Goal: Information Seeking & Learning: Find specific page/section

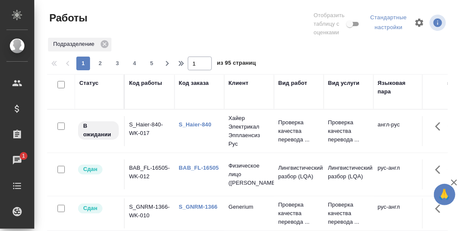
click at [91, 85] on div "Статус" at bounding box center [88, 83] width 19 height 9
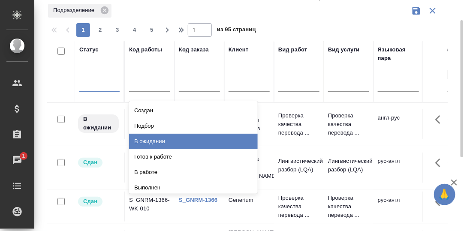
drag, startPoint x: 152, startPoint y: 139, endPoint x: 249, endPoint y: 124, distance: 98.1
click at [152, 139] on div "В ожидании" at bounding box center [193, 141] width 129 height 15
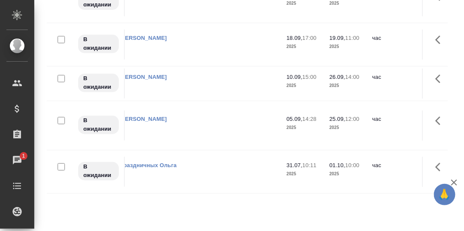
scroll to position [0, 0]
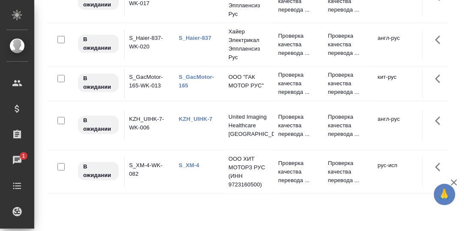
click at [194, 122] on link "KZH_UIHK-7" at bounding box center [196, 119] width 34 height 6
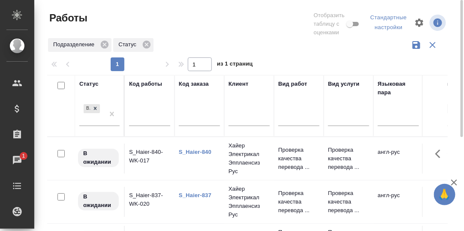
scroll to position [42, 0]
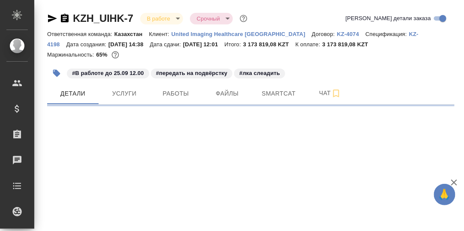
select select "RU"
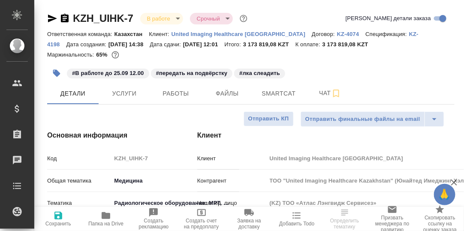
type textarea "x"
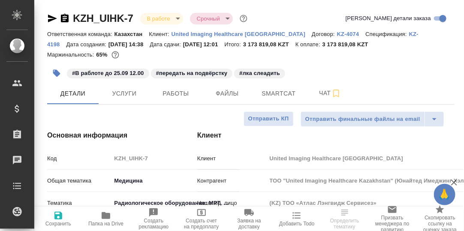
type textarea "x"
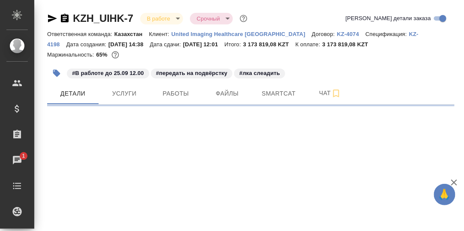
select select "RU"
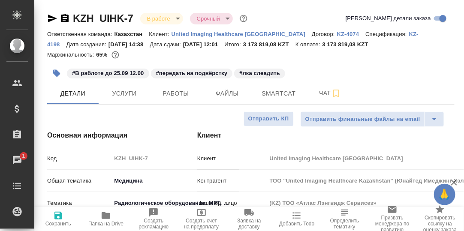
type textarea "x"
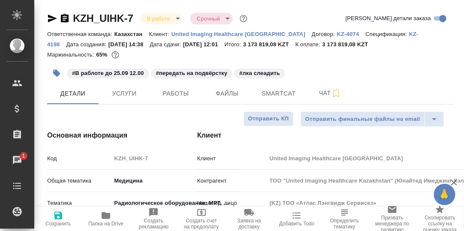
type textarea "x"
click at [274, 94] on span "Smartcat" at bounding box center [278, 93] width 41 height 11
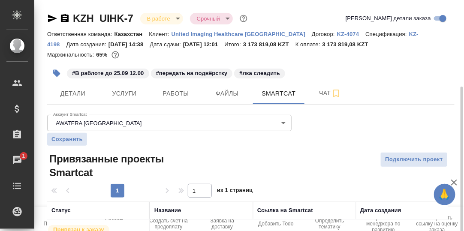
scroll to position [47, 0]
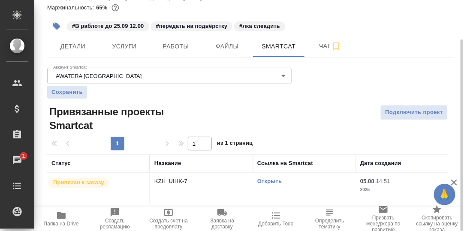
click at [274, 182] on link "Открыть" at bounding box center [269, 181] width 24 height 6
click at [270, 181] on link "Открыть" at bounding box center [269, 181] width 24 height 6
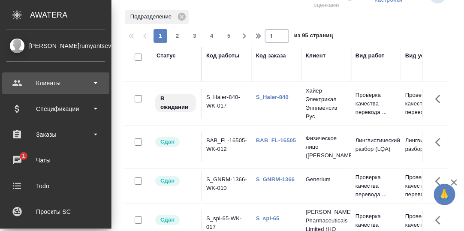
click at [53, 82] on div "Клиенты" at bounding box center [55, 83] width 99 height 13
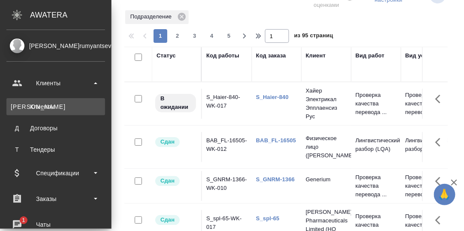
click at [48, 106] on div "Клиенты" at bounding box center [56, 107] width 90 height 9
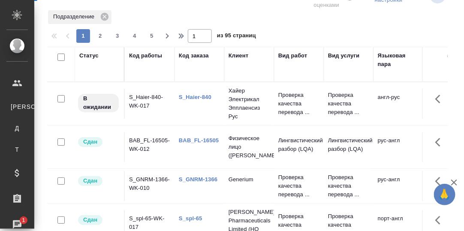
select select "RU"
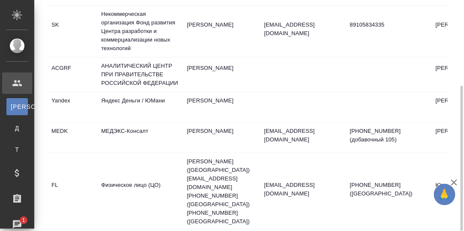
scroll to position [7, 0]
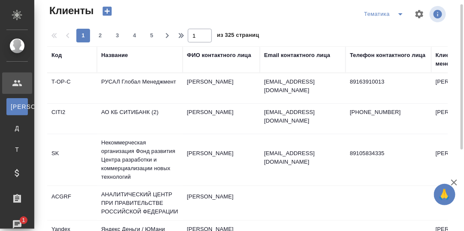
click at [139, 81] on td "РУСАЛ Глобал Менеджмент" at bounding box center [140, 88] width 86 height 30
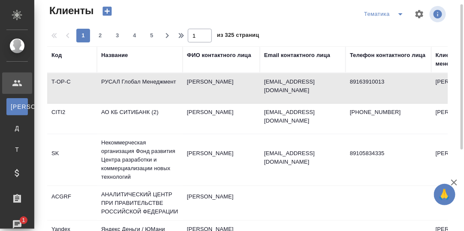
click at [142, 80] on td "РУСАЛ Глобал Менеджмент" at bounding box center [140, 88] width 86 height 30
click at [143, 81] on td "РУСАЛ Глобал Менеджмент" at bounding box center [140, 88] width 86 height 30
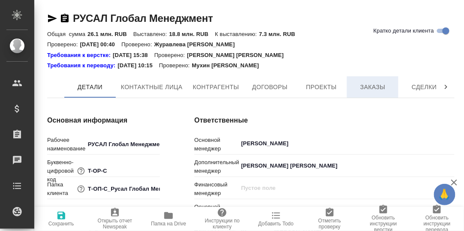
type textarea "x"
click at [368, 87] on span "Заказы" at bounding box center [372, 87] width 41 height 11
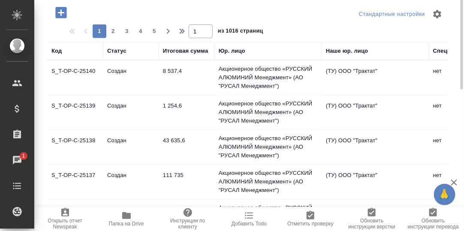
scroll to position [58, 0]
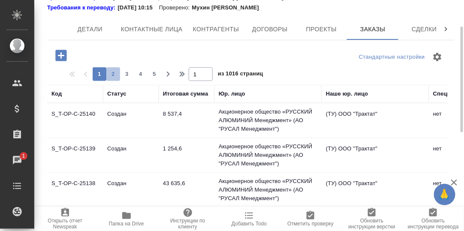
click at [115, 73] on span "2" at bounding box center [113, 74] width 14 height 9
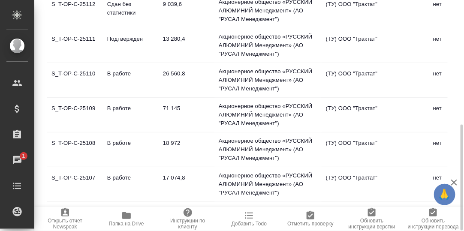
scroll to position [101, 0]
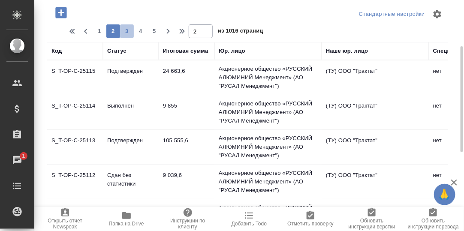
click at [127, 28] on span "3" at bounding box center [127, 31] width 14 height 9
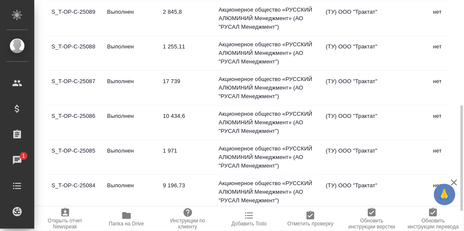
scroll to position [272, 0]
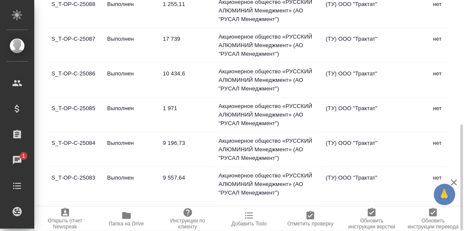
click at [82, 36] on td "S_T-OP-C-25087" at bounding box center [75, 45] width 56 height 30
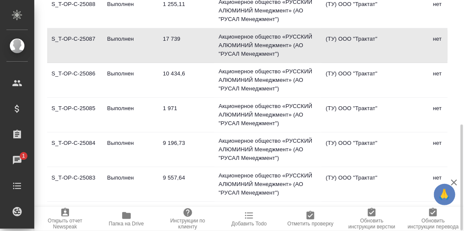
click at [86, 38] on td "S_T-OP-C-25087" at bounding box center [75, 45] width 56 height 30
click at [78, 176] on td "S_T-OP-C-25083" at bounding box center [75, 184] width 56 height 30
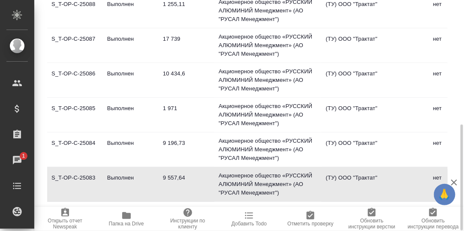
click at [78, 176] on td "S_T-OP-C-25083" at bounding box center [75, 184] width 56 height 30
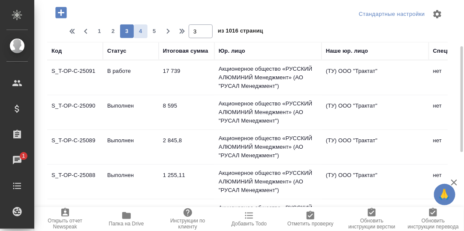
click at [140, 32] on span "4" at bounding box center [141, 31] width 14 height 9
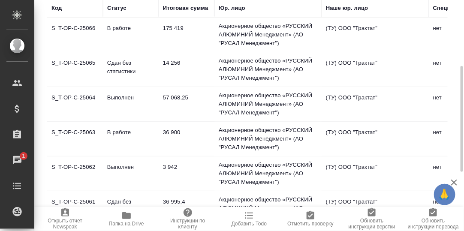
drag, startPoint x: 80, startPoint y: 26, endPoint x: 85, endPoint y: 27, distance: 4.4
click at [80, 26] on td "S_T-OP-C-25066" at bounding box center [75, 35] width 56 height 30
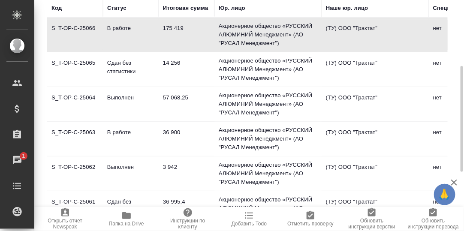
click at [85, 27] on td "S_T-OP-C-25066" at bounding box center [75, 35] width 56 height 30
click at [86, 27] on td "S_T-OP-C-25066" at bounding box center [75, 35] width 56 height 30
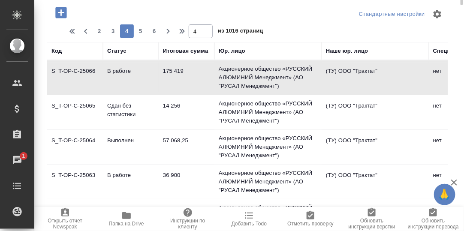
scroll to position [0, 0]
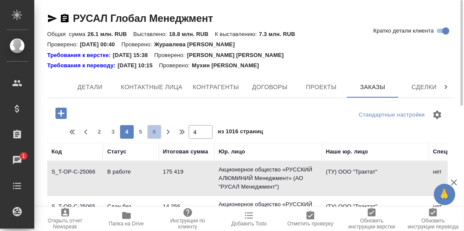
click at [155, 133] on span "6" at bounding box center [155, 132] width 14 height 9
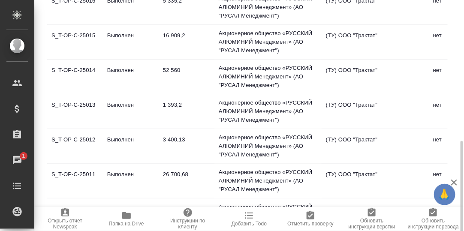
scroll to position [272, 0]
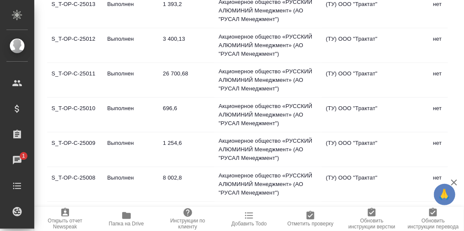
click at [77, 71] on td "S_T-OP-C-25011" at bounding box center [75, 80] width 56 height 30
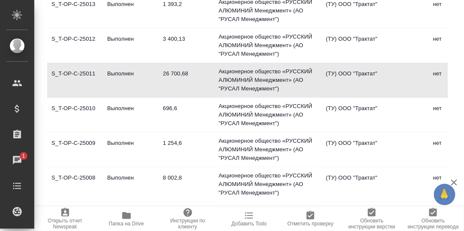
click at [77, 71] on td "S_T-OP-C-25011" at bounding box center [75, 80] width 56 height 30
click at [84, 175] on td "S_T-OP-C-25008" at bounding box center [75, 184] width 56 height 30
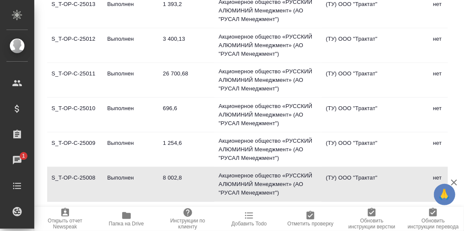
click at [84, 175] on td "S_T-OP-C-25008" at bounding box center [75, 184] width 56 height 30
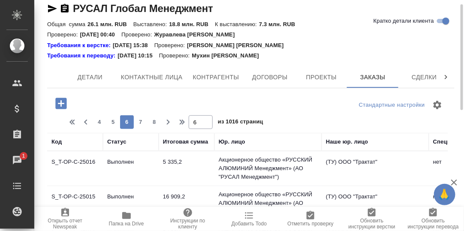
scroll to position [0, 0]
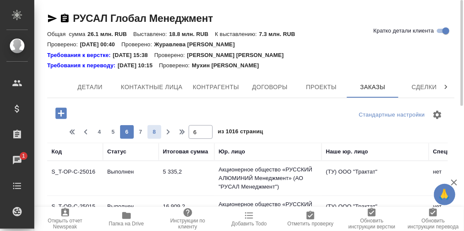
click at [141, 127] on button "7" at bounding box center [141, 132] width 14 height 14
type input "7"
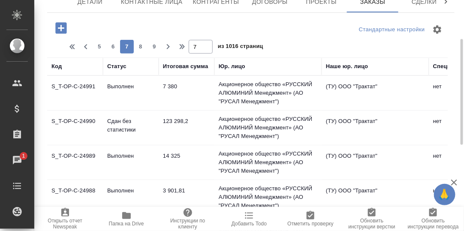
scroll to position [128, 0]
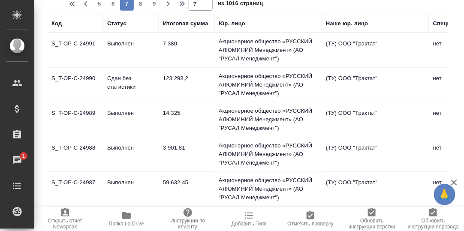
click at [73, 77] on td "S_T-OP-C-24990" at bounding box center [75, 85] width 56 height 30
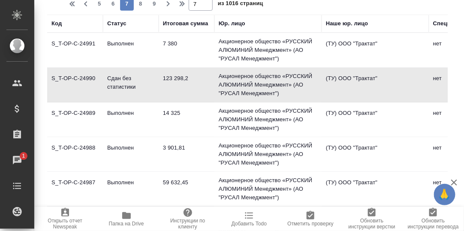
click at [73, 77] on td "S_T-OP-C-24990" at bounding box center [75, 85] width 56 height 30
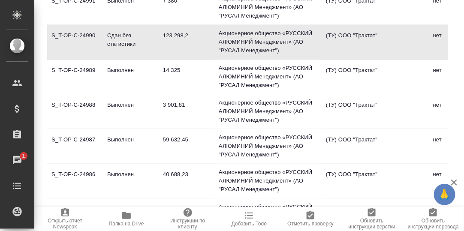
click at [76, 138] on td "S_T-OP-C-24987" at bounding box center [75, 146] width 56 height 30
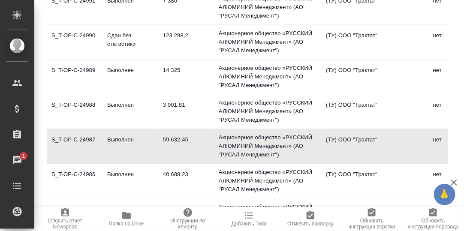
click at [77, 138] on td "S_T-OP-C-24987" at bounding box center [75, 146] width 56 height 30
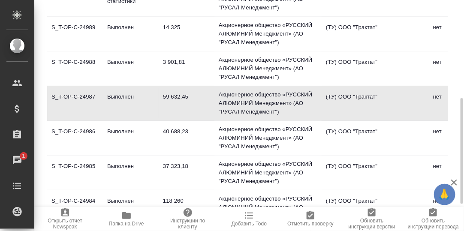
scroll to position [257, 0]
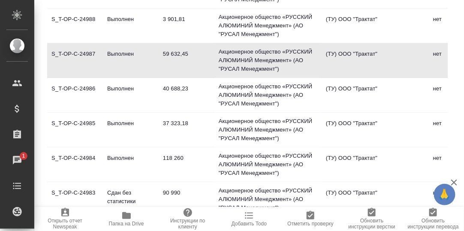
drag, startPoint x: 75, startPoint y: 87, endPoint x: 100, endPoint y: 93, distance: 25.5
click at [76, 88] on td "S_T-OP-C-24986" at bounding box center [75, 95] width 56 height 30
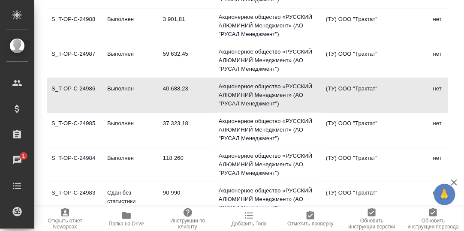
click at [83, 87] on td "S_T-OP-C-24986" at bounding box center [75, 95] width 56 height 30
drag, startPoint x: 83, startPoint y: 87, endPoint x: 91, endPoint y: 91, distance: 8.5
click at [91, 91] on td "S_T-OP-C-24986" at bounding box center [75, 95] width 56 height 30
drag, startPoint x: 83, startPoint y: 122, endPoint x: 90, endPoint y: 123, distance: 6.9
click at [83, 122] on td "S_T-OP-C-24985" at bounding box center [75, 130] width 56 height 30
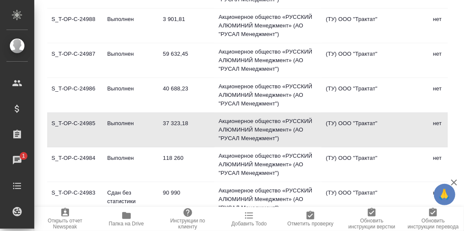
click at [84, 120] on td "S_T-OP-C-24985" at bounding box center [75, 130] width 56 height 30
click at [84, 121] on td "S_T-OP-C-24985" at bounding box center [75, 130] width 56 height 30
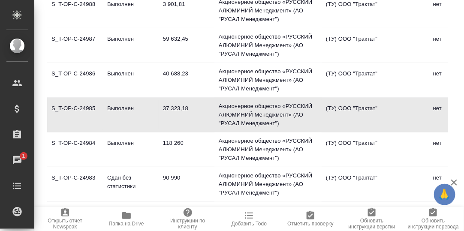
click at [80, 142] on td "S_T-OP-C-24984" at bounding box center [75, 150] width 56 height 30
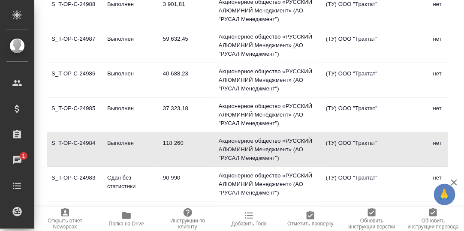
click at [80, 142] on td "S_T-OP-C-24984" at bounding box center [75, 150] width 56 height 30
click at [88, 176] on td "S_T-OP-C-24983" at bounding box center [75, 184] width 56 height 30
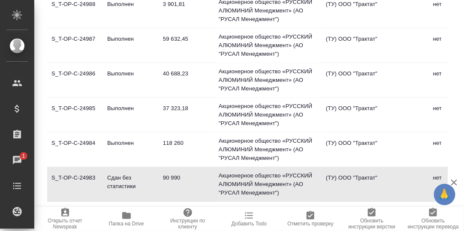
click at [88, 176] on td "S_T-OP-C-24983" at bounding box center [75, 184] width 56 height 30
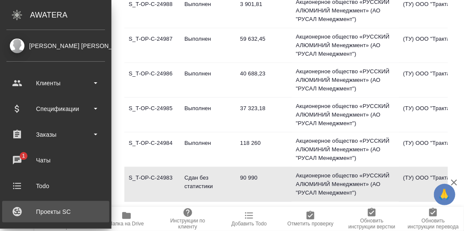
scroll to position [42, 0]
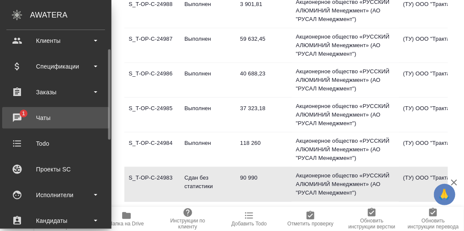
click at [18, 114] on div "Чаты" at bounding box center [55, 118] width 99 height 13
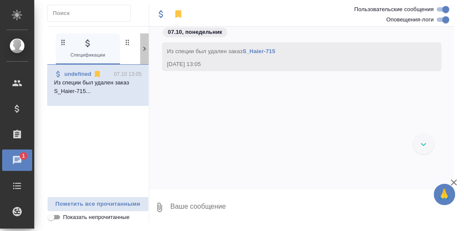
click at [144, 49] on icon at bounding box center [144, 49] width 9 height 9
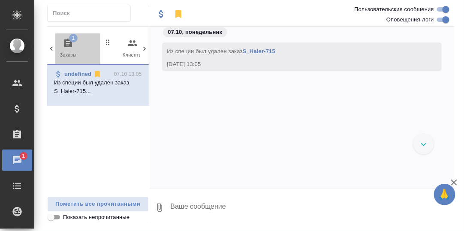
click at [68, 39] on icon "button" at bounding box center [68, 43] width 10 height 10
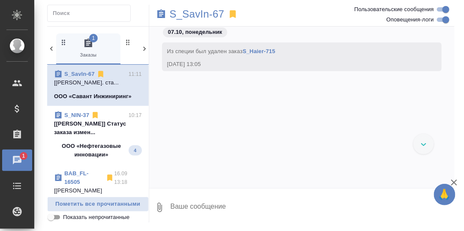
scroll to position [3780, 0]
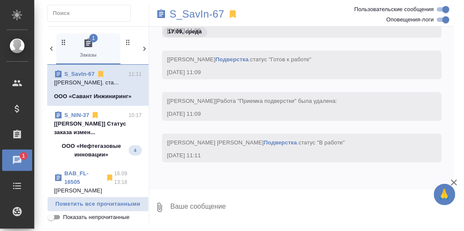
click at [93, 133] on p "[Сергеева Анастасия] Статус заказа измен..." at bounding box center [98, 128] width 88 height 17
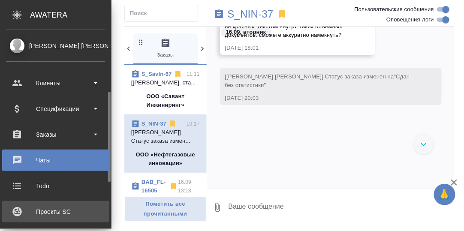
scroll to position [85, 0]
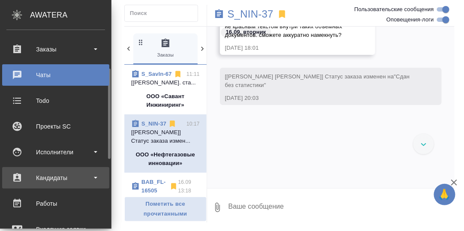
click at [52, 178] on div "Кандидаты" at bounding box center [55, 178] width 99 height 13
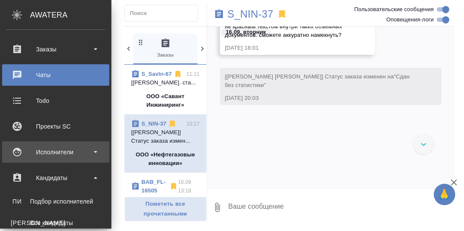
click at [53, 153] on div "Исполнители" at bounding box center [55, 152] width 99 height 13
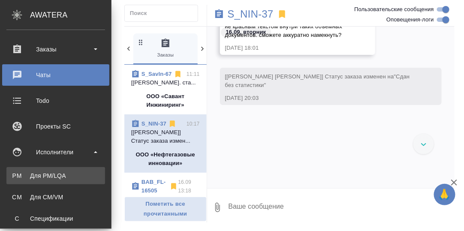
click at [51, 174] on div "Для PM/LQA" at bounding box center [56, 176] width 90 height 9
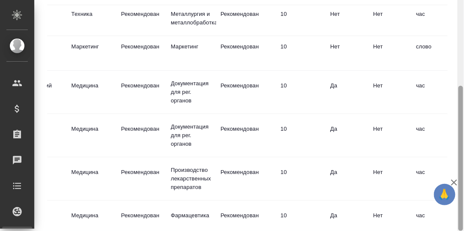
scroll to position [7, 0]
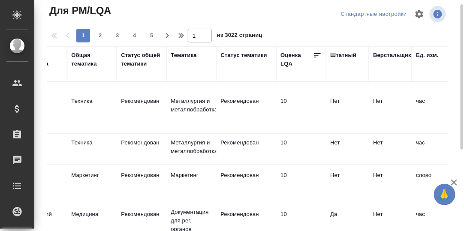
click at [179, 57] on div "Тематика" at bounding box center [184, 55] width 26 height 9
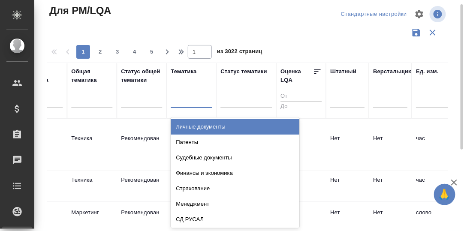
click at [183, 105] on div at bounding box center [191, 100] width 41 height 12
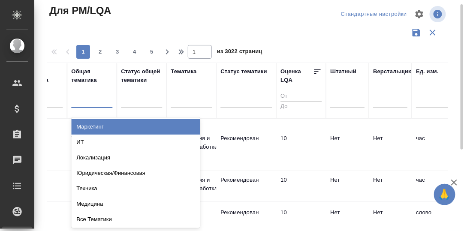
click at [93, 102] on div at bounding box center [91, 100] width 41 height 12
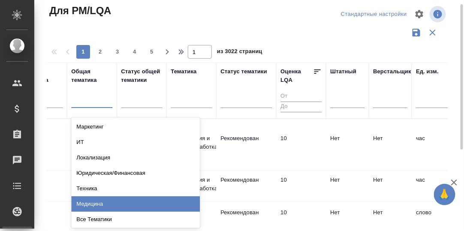
scroll to position [16, 0]
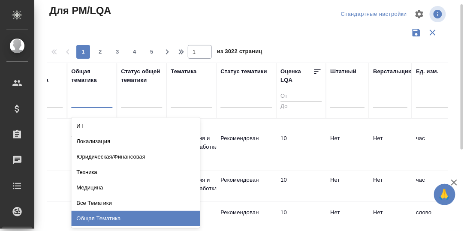
click at [92, 215] on div "Общая Тематика" at bounding box center [135, 218] width 129 height 15
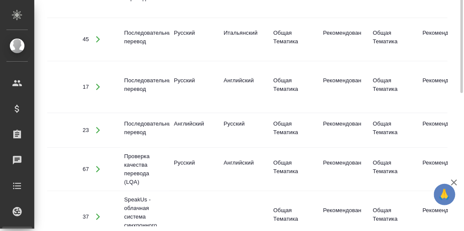
scroll to position [67, 0]
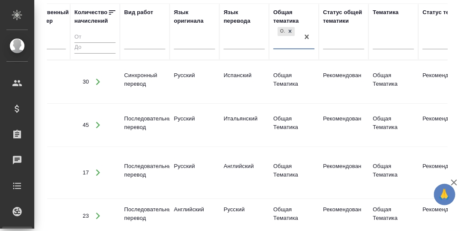
click at [180, 22] on div "Язык оригинала" at bounding box center [194, 16] width 41 height 17
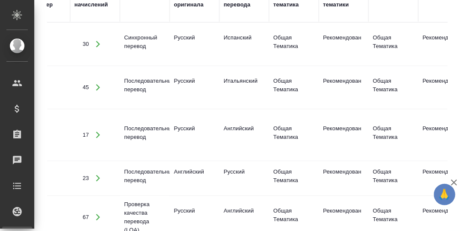
click at [192, 7] on div "Язык оригинала" at bounding box center [194, 0] width 41 height 17
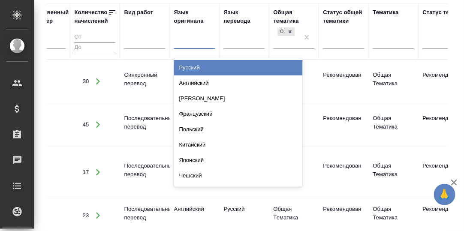
click at [183, 43] on div at bounding box center [194, 40] width 41 height 12
drag, startPoint x: 192, startPoint y: 64, endPoint x: 195, endPoint y: 70, distance: 6.7
click at [192, 64] on div "Русский" at bounding box center [238, 67] width 129 height 15
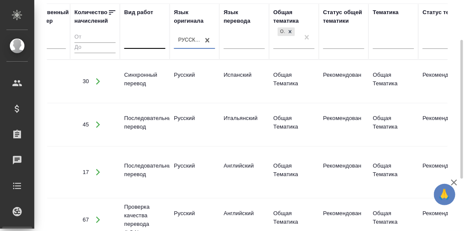
click at [135, 42] on div at bounding box center [144, 40] width 41 height 12
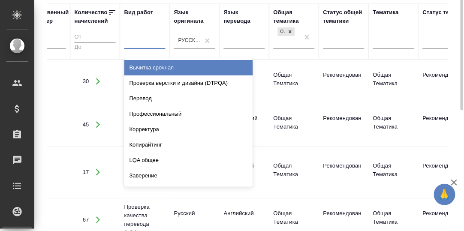
scroll to position [24, 0]
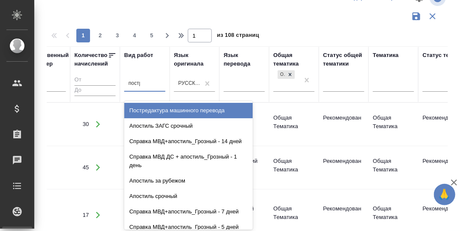
type input "постре"
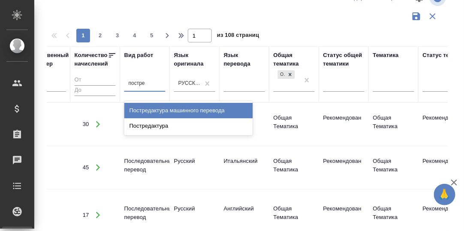
click at [162, 112] on div "Постредактура машинного перевода" at bounding box center [188, 110] width 129 height 15
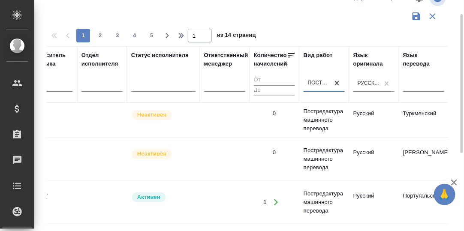
scroll to position [0, 0]
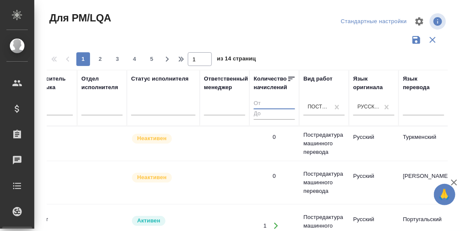
click at [261, 102] on input "number" at bounding box center [274, 104] width 41 height 11
type input "1"
click at [291, 101] on input "1" at bounding box center [274, 104] width 41 height 11
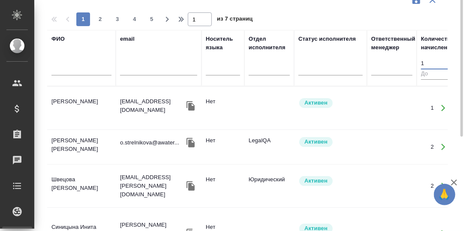
scroll to position [24, 0]
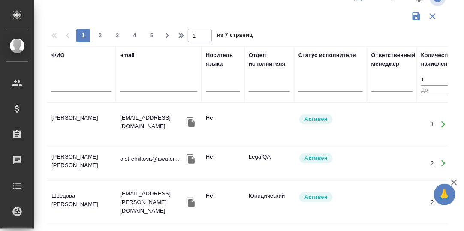
click at [73, 156] on td "Стрельникова Ольга Эрнестовна" at bounding box center [81, 163] width 69 height 30
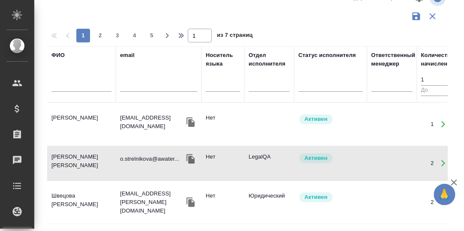
click at [73, 156] on td "Стрельникова Ольга Эрнестовна" at bounding box center [81, 163] width 69 height 30
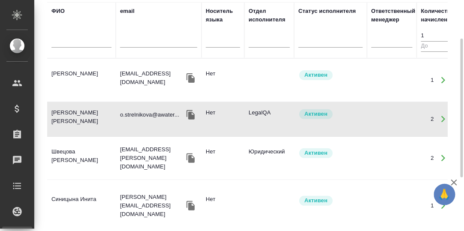
scroll to position [67, 0]
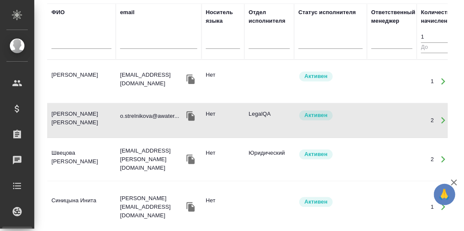
click at [78, 112] on td "Стрельникова Ольга Эрнестовна" at bounding box center [81, 121] width 69 height 30
click at [78, 111] on td "Стрельникова Ольга Эрнестовна" at bounding box center [81, 121] width 69 height 30
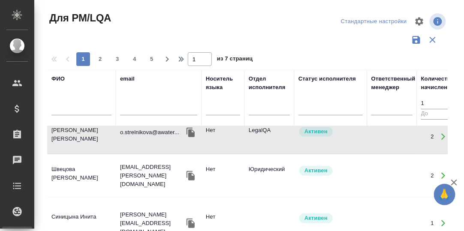
scroll to position [17, 0]
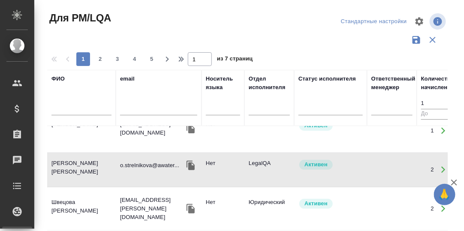
click at [84, 112] on input "text" at bounding box center [81, 110] width 60 height 11
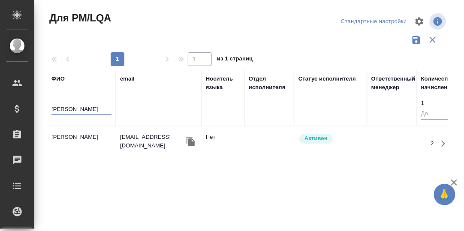
scroll to position [0, 0]
type input "Крицкая"
click at [85, 137] on td "Крицкая Кристина" at bounding box center [81, 144] width 69 height 30
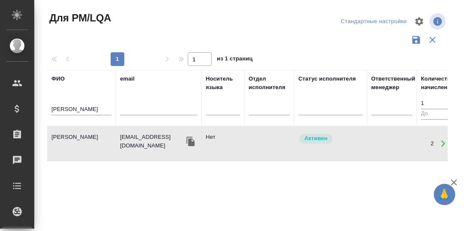
click at [85, 137] on td "Крицкая Кристина" at bounding box center [81, 144] width 69 height 30
drag, startPoint x: 97, startPoint y: 109, endPoint x: 46, endPoint y: 108, distance: 50.2
click at [46, 108] on div "Для PM/LQA Стандартные настройки 1 1 из 1 страниц ФИО Крицкая email Носитель яз…" at bounding box center [250, 192] width 417 height 384
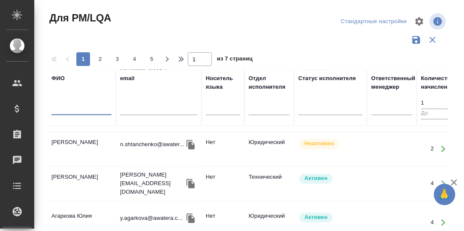
scroll to position [386, 0]
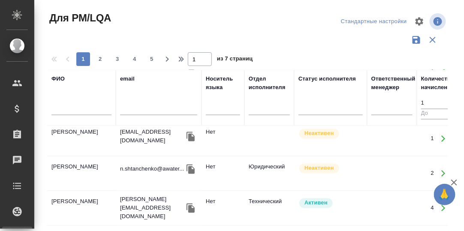
click at [72, 194] on td "Майоров Антон" at bounding box center [81, 209] width 69 height 30
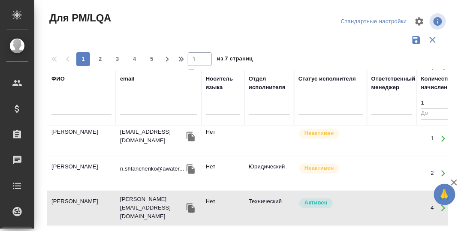
click at [72, 194] on td "Майоров Антон" at bounding box center [81, 209] width 69 height 30
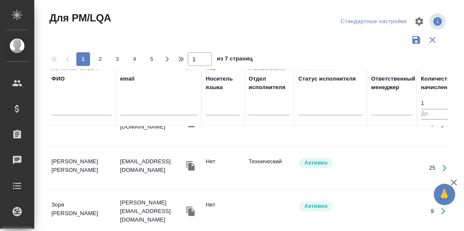
scroll to position [686, 0]
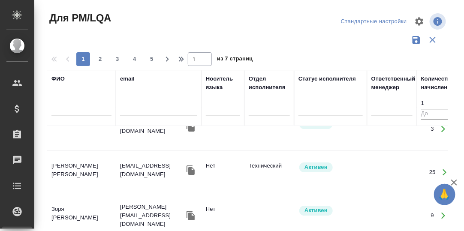
click at [82, 157] on td "Быргин Евгений Олегович" at bounding box center [81, 172] width 69 height 30
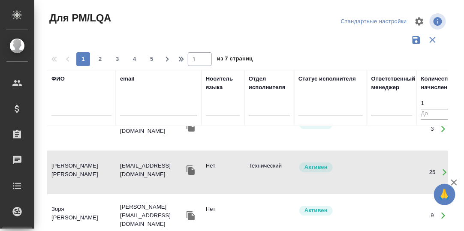
click at [82, 157] on td "Быргин Евгений Олегович" at bounding box center [81, 172] width 69 height 30
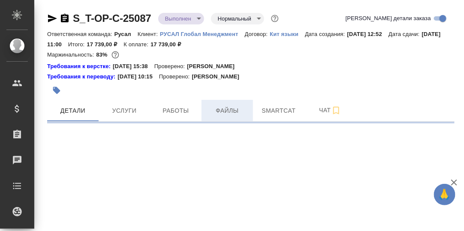
select select "RU"
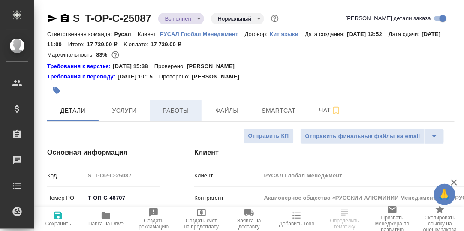
type textarea "x"
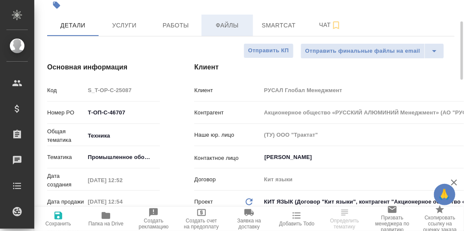
scroll to position [42, 0]
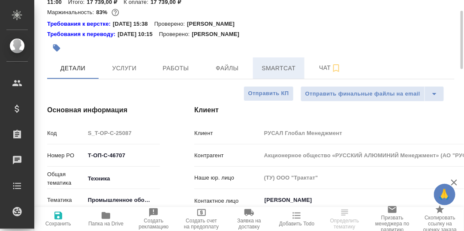
click at [276, 71] on span "Smartcat" at bounding box center [278, 68] width 41 height 11
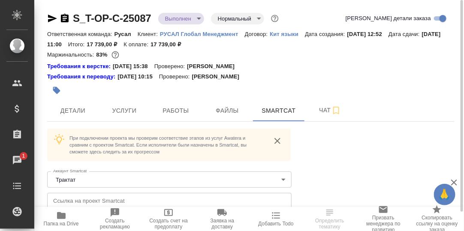
scroll to position [21, 0]
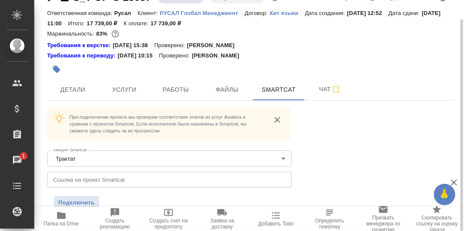
click at [62, 217] on icon "button" at bounding box center [61, 215] width 9 height 7
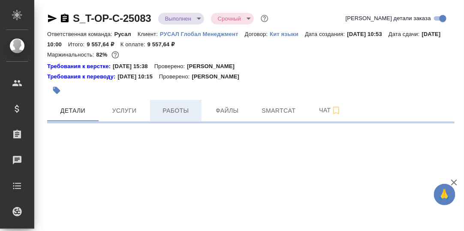
select select "RU"
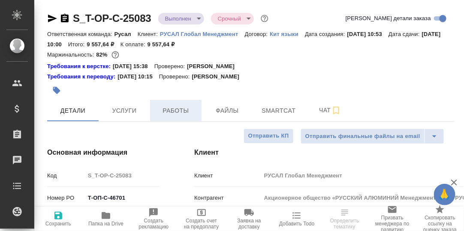
type textarea "x"
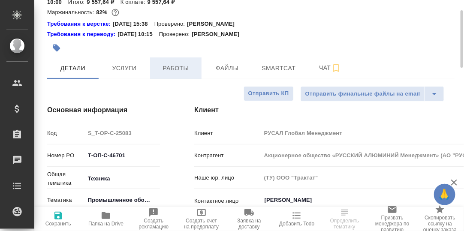
scroll to position [85, 0]
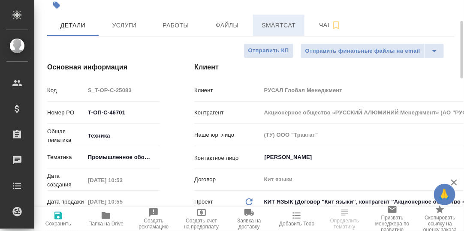
click at [278, 24] on span "Smartcat" at bounding box center [278, 25] width 41 height 11
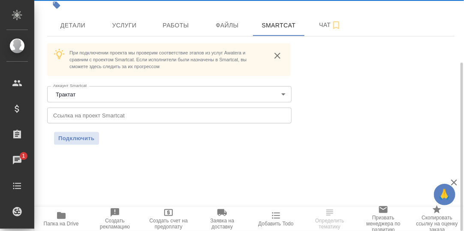
scroll to position [85, 0]
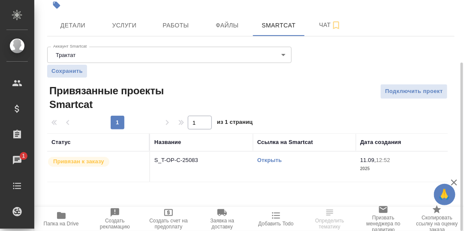
click at [271, 159] on link "Открыть" at bounding box center [269, 160] width 24 height 6
click at [61, 218] on icon "button" at bounding box center [61, 215] width 9 height 7
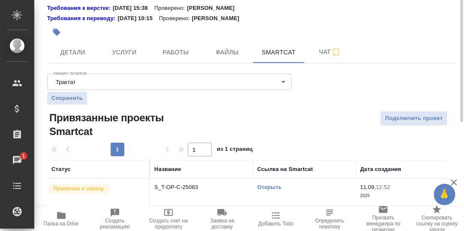
scroll to position [0, 0]
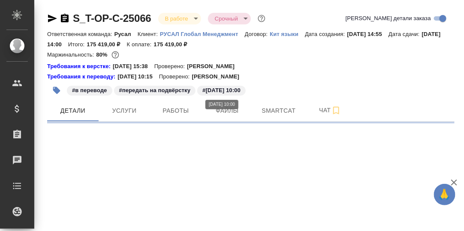
select select "RU"
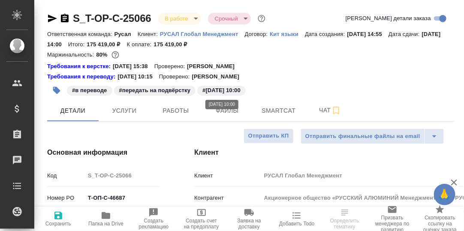
type textarea "x"
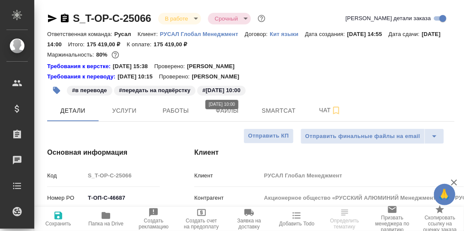
type textarea "x"
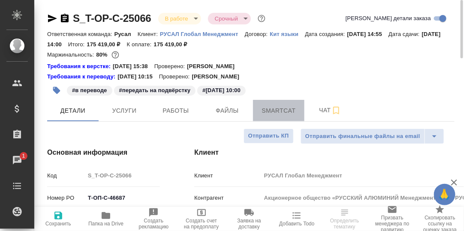
drag, startPoint x: 274, startPoint y: 113, endPoint x: 268, endPoint y: 136, distance: 23.4
click at [273, 114] on span "Smartcat" at bounding box center [278, 111] width 41 height 11
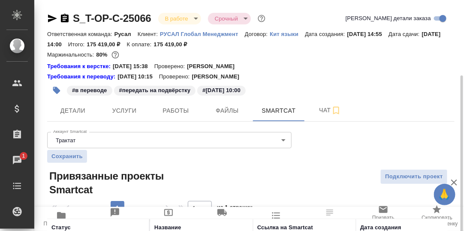
scroll to position [64, 0]
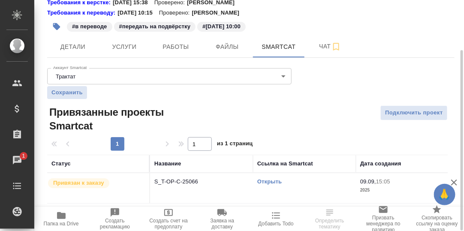
click at [270, 181] on link "Открыть" at bounding box center [269, 181] width 24 height 6
click at [60, 217] on icon "button" at bounding box center [61, 215] width 9 height 7
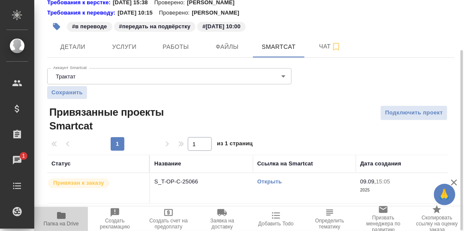
click at [59, 215] on icon "button" at bounding box center [61, 215] width 9 height 7
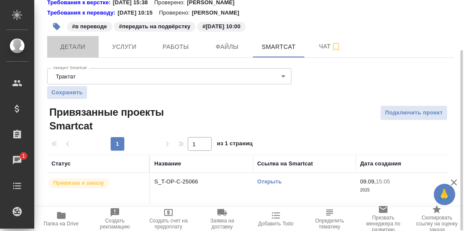
drag, startPoint x: 69, startPoint y: 50, endPoint x: 138, endPoint y: 81, distance: 75.8
click at [70, 50] on span "Детали" at bounding box center [72, 47] width 41 height 11
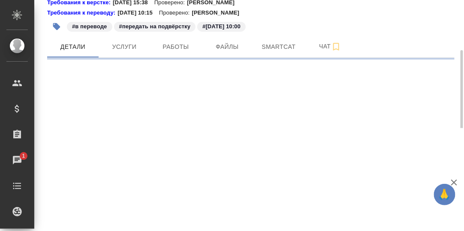
select select "RU"
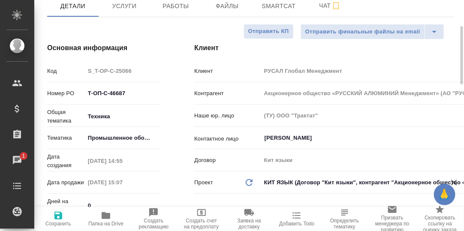
type textarea "x"
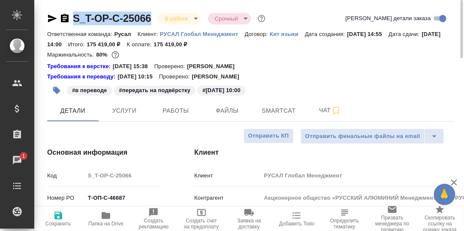
drag, startPoint x: 152, startPoint y: 16, endPoint x: 65, endPoint y: 24, distance: 87.5
click at [65, 24] on div "S_T-OP-C-25066 В работе inProgress Срочный urgent" at bounding box center [157, 19] width 220 height 14
copy link "S_T-OP-C-25066"
type textarea "x"
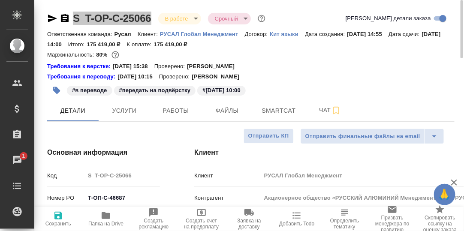
type textarea "x"
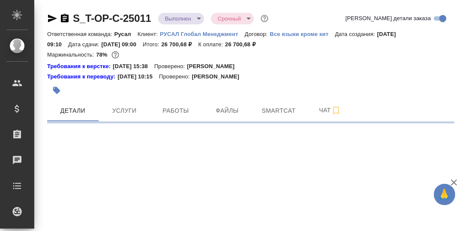
select select "RU"
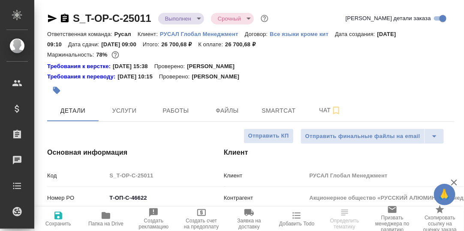
type textarea "x"
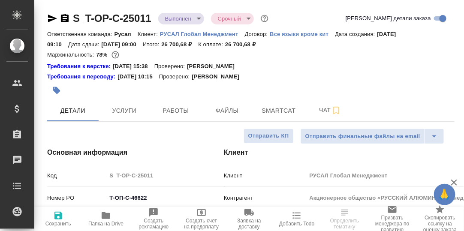
type textarea "x"
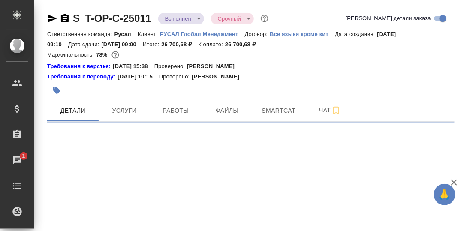
select select "RU"
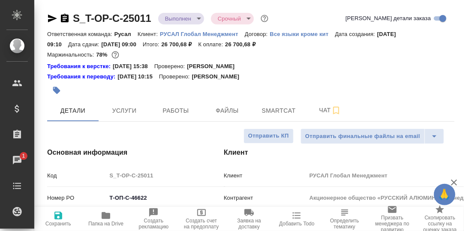
type textarea "x"
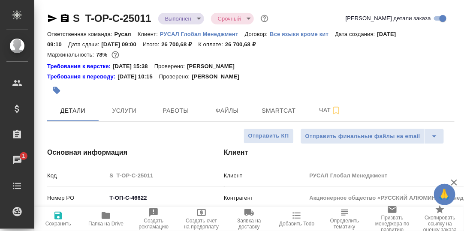
type textarea "x"
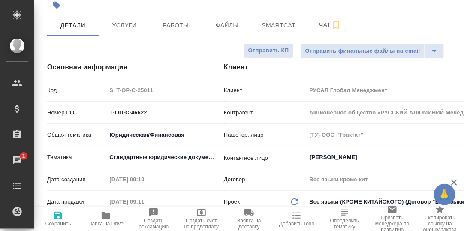
type textarea "x"
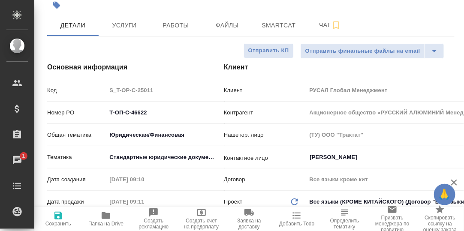
type textarea "x"
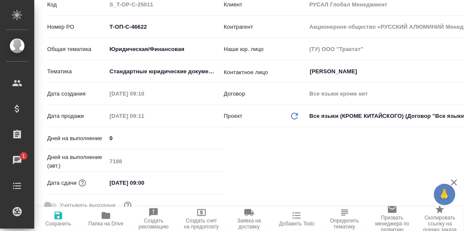
scroll to position [0, 0]
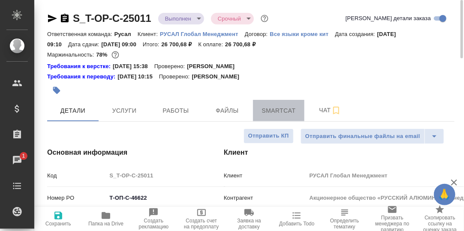
drag, startPoint x: 272, startPoint y: 109, endPoint x: 263, endPoint y: 107, distance: 9.3
click at [272, 109] on span "Smartcat" at bounding box center [278, 111] width 41 height 11
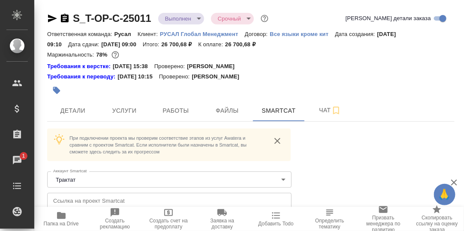
scroll to position [21, 0]
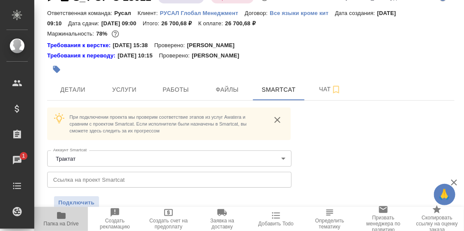
click at [60, 216] on icon "button" at bounding box center [61, 215] width 9 height 7
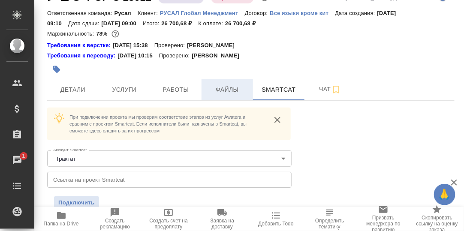
scroll to position [0, 0]
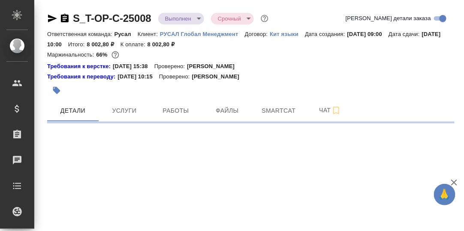
select select "RU"
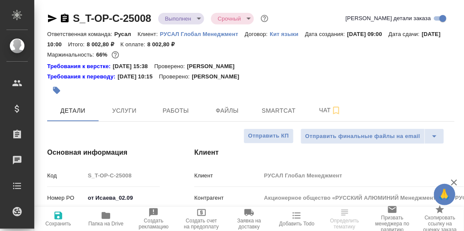
type textarea "x"
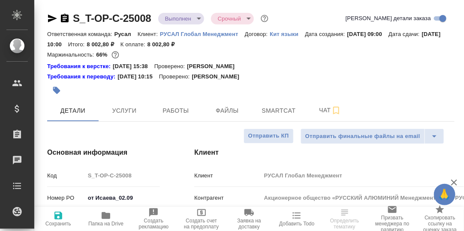
type textarea "x"
click at [105, 217] on icon "button" at bounding box center [106, 215] width 9 height 7
type textarea "x"
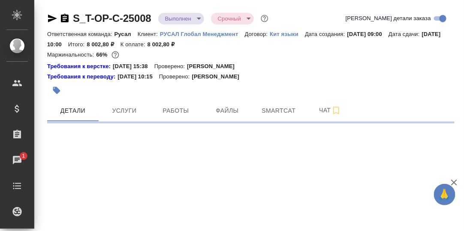
select select "RU"
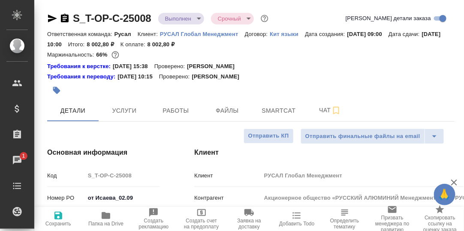
type textarea "x"
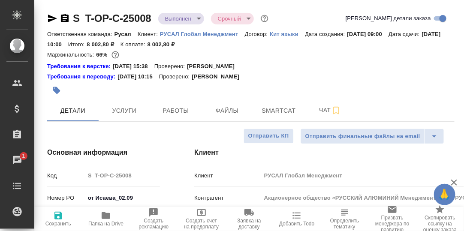
type textarea "x"
click at [270, 113] on span "Smartcat" at bounding box center [278, 111] width 41 height 11
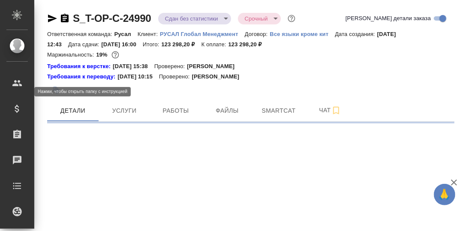
select select "RU"
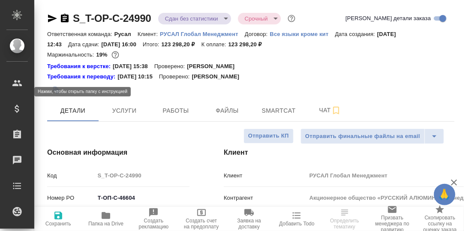
type textarea "x"
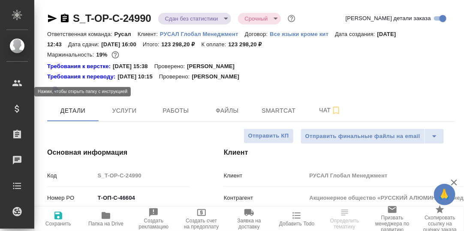
type textarea "x"
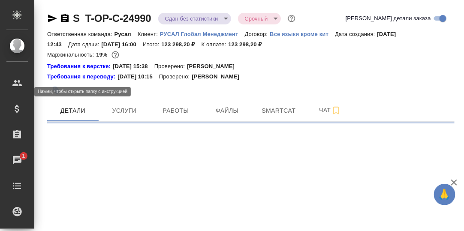
select select "RU"
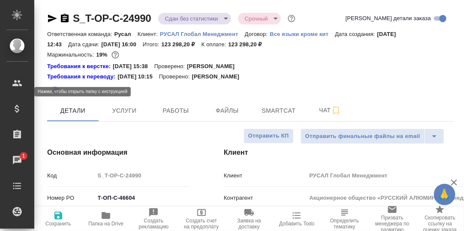
type textarea "x"
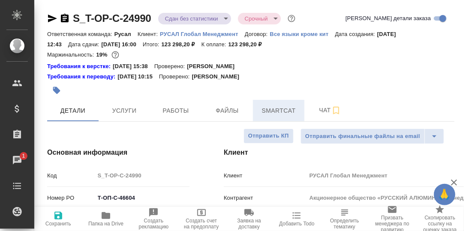
click at [280, 114] on span "Smartcat" at bounding box center [278, 111] width 41 height 11
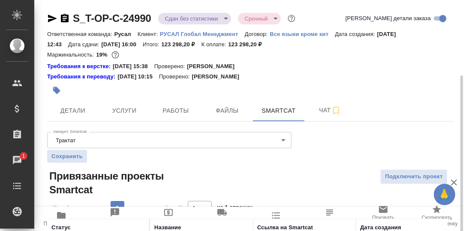
scroll to position [64, 0]
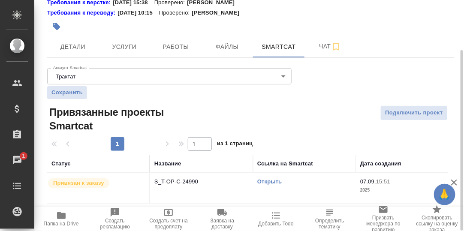
click at [274, 180] on link "Открыть" at bounding box center [269, 181] width 24 height 6
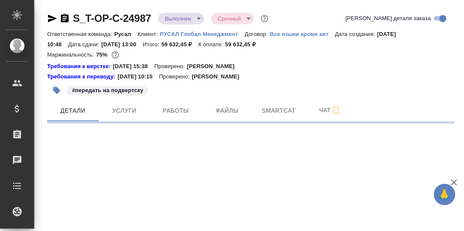
select select "RU"
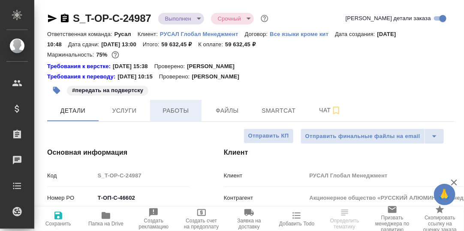
type textarea "x"
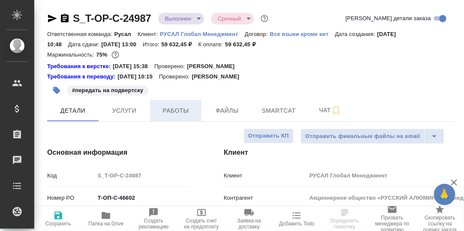
type textarea "x"
type input "[PERSON_NAME]"
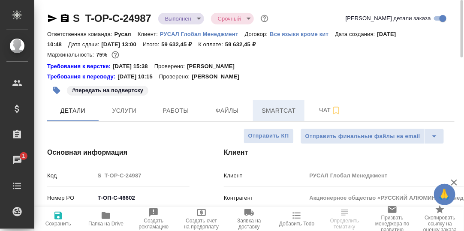
click at [275, 110] on span "Smartcat" at bounding box center [278, 111] width 41 height 11
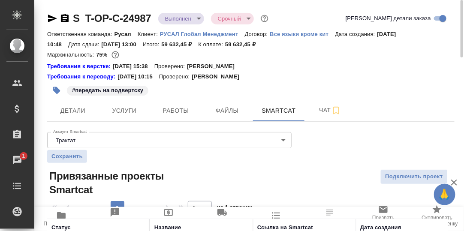
scroll to position [64, 0]
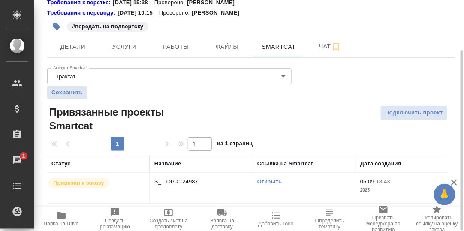
click at [275, 183] on link "Открыть" at bounding box center [269, 181] width 24 height 6
drag, startPoint x: 175, startPoint y: 45, endPoint x: 322, endPoint y: 95, distance: 154.8
click at [175, 45] on span "Работы" at bounding box center [175, 47] width 41 height 11
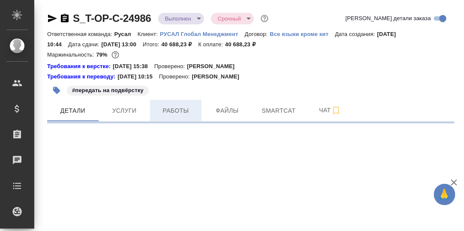
select select "RU"
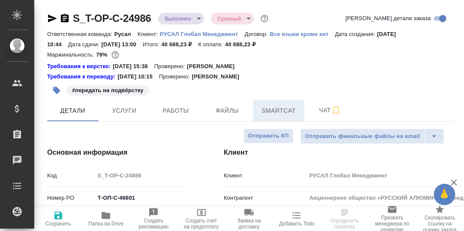
type textarea "x"
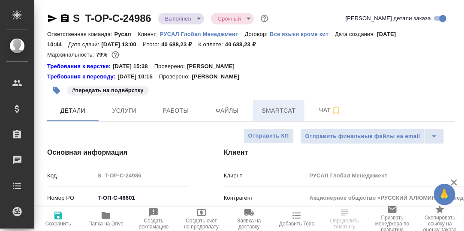
type textarea "x"
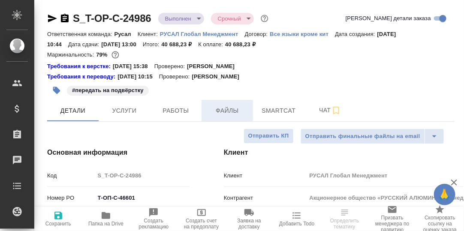
drag, startPoint x: 268, startPoint y: 112, endPoint x: 207, endPoint y: 111, distance: 60.9
click at [200, 112] on div "Детали Услуги Работы Файлы Smartcat Чат" at bounding box center [251, 110] width 408 height 21
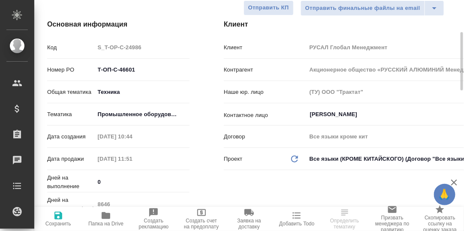
scroll to position [42, 0]
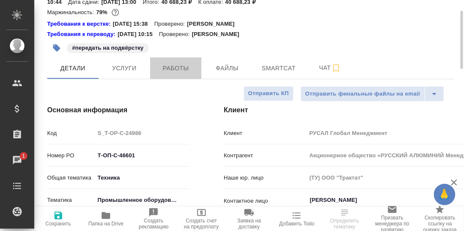
drag, startPoint x: 175, startPoint y: 70, endPoint x: 222, endPoint y: 91, distance: 51.7
click at [176, 72] on span "Работы" at bounding box center [175, 68] width 41 height 11
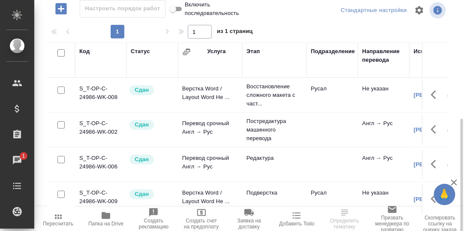
scroll to position [154, 0]
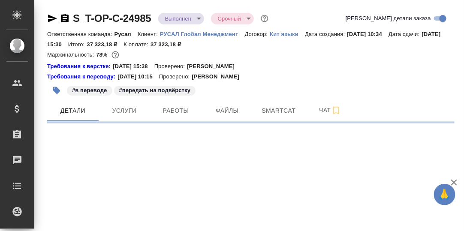
select select "RU"
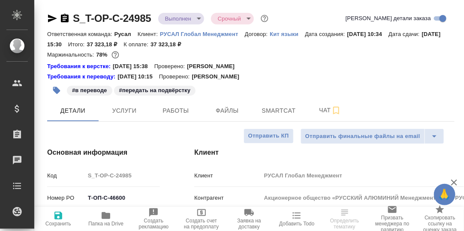
type textarea "x"
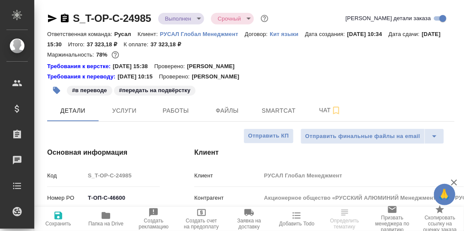
type textarea "x"
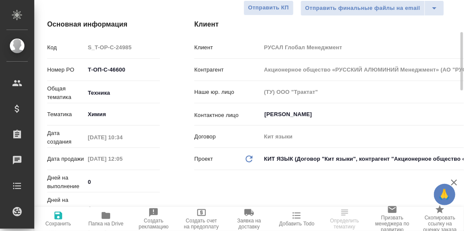
scroll to position [42, 0]
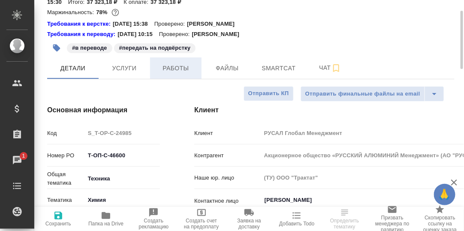
click at [175, 70] on span "Работы" at bounding box center [175, 68] width 41 height 11
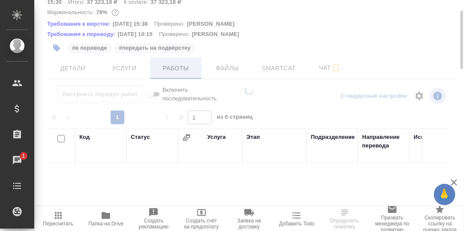
click at [178, 70] on div at bounding box center [249, 73] width 430 height 231
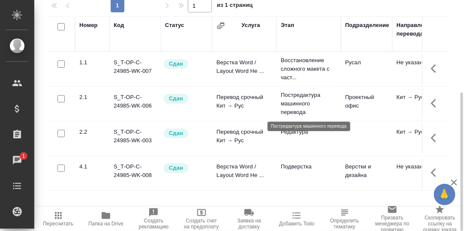
scroll to position [26, 0]
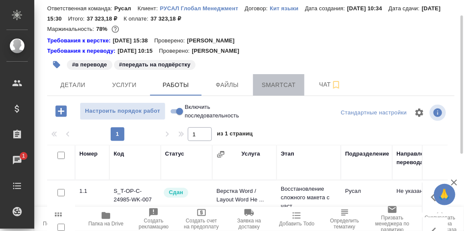
drag, startPoint x: 280, startPoint y: 85, endPoint x: 282, endPoint y: 103, distance: 18.1
click at [280, 86] on span "Smartcat" at bounding box center [278, 85] width 41 height 11
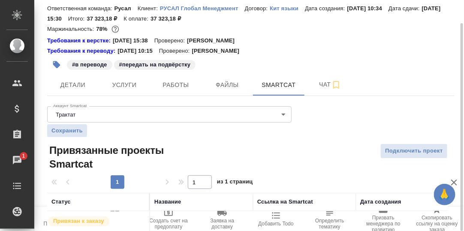
scroll to position [64, 0]
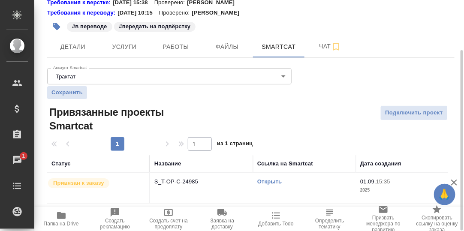
click at [274, 181] on link "Открыть" at bounding box center [269, 181] width 24 height 6
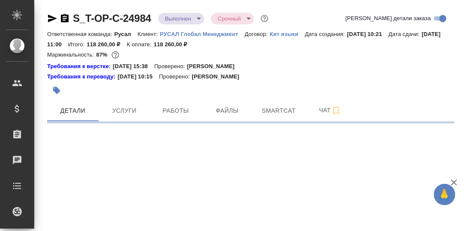
select select "RU"
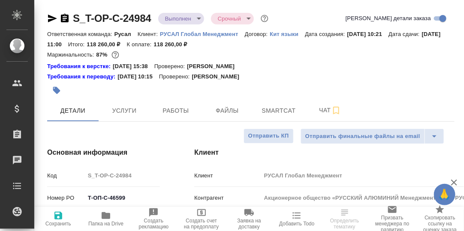
type textarea "x"
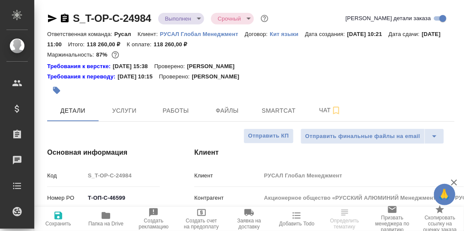
type textarea "x"
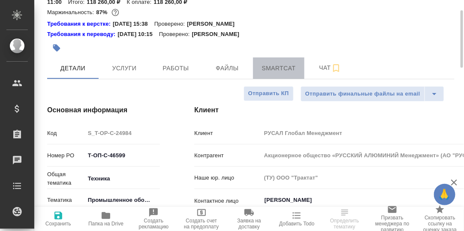
click at [273, 67] on span "Smartcat" at bounding box center [278, 68] width 41 height 11
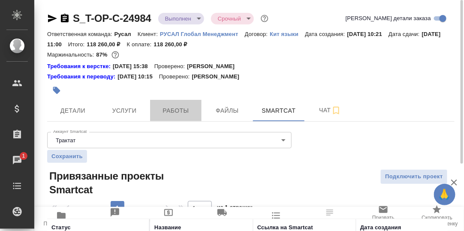
drag, startPoint x: 175, startPoint y: 112, endPoint x: 328, endPoint y: 163, distance: 160.6
click at [176, 112] on span "Работы" at bounding box center [175, 111] width 41 height 11
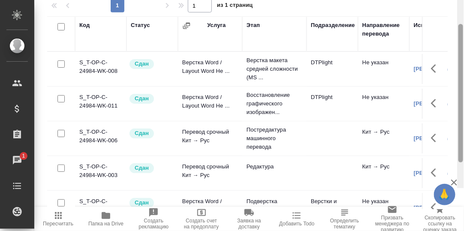
scroll to position [69, 0]
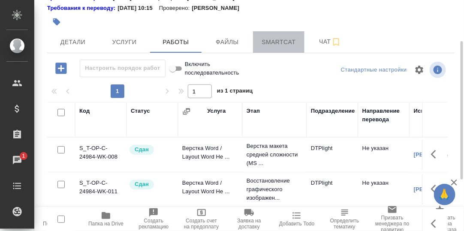
click at [274, 45] on span "Smartcat" at bounding box center [278, 42] width 41 height 11
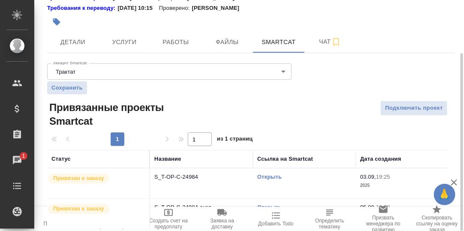
scroll to position [94, 0]
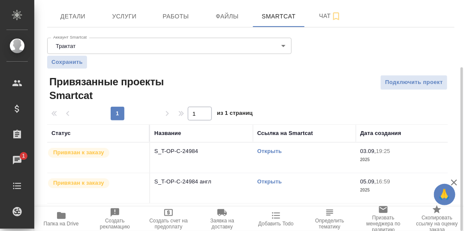
click at [268, 151] on link "Открыть" at bounding box center [269, 151] width 24 height 6
click at [188, 180] on p "S_T-OP-C-24984 англ" at bounding box center [201, 182] width 94 height 9
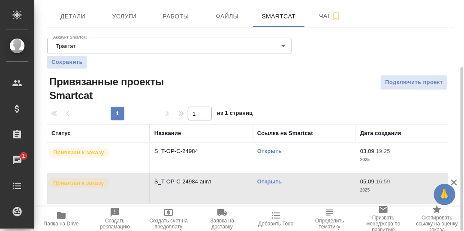
click at [272, 182] on link "Открыть" at bounding box center [269, 181] width 24 height 6
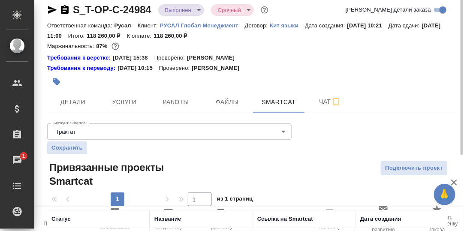
scroll to position [0, 0]
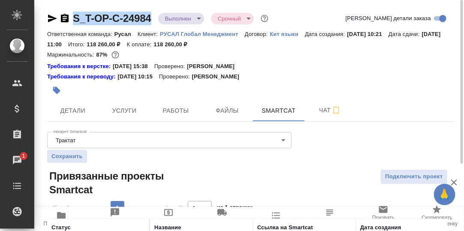
drag, startPoint x: 153, startPoint y: 18, endPoint x: 73, endPoint y: 18, distance: 79.8
click at [73, 18] on div "S_T-OP-C-24984 Выполнен completed Срочный urgent" at bounding box center [158, 19] width 223 height 14
copy link "S_T-OP-C-24984"
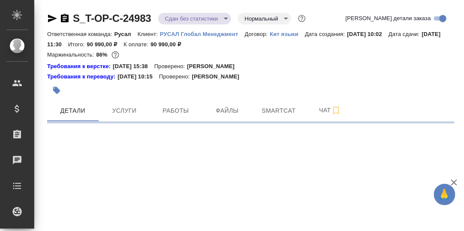
select select "RU"
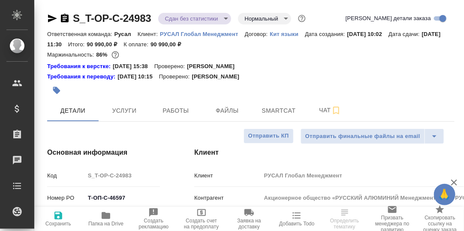
type textarea "x"
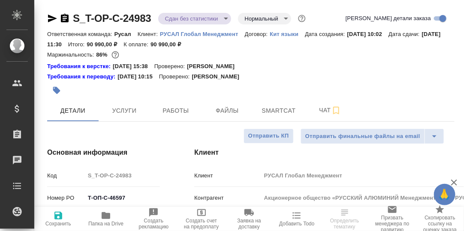
type textarea "x"
drag, startPoint x: 275, startPoint y: 110, endPoint x: 282, endPoint y: 115, distance: 8.7
click at [275, 110] on span "Smartcat" at bounding box center [278, 111] width 41 height 11
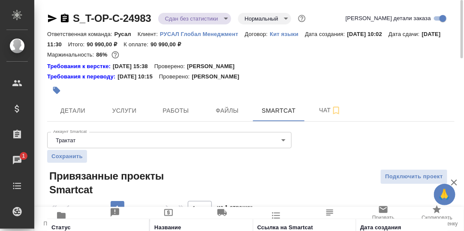
scroll to position [64, 0]
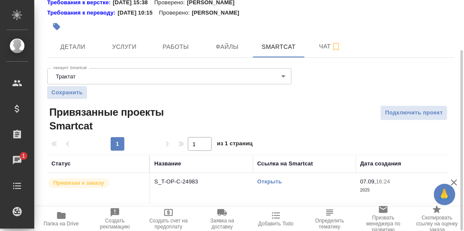
click at [264, 181] on link "Открыть" at bounding box center [269, 181] width 24 height 6
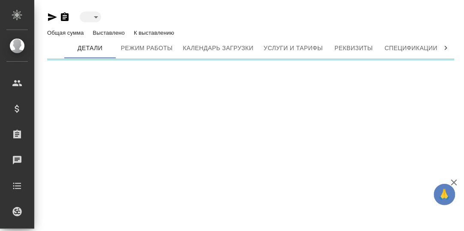
type input "active"
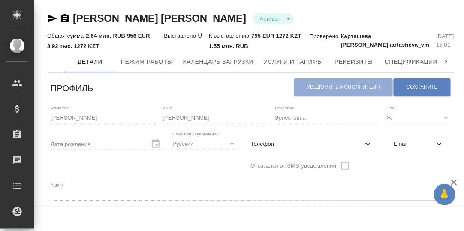
click at [445, 62] on icon at bounding box center [446, 62] width 3 height 4
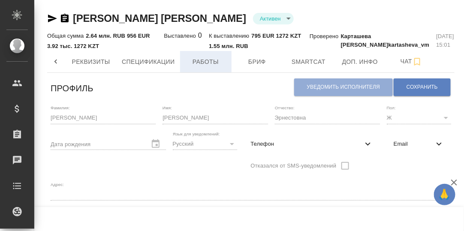
click at [198, 61] on span "Работы" at bounding box center [205, 62] width 41 height 11
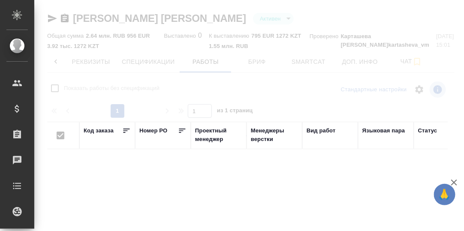
checkbox input "false"
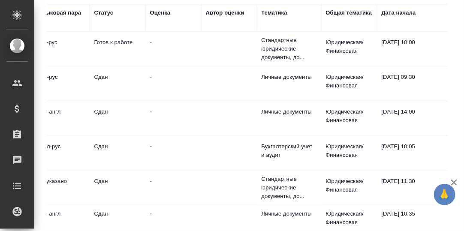
scroll to position [0, 324]
click at [275, 12] on div "Тематика" at bounding box center [274, 13] width 26 height 9
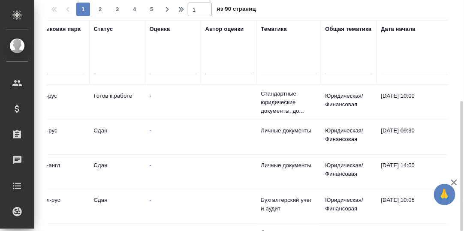
scroll to position [134, 0]
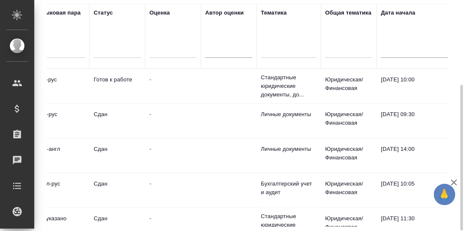
click at [272, 49] on div at bounding box center [289, 49] width 56 height 12
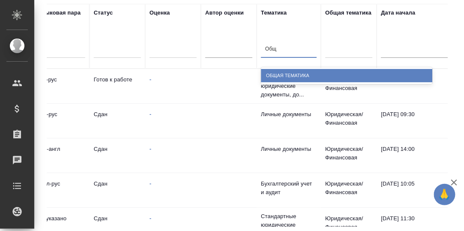
type input "Обща"
click at [283, 74] on div "Общая Тематика" at bounding box center [347, 75] width 172 height 13
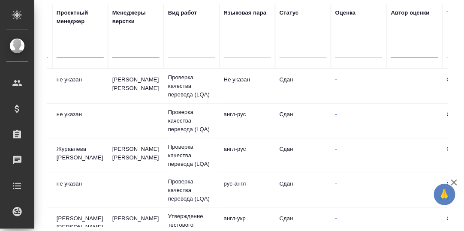
scroll to position [0, 0]
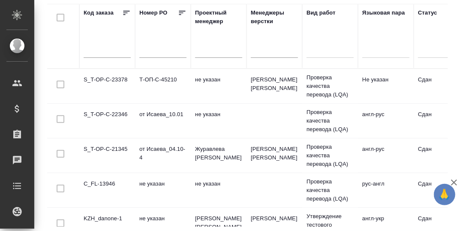
click at [101, 78] on td "S_T-OP-C-23378" at bounding box center [107, 86] width 56 height 30
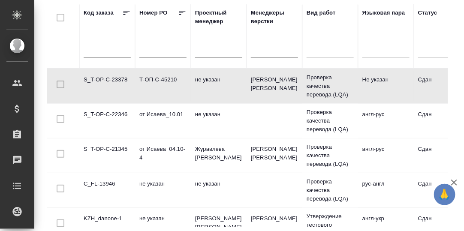
click at [101, 78] on td "S_T-OP-C-23378" at bounding box center [107, 86] width 56 height 30
click at [113, 147] on td "S_T-OP-C-21345" at bounding box center [107, 156] width 56 height 30
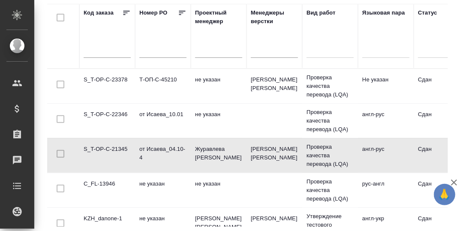
click at [104, 181] on td "C_FL-13946" at bounding box center [107, 190] width 56 height 30
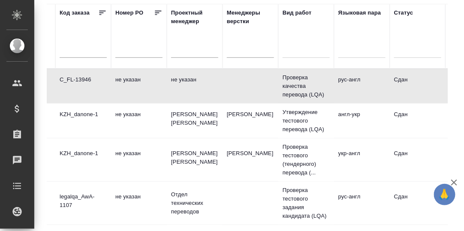
scroll to position [104, 0]
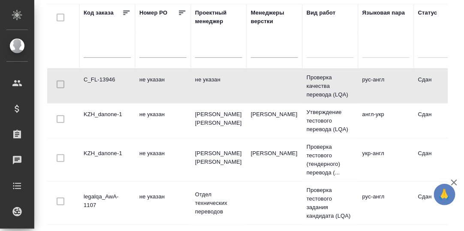
click at [109, 152] on td "KZH_danone-1" at bounding box center [107, 160] width 56 height 30
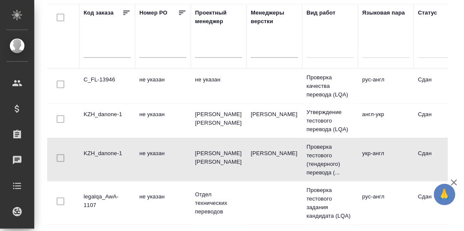
click at [109, 152] on td "KZH_danone-1" at bounding box center [107, 160] width 56 height 30
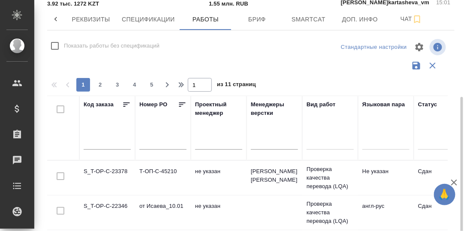
scroll to position [85, 0]
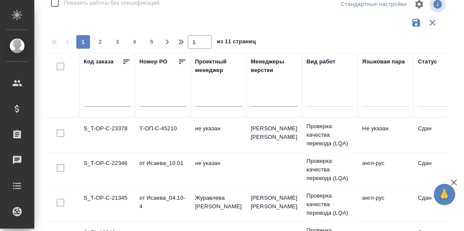
click at [117, 128] on td "S_T-OP-C-23378" at bounding box center [107, 135] width 56 height 30
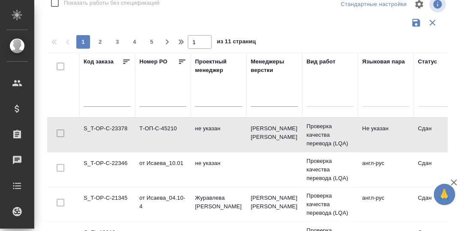
click at [117, 128] on td "S_T-OP-C-23378" at bounding box center [107, 135] width 56 height 30
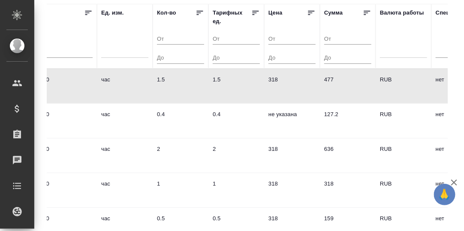
scroll to position [0, 0]
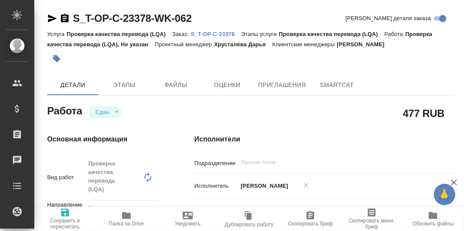
type textarea "x"
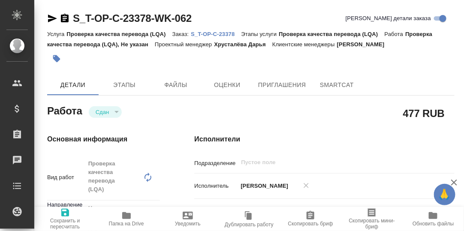
type textarea "x"
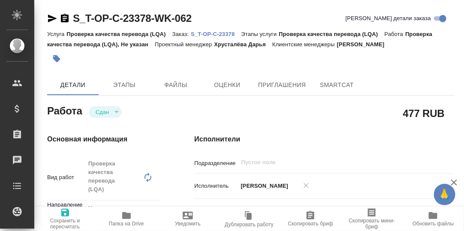
type textarea "x"
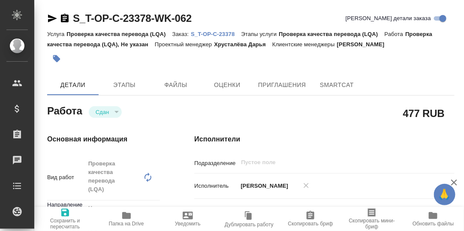
type textarea "x"
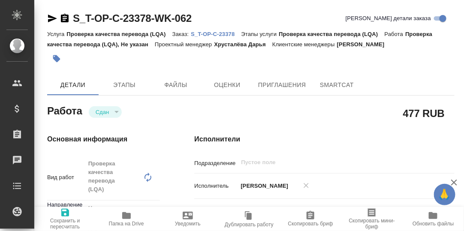
type textarea "x"
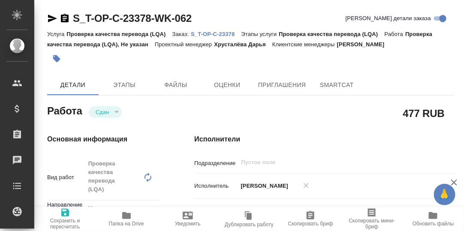
click at [211, 32] on p "S_T-OP-C-23378" at bounding box center [216, 34] width 50 height 6
type textarea "x"
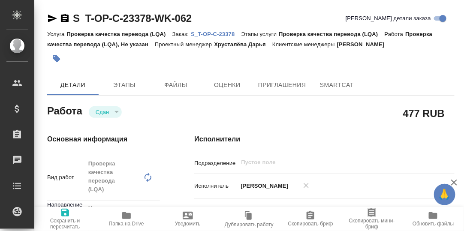
type textarea "x"
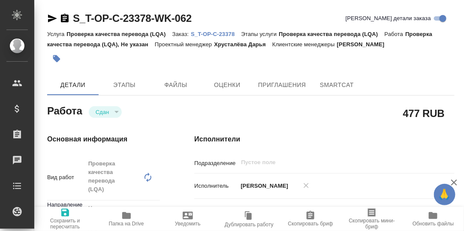
type textarea "x"
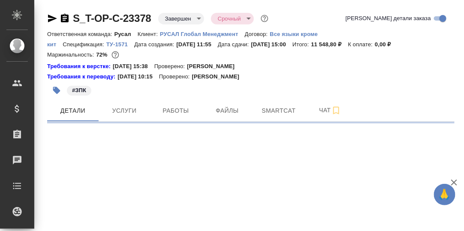
select select "RU"
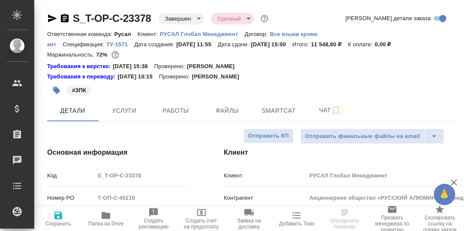
type textarea "x"
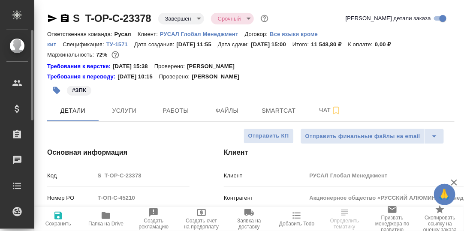
type textarea "x"
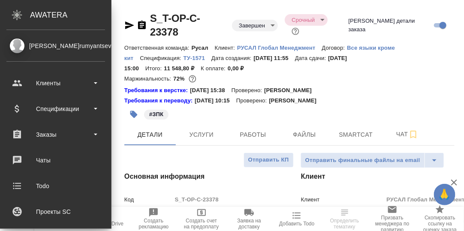
type textarea "x"
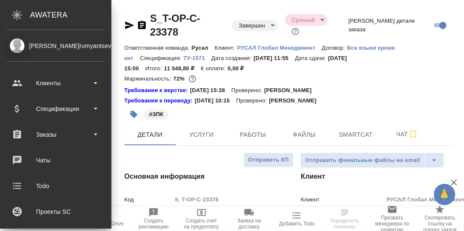
type textarea "x"
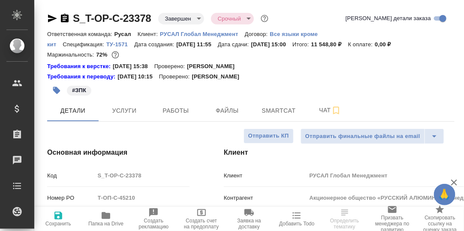
scroll to position [42, 0]
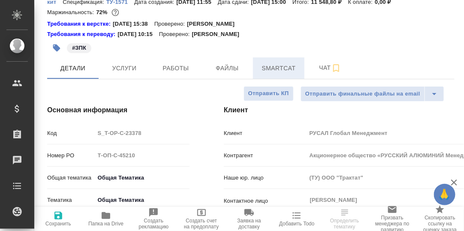
click at [283, 67] on span "Smartcat" at bounding box center [278, 68] width 41 height 11
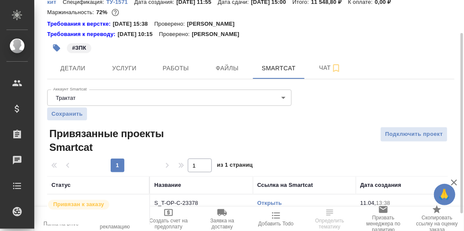
scroll to position [64, 0]
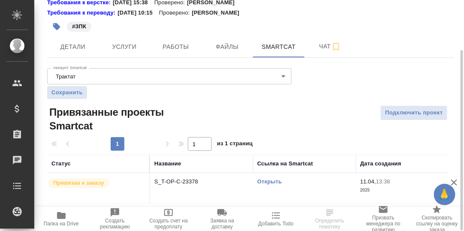
click at [272, 178] on link "Открыть" at bounding box center [269, 181] width 24 height 6
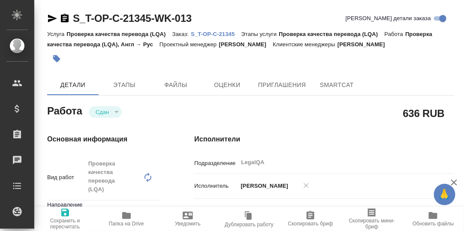
type textarea "x"
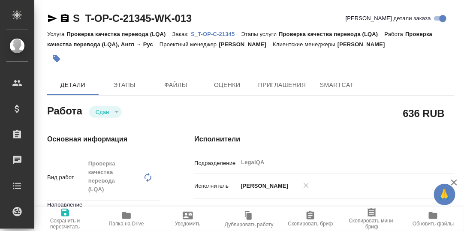
type textarea "x"
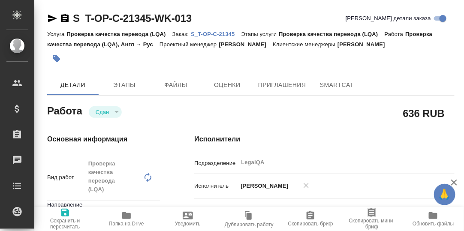
type textarea "x"
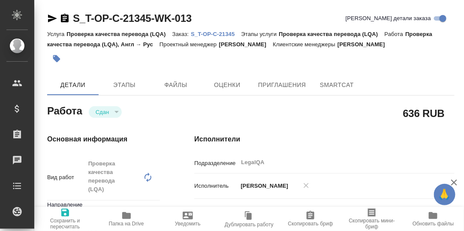
type textarea "x"
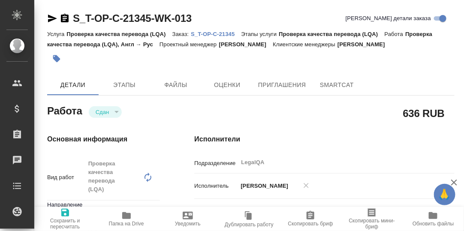
type textarea "x"
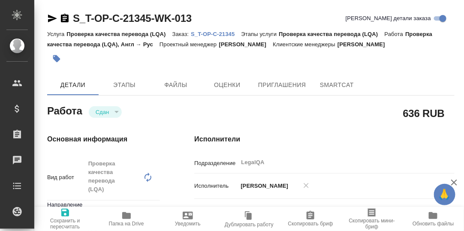
type textarea "x"
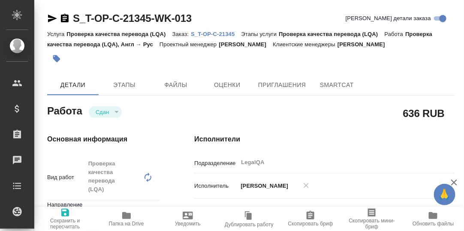
type textarea "x"
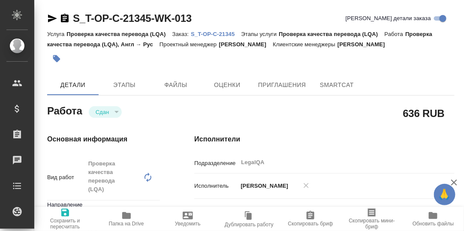
click at [215, 34] on p "S_T-OP-C-21345" at bounding box center [216, 34] width 50 height 6
type textarea "x"
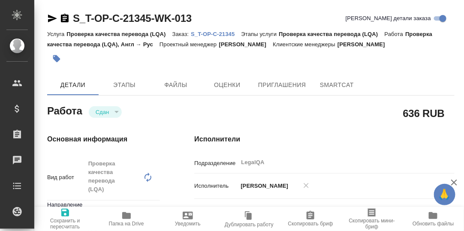
type textarea "x"
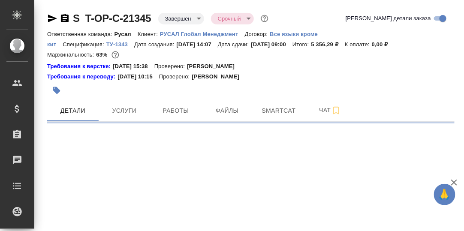
select select "RU"
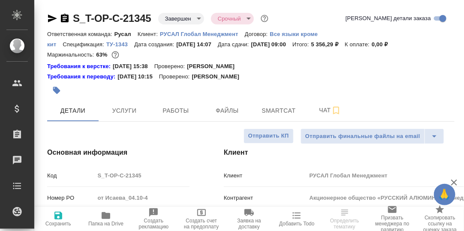
type textarea "x"
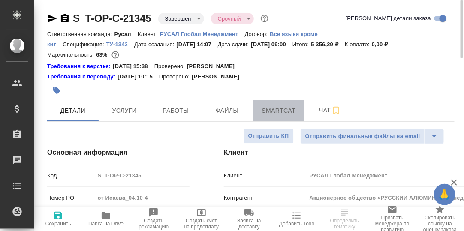
click at [271, 112] on span "Smartcat" at bounding box center [278, 111] width 41 height 11
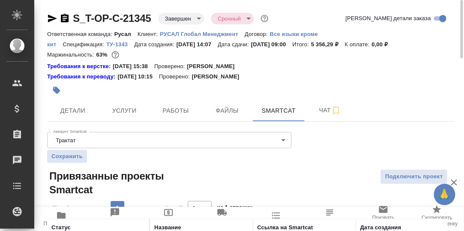
scroll to position [64, 0]
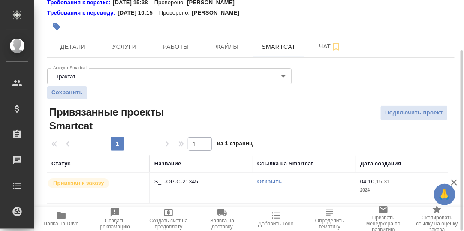
click at [267, 182] on link "Открыть" at bounding box center [269, 181] width 24 height 6
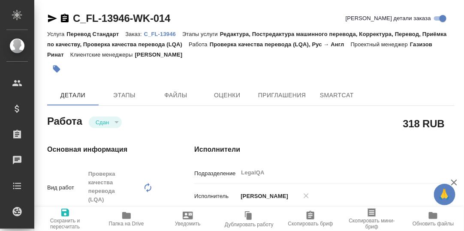
type textarea "x"
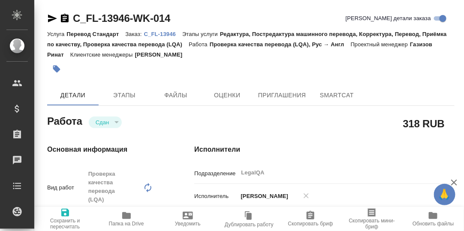
type textarea "x"
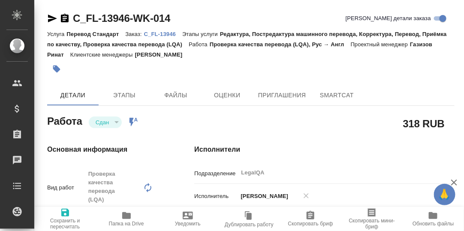
type textarea "x"
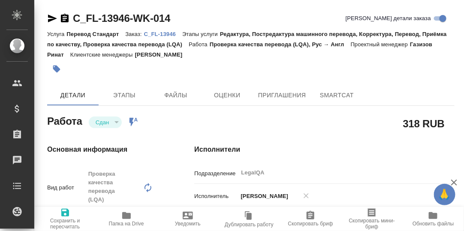
type textarea "x"
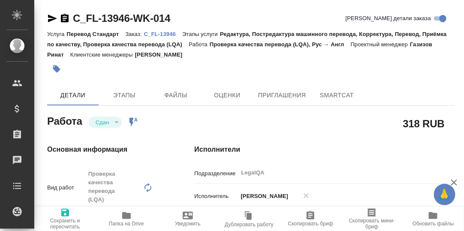
type textarea "x"
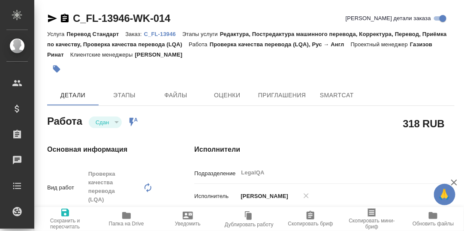
type textarea "x"
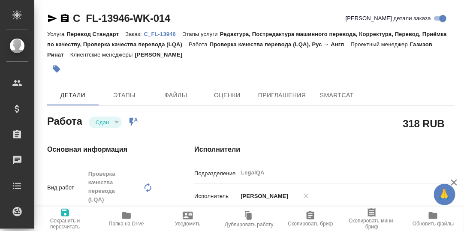
type textarea "x"
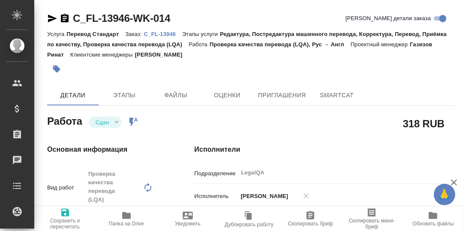
type textarea "x"
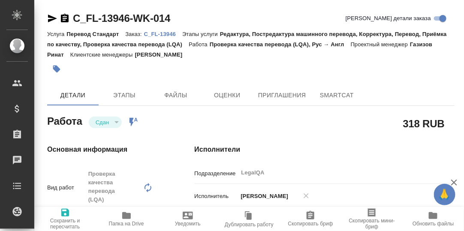
click at [161, 34] on p "C_FL-13946" at bounding box center [163, 34] width 38 height 6
type textarea "x"
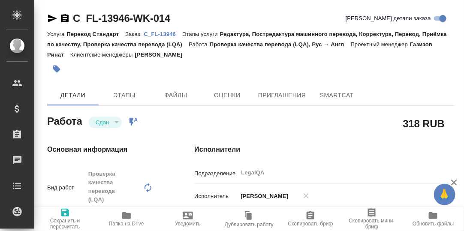
type textarea "x"
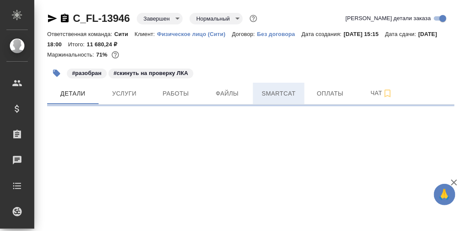
select select "RU"
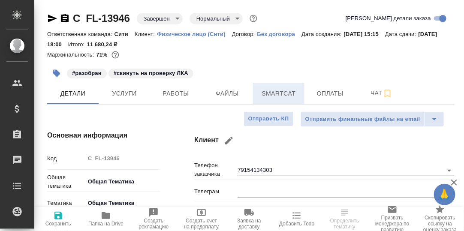
type textarea "x"
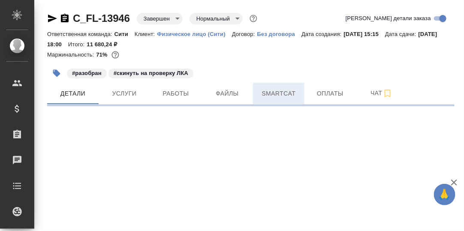
select select "RU"
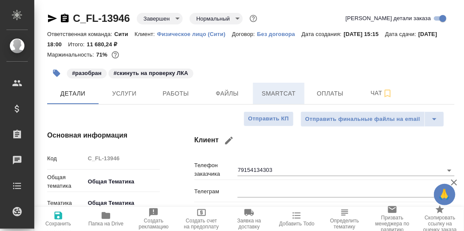
type textarea "x"
click at [287, 93] on span "Smartcat" at bounding box center [278, 93] width 41 height 11
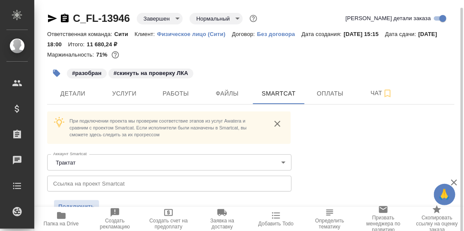
scroll to position [4, 0]
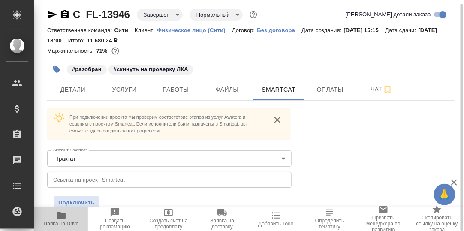
click at [63, 215] on icon "button" at bounding box center [61, 215] width 9 height 7
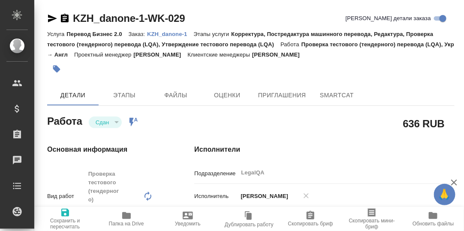
type textarea "x"
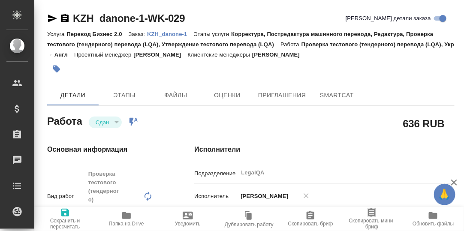
type textarea "x"
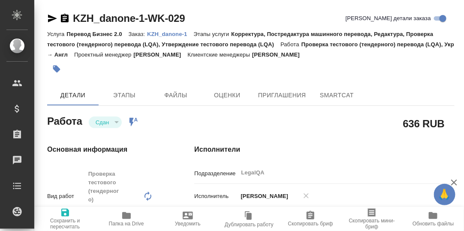
type textarea "x"
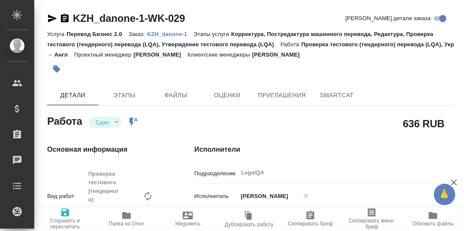
type textarea "x"
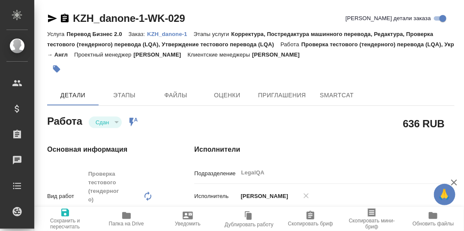
type textarea "x"
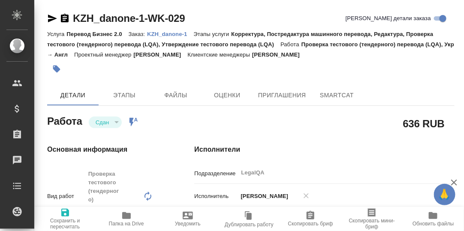
type textarea "x"
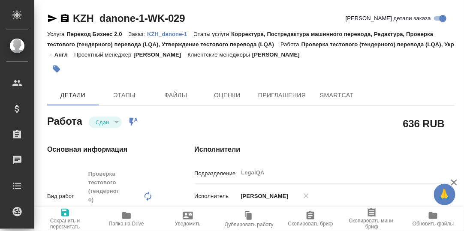
type textarea "x"
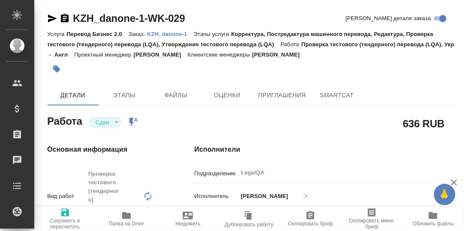
click at [174, 34] on p "KZH_danone-1" at bounding box center [170, 34] width 46 height 6
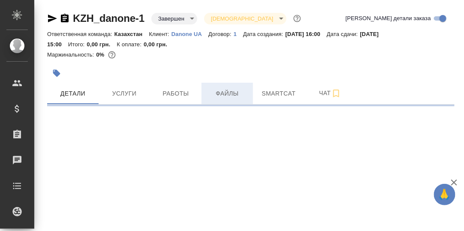
select select "RU"
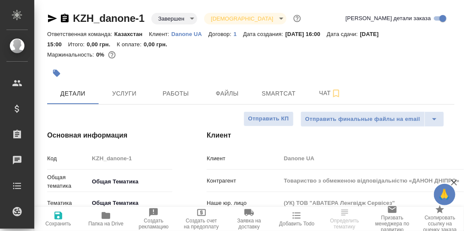
type textarea "x"
click at [281, 92] on span "Smartcat" at bounding box center [278, 93] width 41 height 11
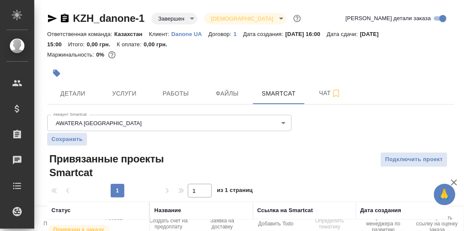
scroll to position [138, 0]
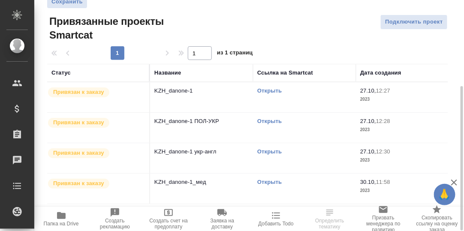
click at [273, 90] on link "Открыть" at bounding box center [269, 91] width 24 height 6
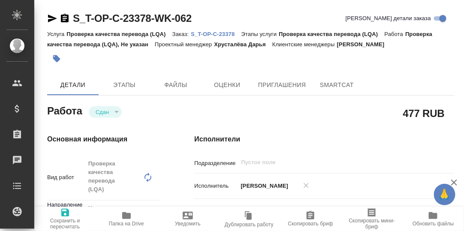
type textarea "x"
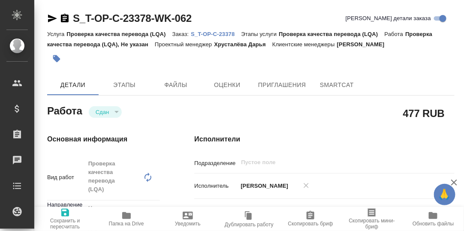
type textarea "x"
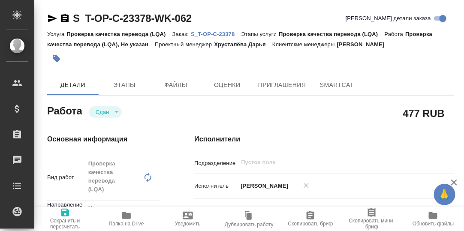
type textarea "x"
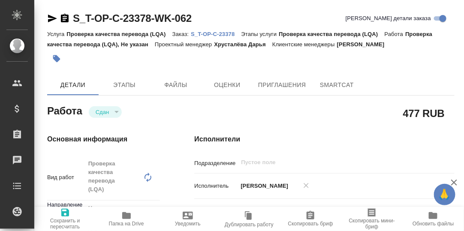
type textarea "x"
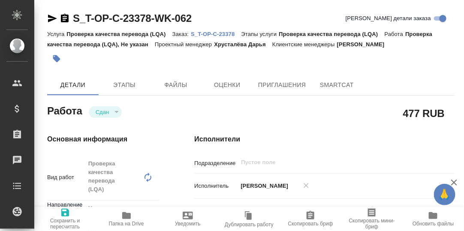
type textarea "x"
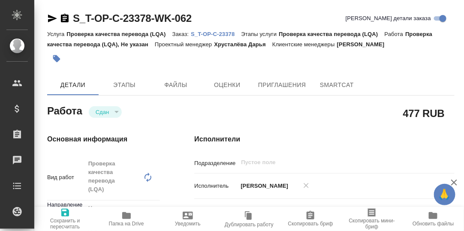
click at [221, 34] on p "S_T-OP-C-23378" at bounding box center [216, 34] width 50 height 6
type textarea "x"
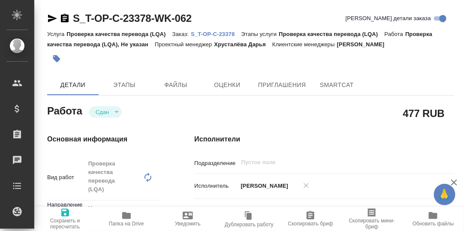
type textarea "x"
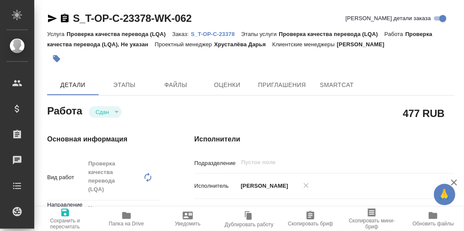
type textarea "x"
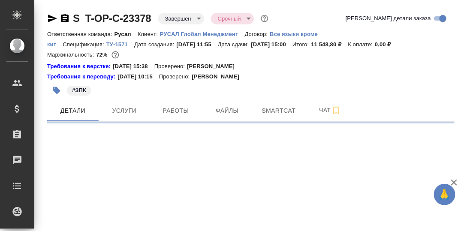
select select "RU"
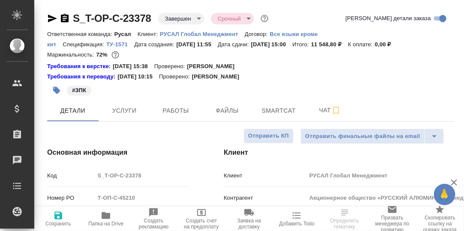
type textarea "x"
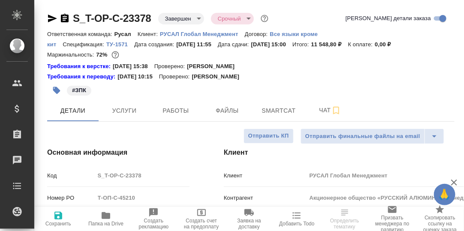
type textarea "x"
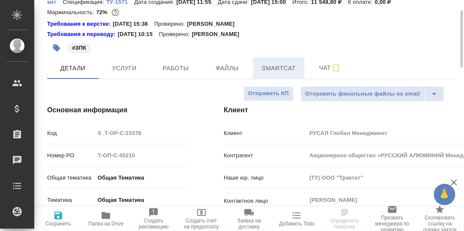
drag, startPoint x: 278, startPoint y: 68, endPoint x: 292, endPoint y: 73, distance: 15.1
click at [278, 69] on span "Smartcat" at bounding box center [278, 68] width 41 height 11
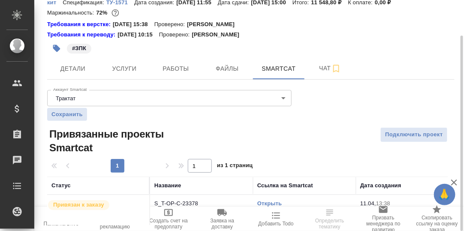
scroll to position [64, 0]
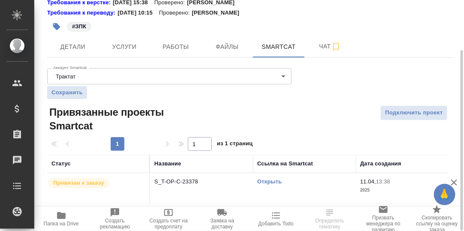
click at [273, 182] on link "Открыть" at bounding box center [269, 181] width 24 height 6
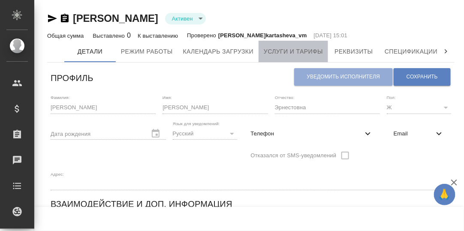
click at [301, 51] on span "Услуги и тарифы" at bounding box center [293, 51] width 59 height 11
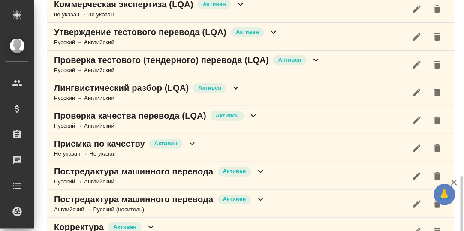
scroll to position [471, 0]
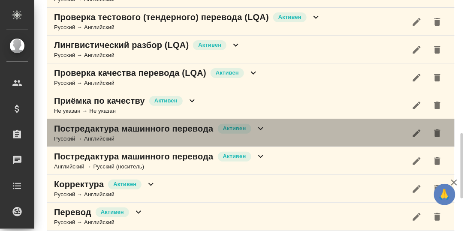
click at [258, 126] on icon at bounding box center [261, 129] width 10 height 10
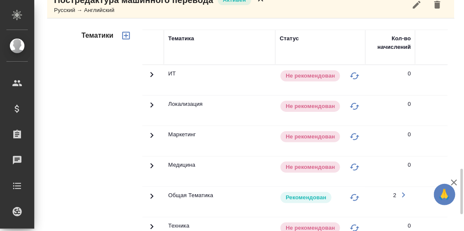
scroll to position [642, 0]
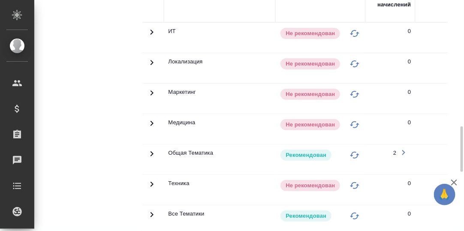
click at [151, 151] on icon at bounding box center [152, 153] width 3 height 5
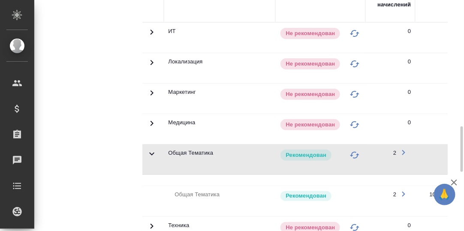
scroll to position [728, 0]
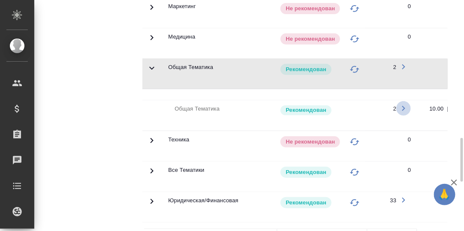
click at [403, 103] on icon "button" at bounding box center [404, 108] width 10 height 10
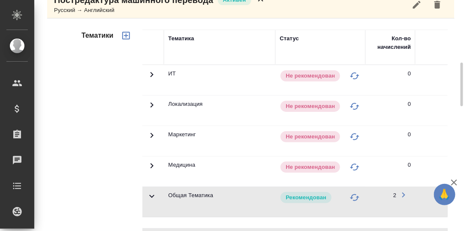
scroll to position [471, 0]
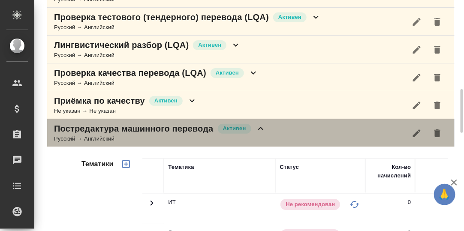
click at [261, 127] on icon at bounding box center [260, 128] width 5 height 3
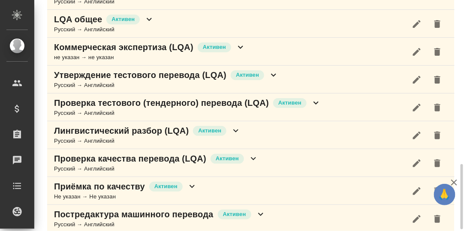
scroll to position [428, 0]
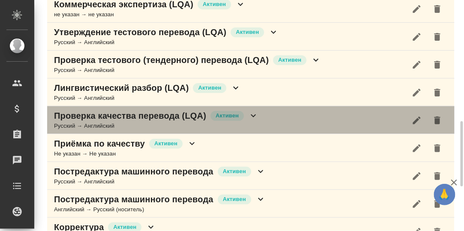
click at [255, 115] on icon at bounding box center [253, 116] width 5 height 3
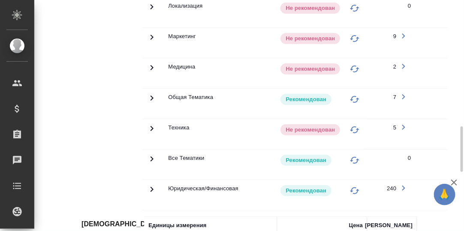
scroll to position [685, 0]
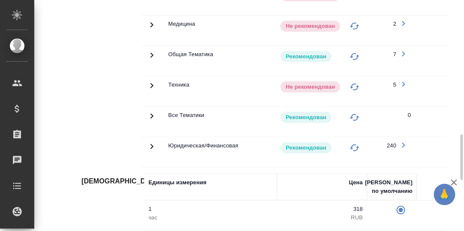
click at [152, 50] on icon at bounding box center [152, 55] width 10 height 10
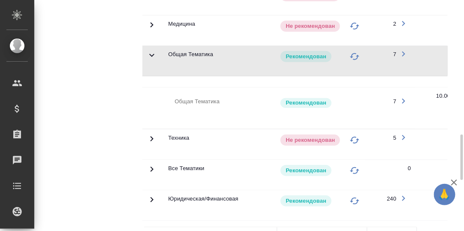
click at [404, 96] on icon "button" at bounding box center [404, 101] width 10 height 10
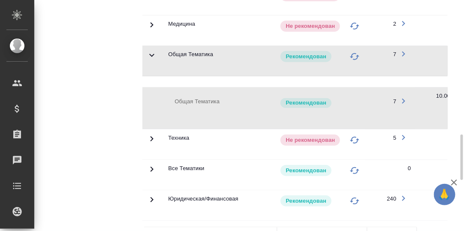
scroll to position [514, 0]
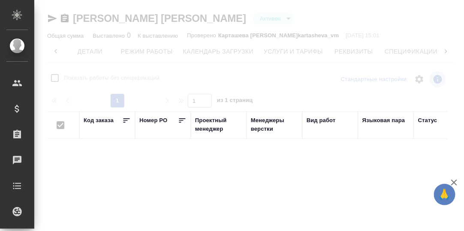
scroll to position [0, 56]
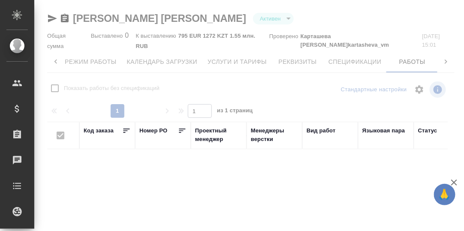
checkbox input "false"
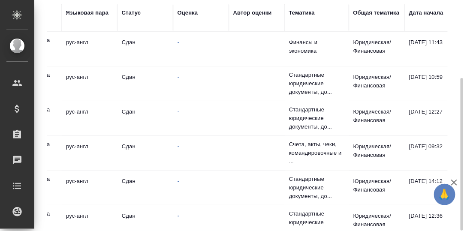
scroll to position [0, 301]
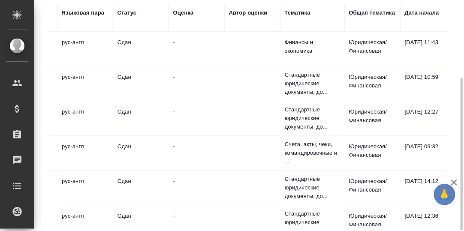
click at [297, 13] on div "Тематика" at bounding box center [298, 13] width 26 height 9
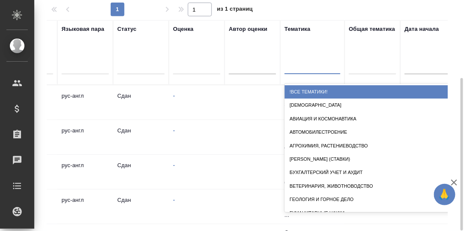
click at [299, 63] on div at bounding box center [313, 65] width 56 height 12
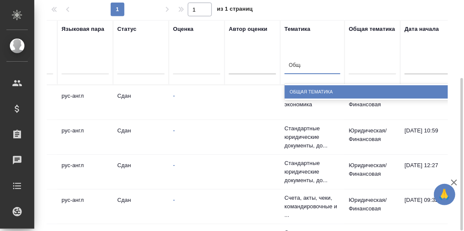
type input "Общая"
click at [317, 89] on div "Общая Тематика" at bounding box center [371, 91] width 172 height 13
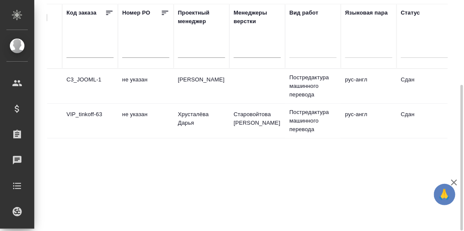
scroll to position [0, 0]
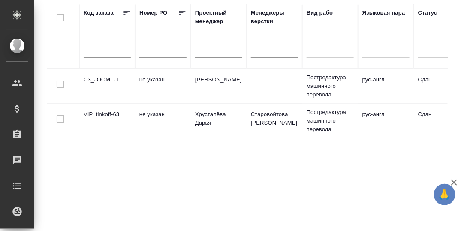
click at [99, 79] on td "C3_JOOML-1" at bounding box center [107, 86] width 56 height 30
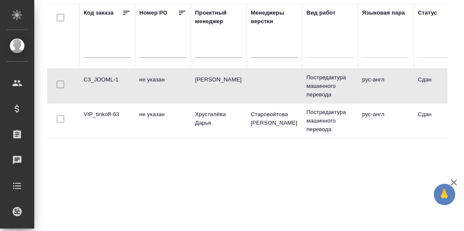
click at [100, 80] on td "C3_JOOML-1" at bounding box center [107, 86] width 56 height 30
click at [103, 114] on td "VIP_tinkoff-63" at bounding box center [107, 121] width 56 height 30
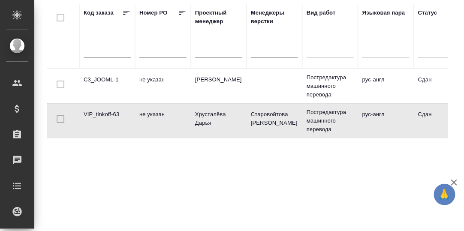
click at [103, 115] on td "VIP_tinkoff-63" at bounding box center [107, 121] width 56 height 30
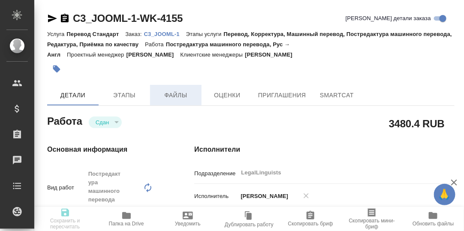
type textarea "x"
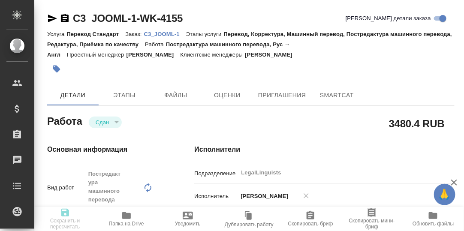
type textarea "x"
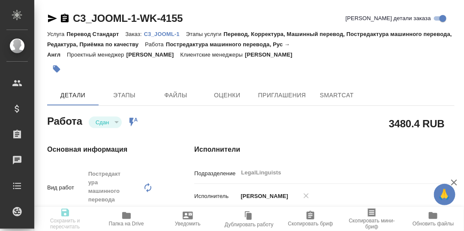
type textarea "x"
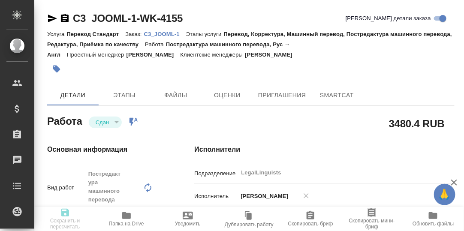
type textarea "x"
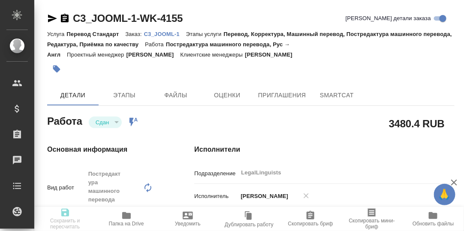
type textarea "x"
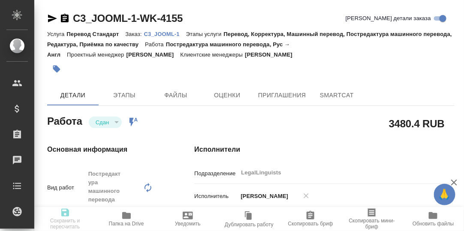
type textarea "x"
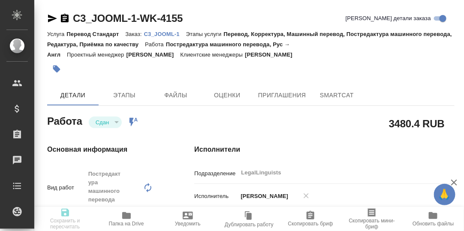
type textarea "x"
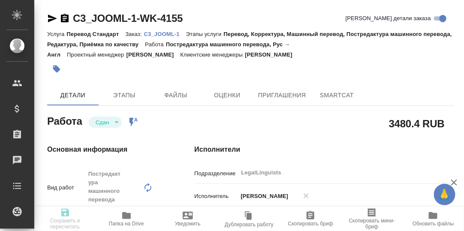
click at [167, 33] on p "C3_JOOML-1" at bounding box center [165, 34] width 42 height 6
type textarea "x"
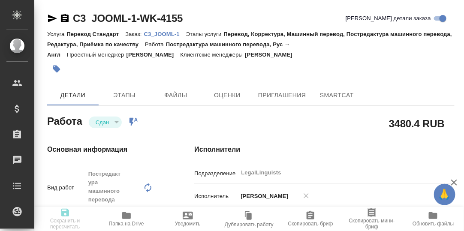
type textarea "x"
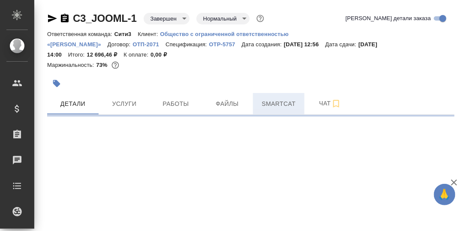
select select "RU"
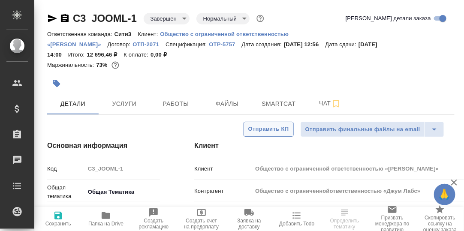
type textarea "x"
type input "Общество с ограниченнойответственностью «Джум Лабс»"
type textarea "x"
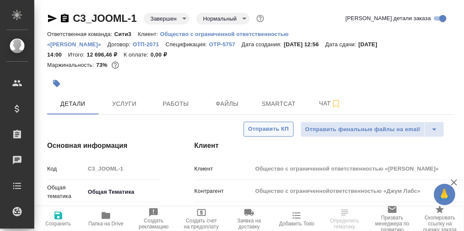
type textarea "x"
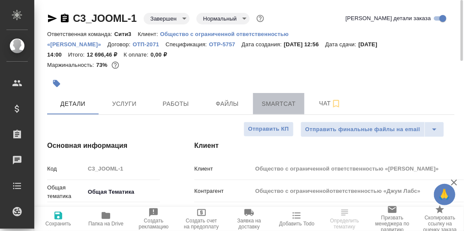
click at [280, 99] on span "Smartcat" at bounding box center [278, 104] width 41 height 11
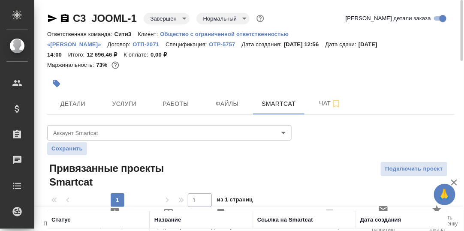
scroll to position [46, 0]
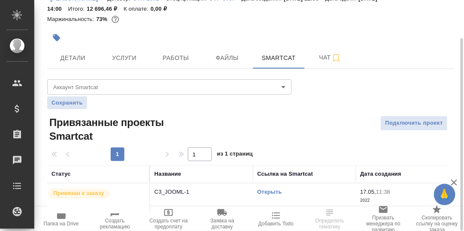
click at [269, 189] on link "Открыть" at bounding box center [269, 192] width 24 height 6
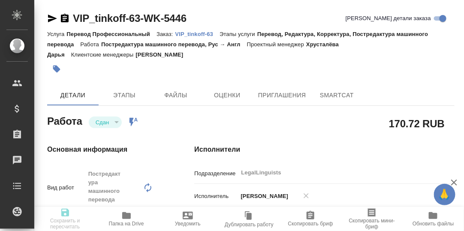
type textarea "x"
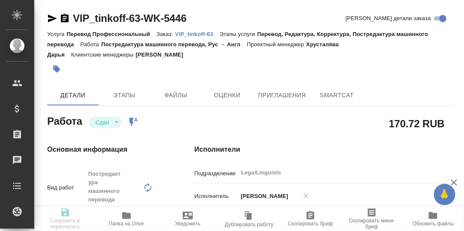
type textarea "x"
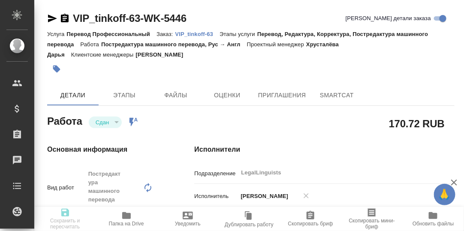
type textarea "x"
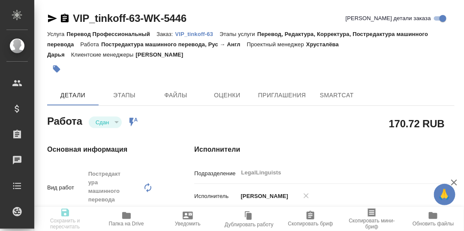
type textarea "x"
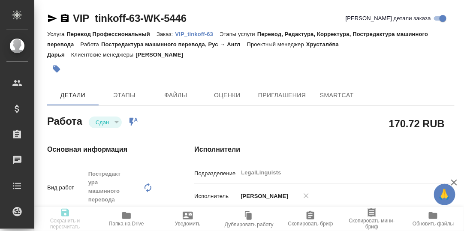
click at [196, 33] on p "VIP_tinkoff-63" at bounding box center [197, 34] width 45 height 6
type textarea "x"
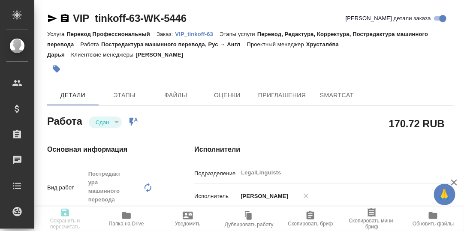
type textarea "x"
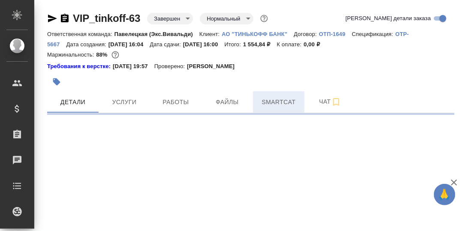
select select "RU"
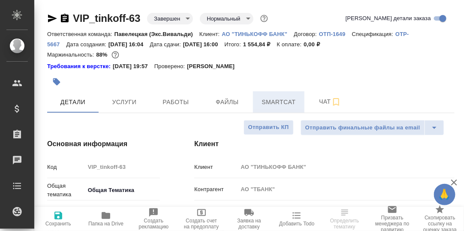
type textarea "x"
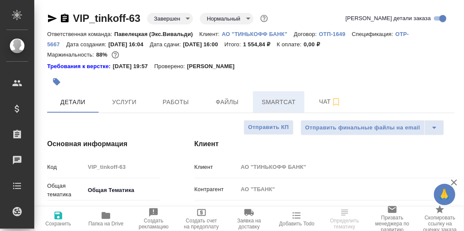
type textarea "x"
click at [278, 101] on span "Smartcat" at bounding box center [278, 102] width 41 height 11
click at [278, 102] on span "Smartcat" at bounding box center [278, 102] width 41 height 11
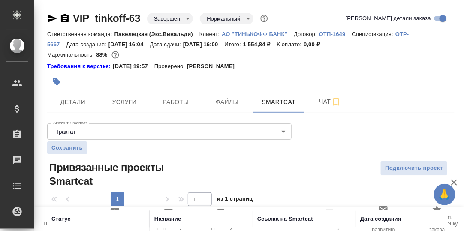
scroll to position [55, 0]
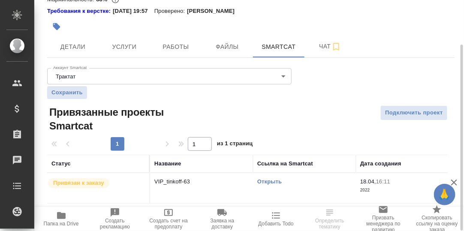
click at [278, 181] on link "Открыть" at bounding box center [269, 181] width 24 height 6
click at [60, 215] on icon "button" at bounding box center [61, 215] width 9 height 7
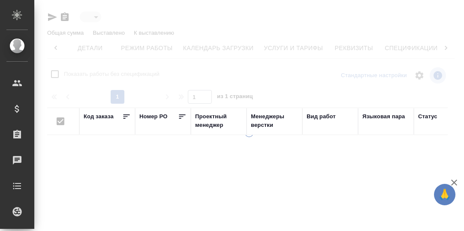
type input "active"
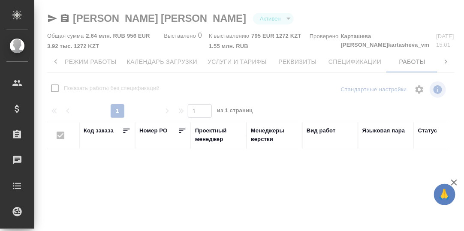
checkbox input "false"
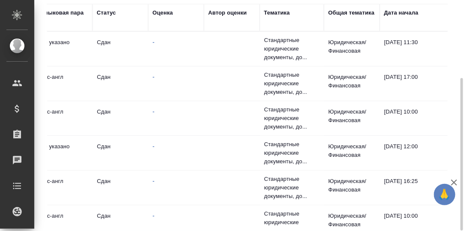
scroll to position [0, 323]
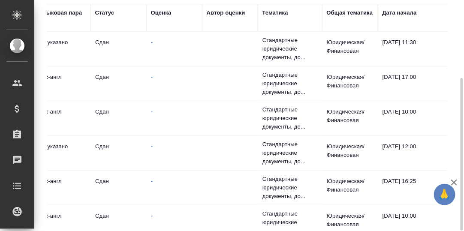
click at [282, 14] on div "Тематика" at bounding box center [276, 13] width 26 height 9
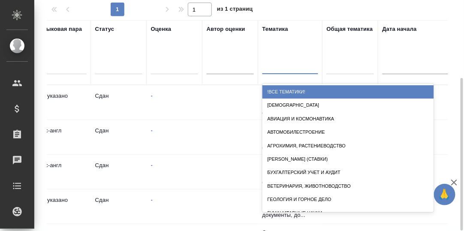
click at [281, 66] on div at bounding box center [291, 65] width 56 height 12
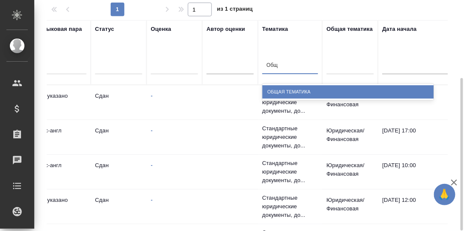
type input "Обща"
click at [290, 91] on div "Общая Тематика" at bounding box center [349, 91] width 172 height 13
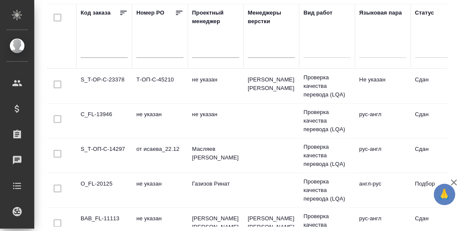
scroll to position [0, 8]
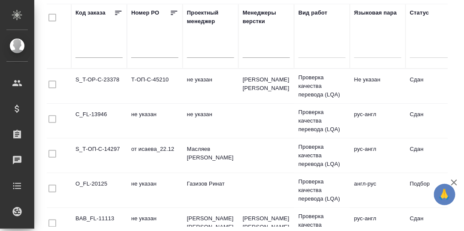
click at [99, 77] on td "S_T-OP-C-23378" at bounding box center [99, 86] width 56 height 30
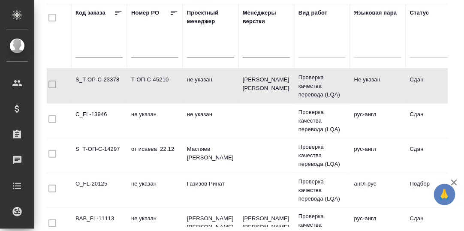
click at [99, 79] on td "S_T-OP-C-23378" at bounding box center [99, 86] width 56 height 30
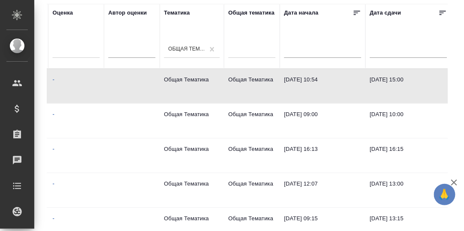
scroll to position [0, 0]
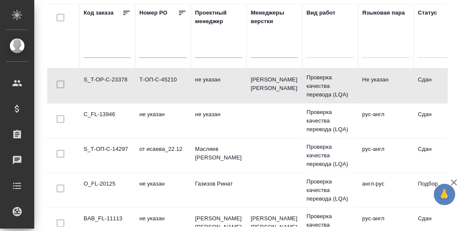
click at [107, 111] on td "C_FL-13946" at bounding box center [107, 121] width 56 height 30
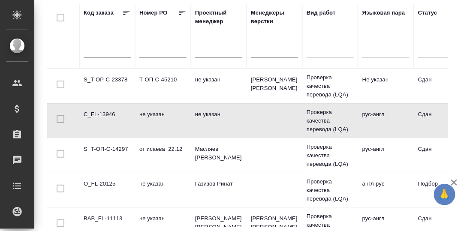
click at [108, 113] on td "C_FL-13946" at bounding box center [107, 121] width 56 height 30
click at [109, 114] on td "C_FL-13946" at bounding box center [107, 121] width 56 height 30
click at [105, 146] on td "S_Т-ОП-С-14297" at bounding box center [107, 156] width 56 height 30
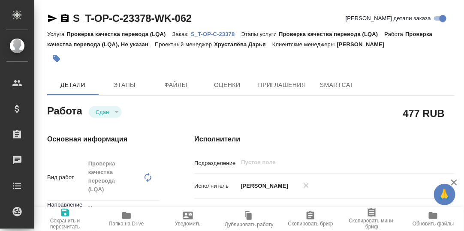
type textarea "x"
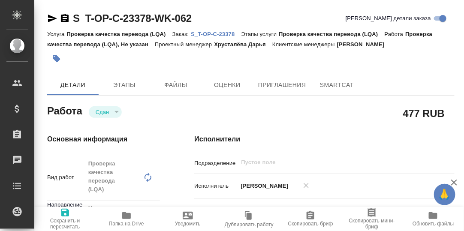
click at [213, 32] on p "S_T-OP-C-23378" at bounding box center [216, 34] width 50 height 6
type textarea "x"
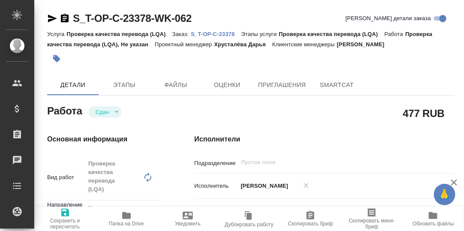
type textarea "x"
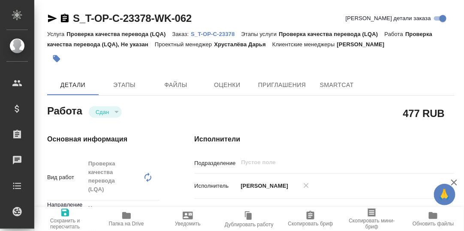
type textarea "x"
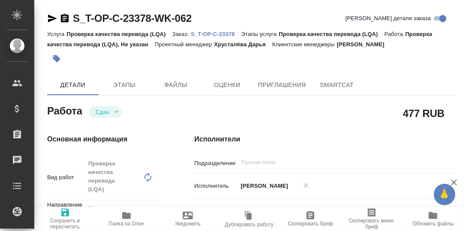
type textarea "x"
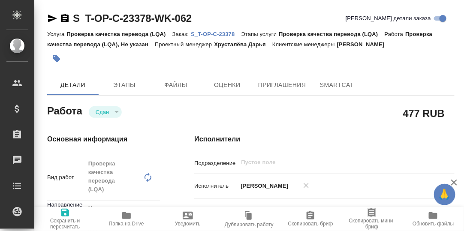
type textarea "x"
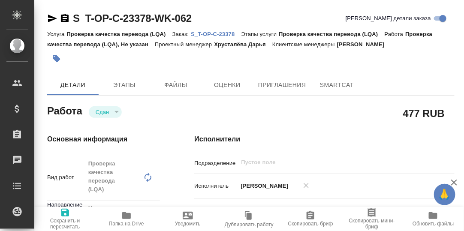
type textarea "x"
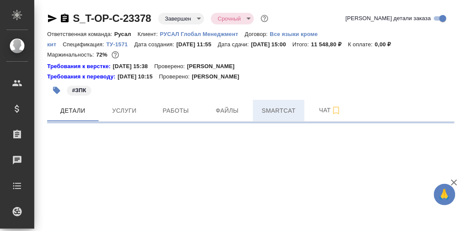
select select "RU"
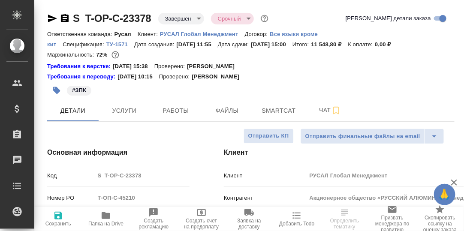
type textarea "x"
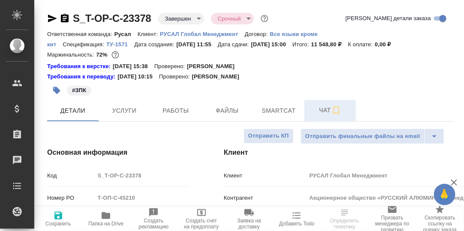
type textarea "x"
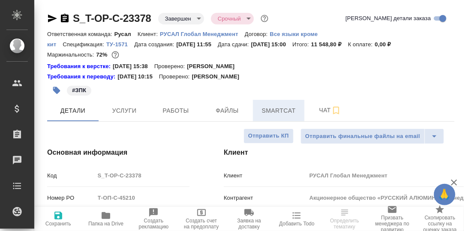
click at [281, 113] on span "Smartcat" at bounding box center [278, 111] width 41 height 11
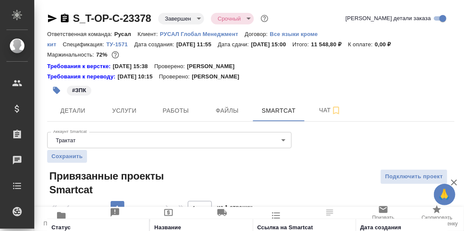
scroll to position [64, 0]
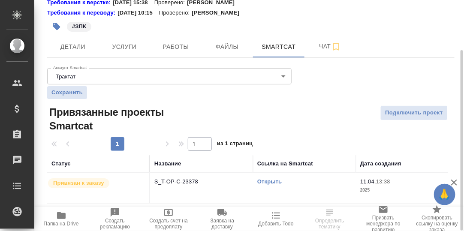
click at [275, 180] on link "Открыть" at bounding box center [269, 181] width 24 height 6
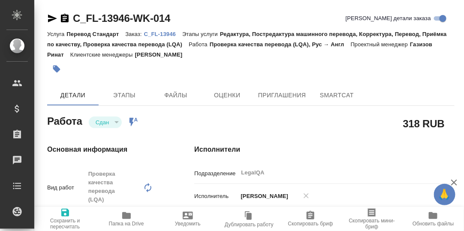
type textarea "x"
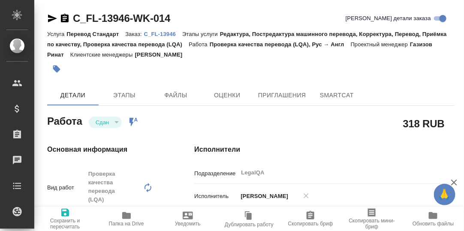
type textarea "x"
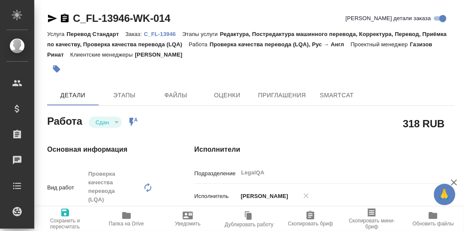
type textarea "x"
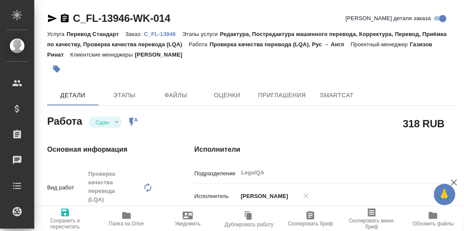
type textarea "x"
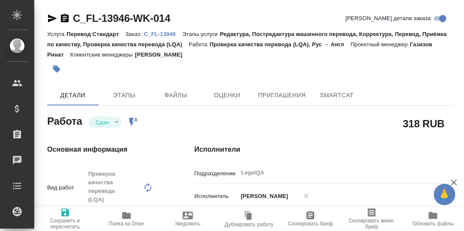
type textarea "x"
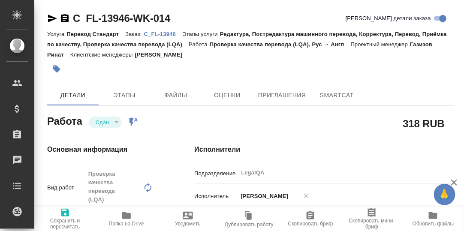
type textarea "x"
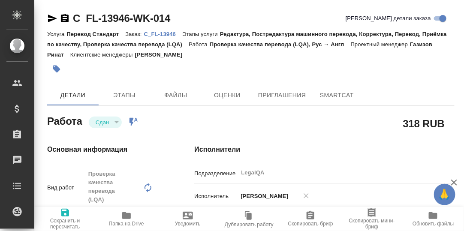
click at [167, 34] on p "C_FL-13946" at bounding box center [163, 34] width 38 height 6
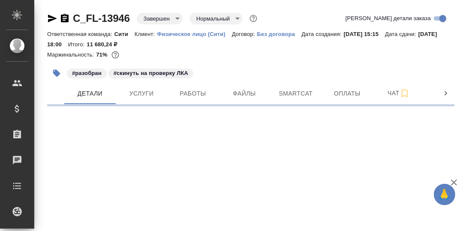
select select "RU"
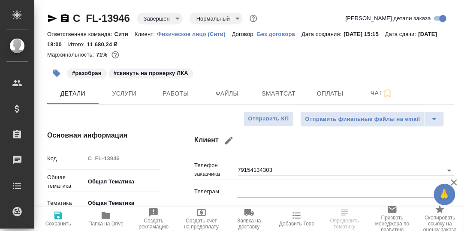
type textarea "x"
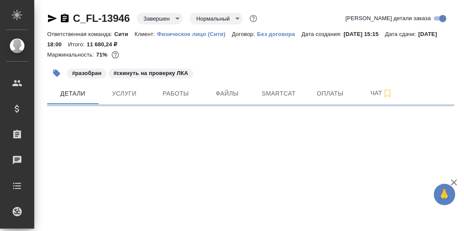
select select "RU"
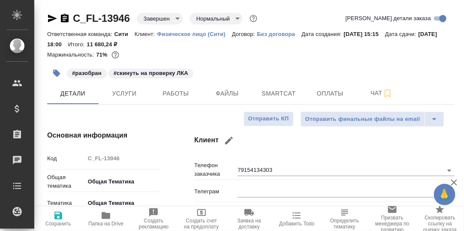
type textarea "x"
click at [285, 95] on span "Smartcat" at bounding box center [278, 93] width 41 height 11
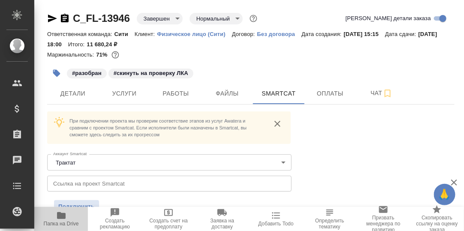
click at [57, 216] on icon "button" at bounding box center [61, 215] width 9 height 7
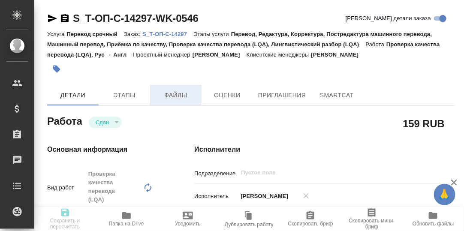
type textarea "x"
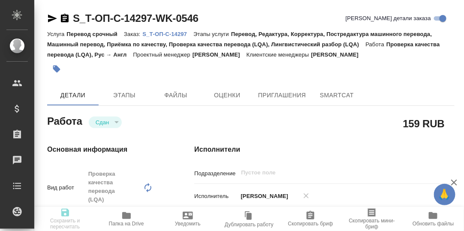
type textarea "x"
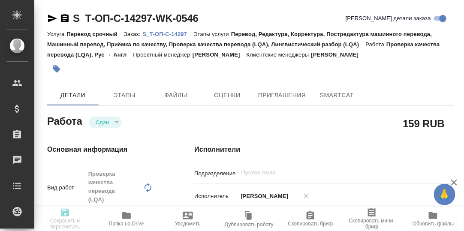
type textarea "x"
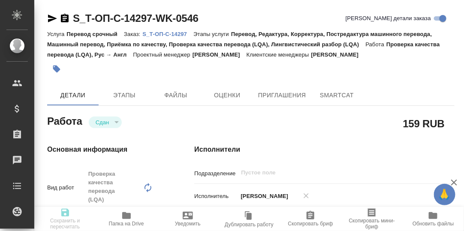
type textarea "x"
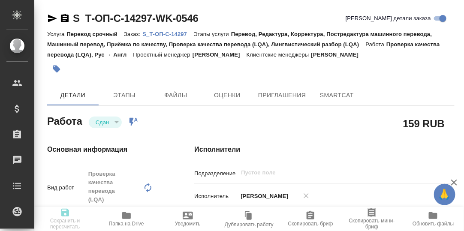
type textarea "x"
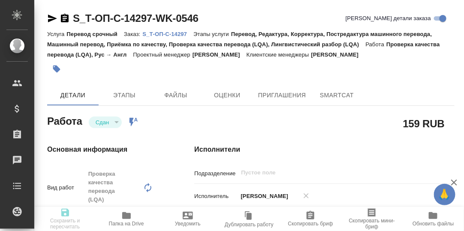
type textarea "x"
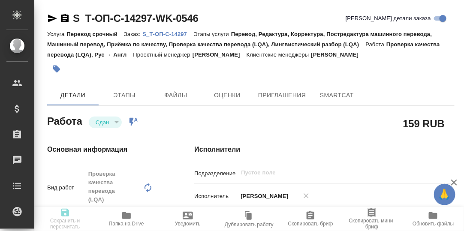
type textarea "x"
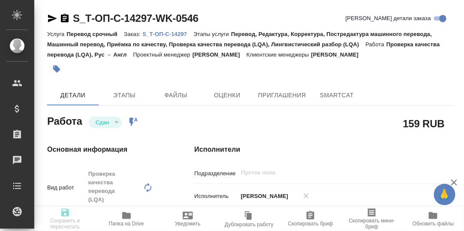
click at [166, 33] on p "S_Т-ОП-С-14297" at bounding box center [167, 34] width 51 height 6
type textarea "x"
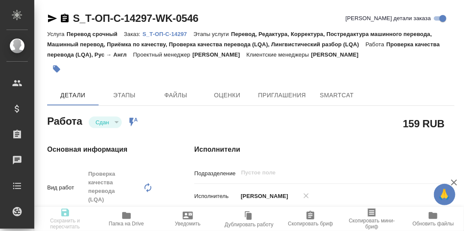
type textarea "x"
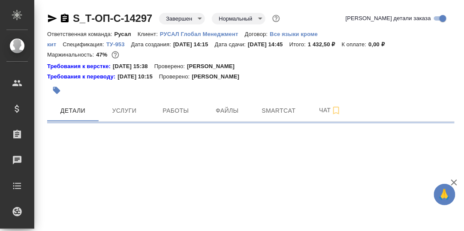
select select "RU"
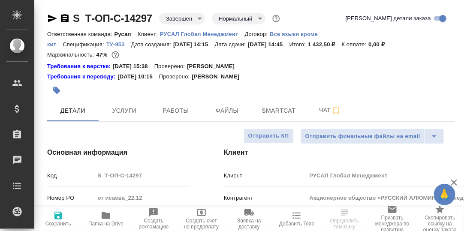
type textarea "x"
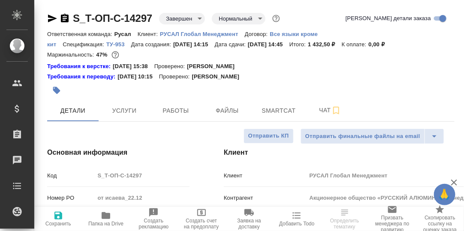
type textarea "x"
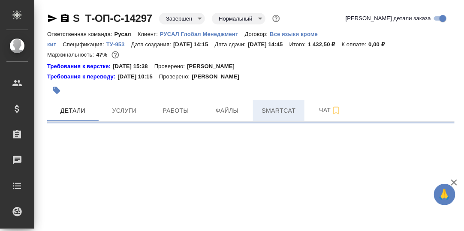
select select "RU"
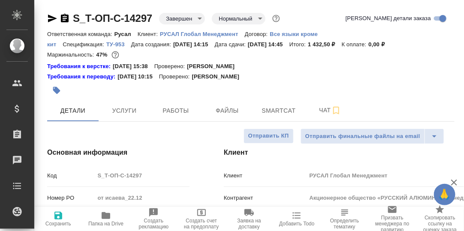
type textarea "x"
click at [287, 112] on span "Smartcat" at bounding box center [278, 111] width 41 height 11
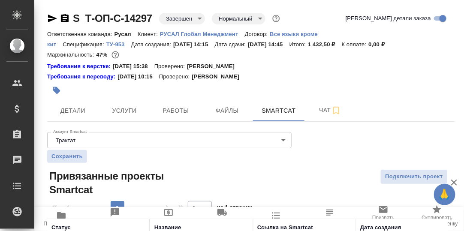
scroll to position [64, 0]
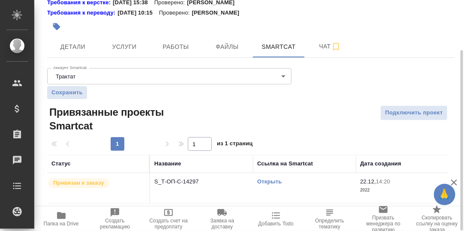
click at [273, 181] on link "Открыть" at bounding box center [269, 181] width 24 height 6
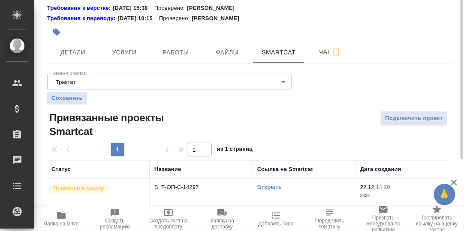
scroll to position [0, 0]
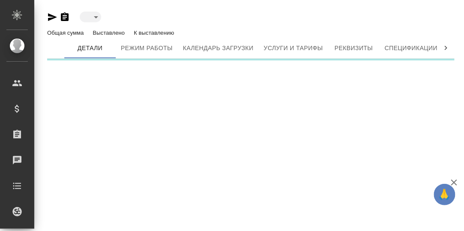
type input "active"
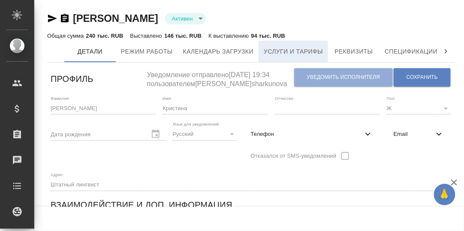
click at [302, 51] on span "Услуги и тарифы" at bounding box center [293, 51] width 59 height 11
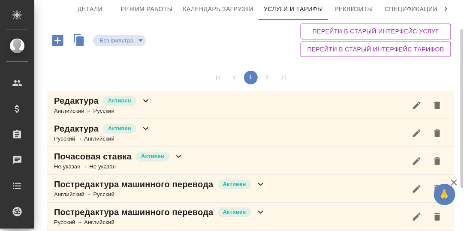
scroll to position [104, 0]
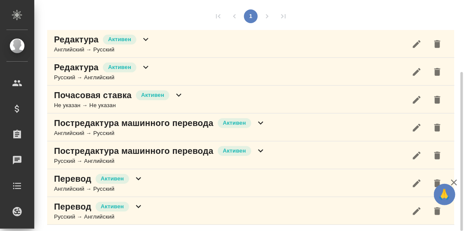
click at [145, 37] on icon at bounding box center [146, 39] width 10 height 10
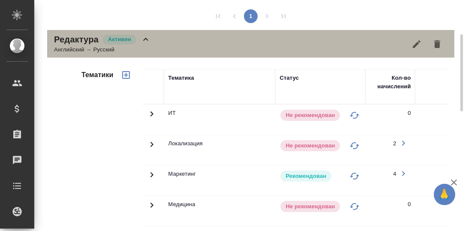
click at [146, 39] on icon at bounding box center [146, 39] width 10 height 10
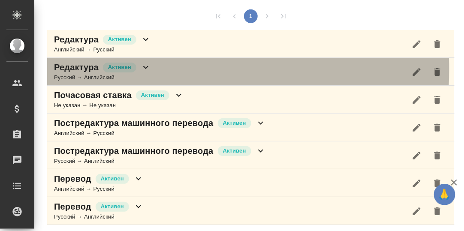
click at [145, 68] on icon at bounding box center [146, 67] width 10 height 10
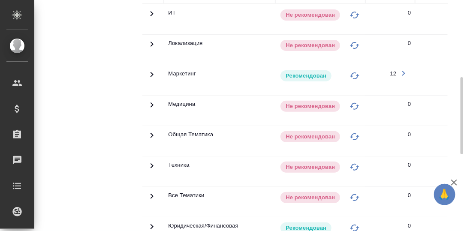
scroll to position [147, 0]
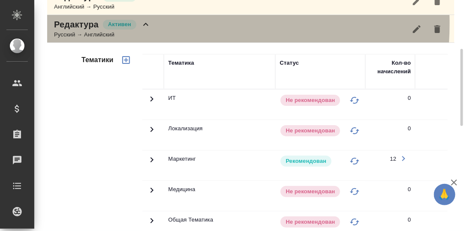
click at [146, 23] on icon at bounding box center [145, 24] width 5 height 3
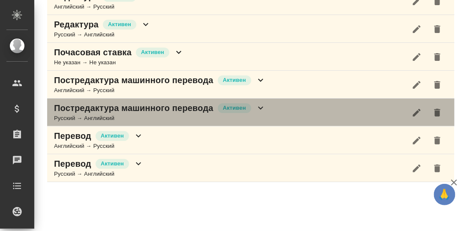
click at [259, 107] on icon at bounding box center [260, 108] width 5 height 3
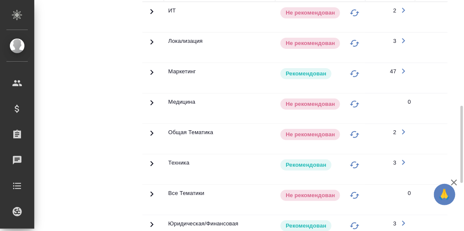
scroll to position [404, 0]
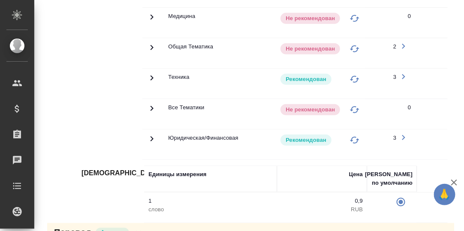
click at [150, 44] on icon at bounding box center [152, 47] width 10 height 10
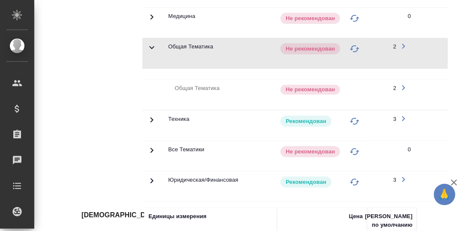
click at [402, 43] on icon "button" at bounding box center [404, 46] width 10 height 10
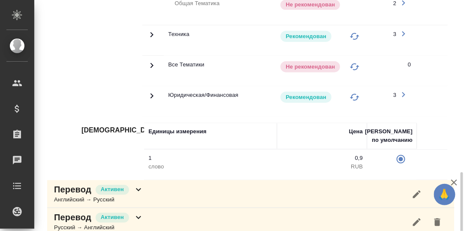
scroll to position [503, 0]
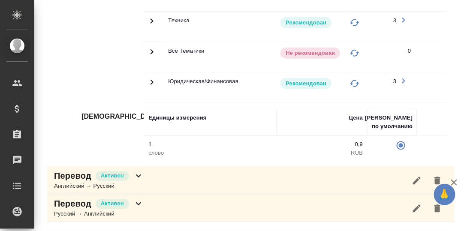
click at [136, 204] on icon at bounding box center [138, 204] width 5 height 3
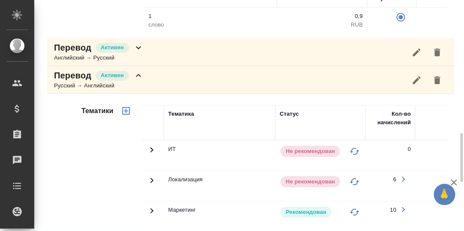
scroll to position [760, 0]
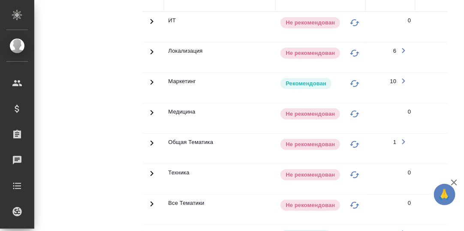
click at [151, 142] on icon at bounding box center [152, 143] width 10 height 10
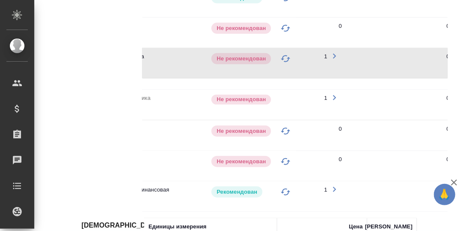
scroll to position [0, 8]
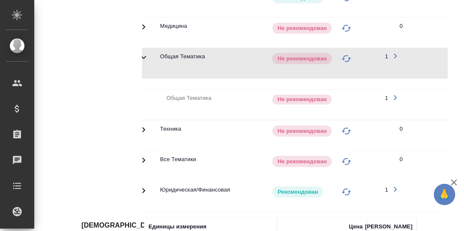
click at [393, 97] on icon "button" at bounding box center [395, 98] width 10 height 10
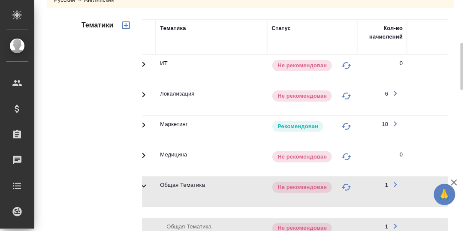
scroll to position [631, 0]
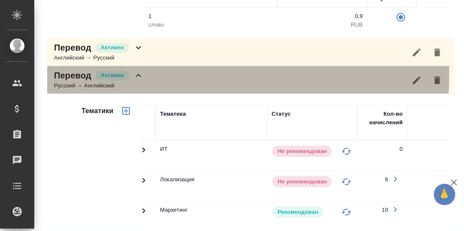
click at [138, 76] on icon at bounding box center [138, 75] width 5 height 3
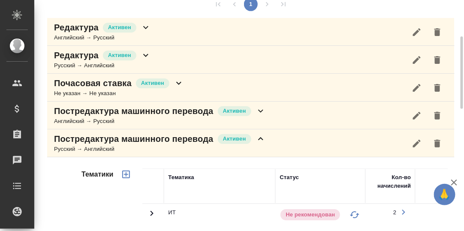
scroll to position [0, 0]
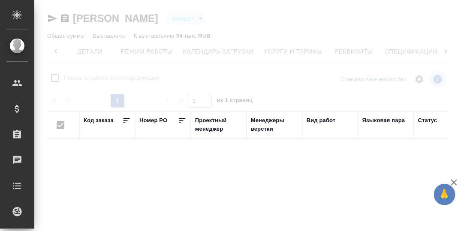
scroll to position [0, 56]
checkbox input "false"
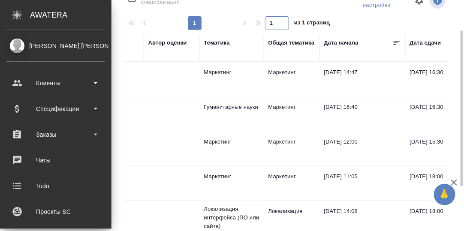
scroll to position [65, 0]
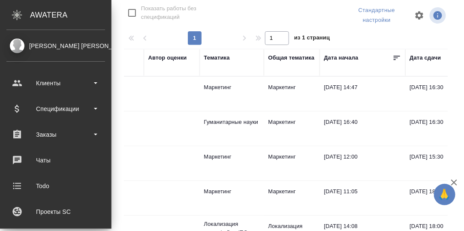
drag, startPoint x: 288, startPoint y: 57, endPoint x: 281, endPoint y: 76, distance: 19.3
click at [288, 58] on div "Общая тематика" at bounding box center [291, 58] width 46 height 9
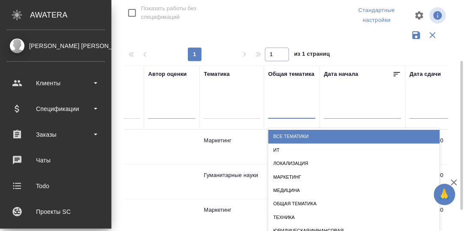
scroll to position [77, 0]
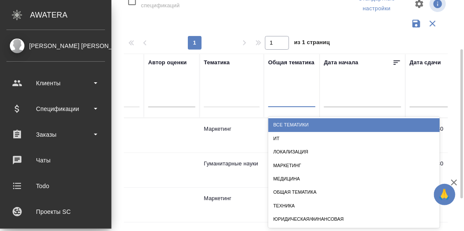
click at [277, 112] on div "option Все Тематики focused, 1 of 8. 8 results available. Use Up and Down to ch…" at bounding box center [291, 102] width 47 height 22
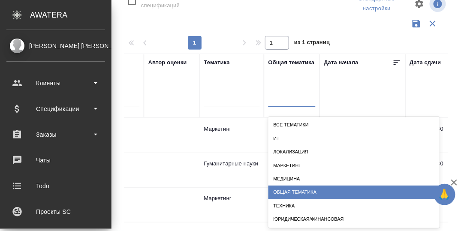
click at [304, 192] on div "Общая Тематика" at bounding box center [354, 192] width 172 height 13
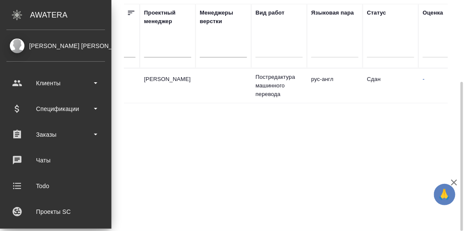
scroll to position [0, 0]
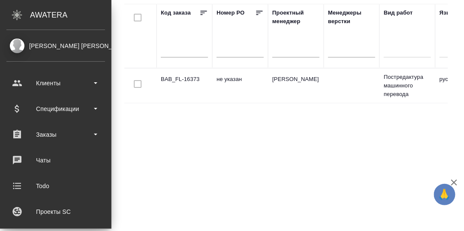
click at [189, 76] on td "BAB_FL-16373" at bounding box center [185, 86] width 56 height 30
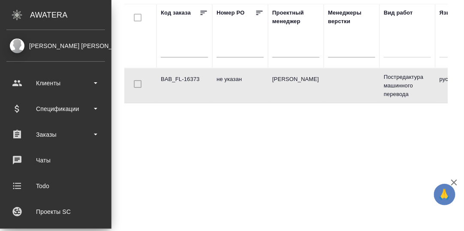
click at [189, 77] on td "BAB_FL-16373" at bounding box center [185, 86] width 56 height 30
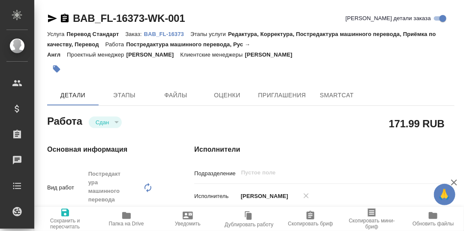
type textarea "x"
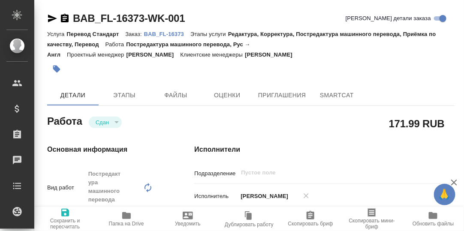
type textarea "x"
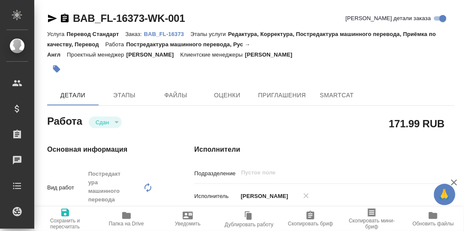
type textarea "x"
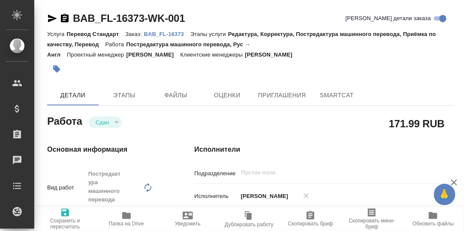
type textarea "x"
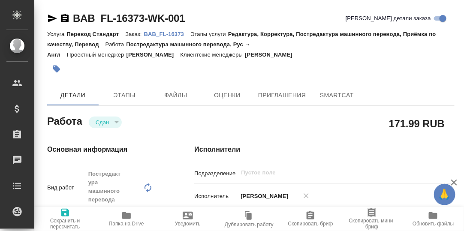
type textarea "x"
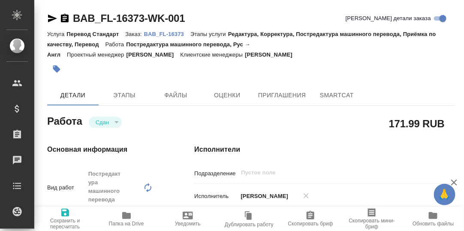
type textarea "x"
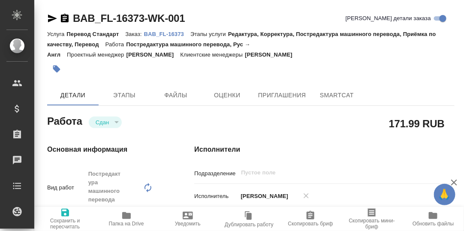
type textarea "x"
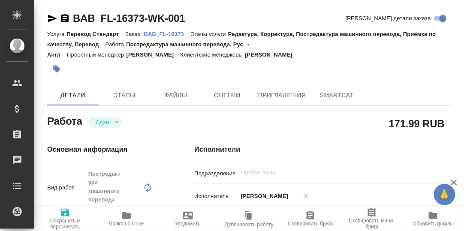
click at [161, 34] on p "BAB_FL-16373" at bounding box center [167, 34] width 46 height 6
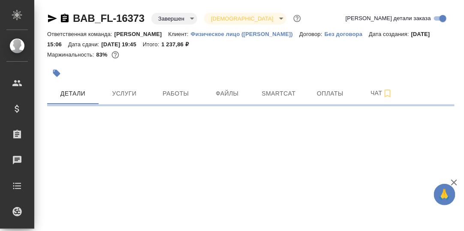
select select "RU"
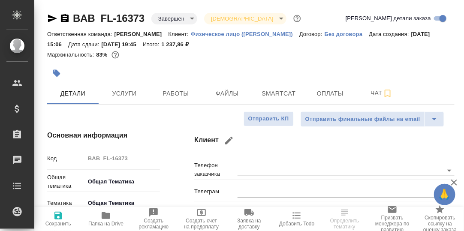
type textarea "x"
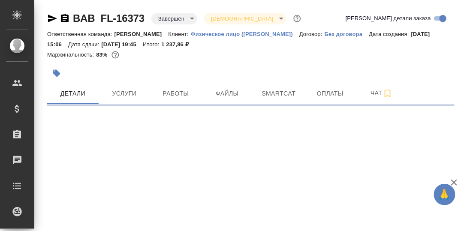
select select "RU"
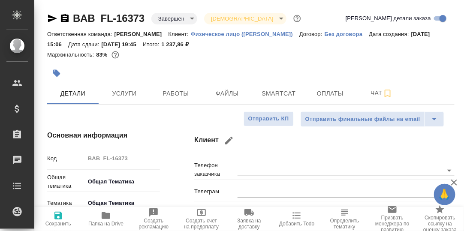
type textarea "x"
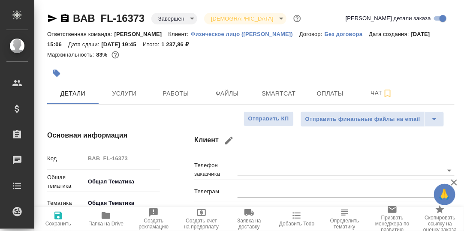
type textarea "x"
click at [287, 95] on span "Smartcat" at bounding box center [278, 93] width 41 height 11
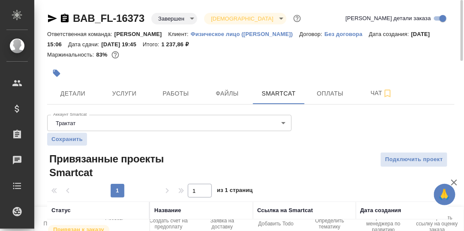
scroll to position [47, 0]
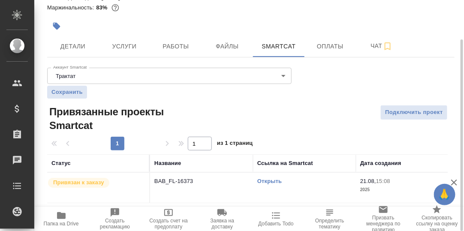
click at [277, 180] on link "Открыть" at bounding box center [269, 181] width 24 height 6
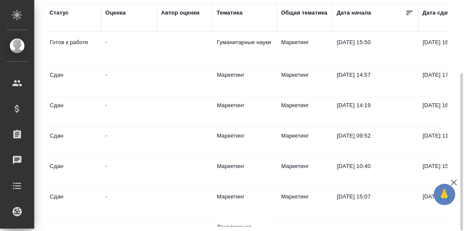
scroll to position [0, 370]
click at [236, 13] on div "Тематика" at bounding box center [229, 13] width 26 height 9
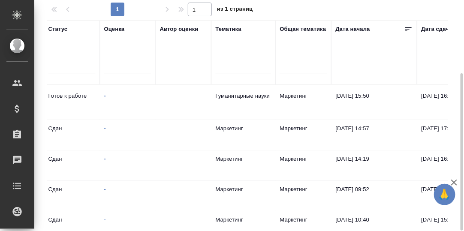
click at [238, 63] on div at bounding box center [244, 66] width 56 height 12
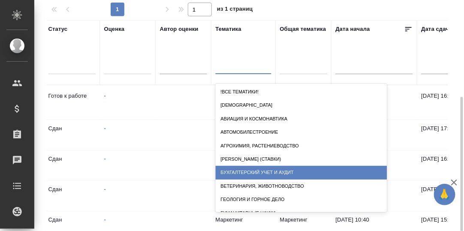
scroll to position [124, 0]
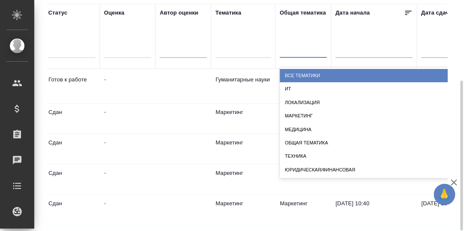
click at [293, 49] on div at bounding box center [303, 49] width 47 height 12
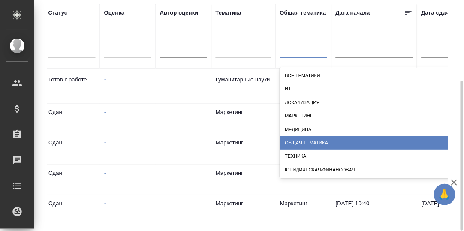
click at [306, 143] on div "Общая Тематика" at bounding box center [366, 142] width 172 height 13
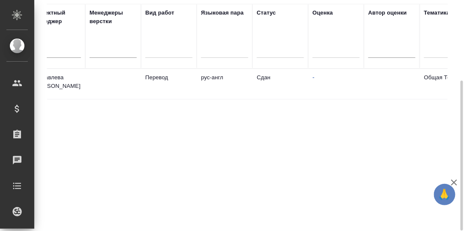
scroll to position [0, 0]
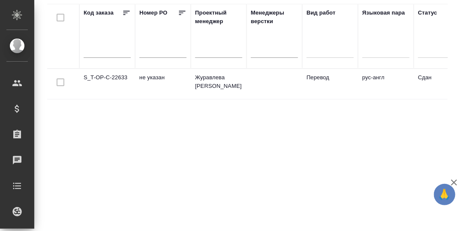
click at [107, 76] on td "S_T-OP-C-22633" at bounding box center [107, 84] width 56 height 30
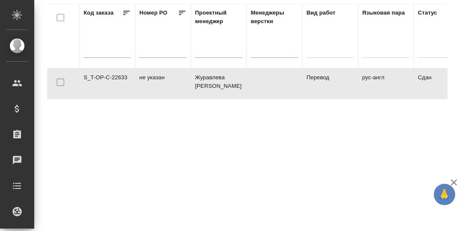
click at [107, 76] on td "S_T-OP-C-22633" at bounding box center [107, 84] width 56 height 30
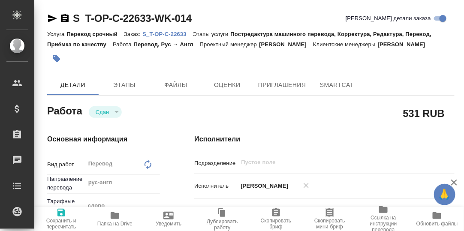
type textarea "x"
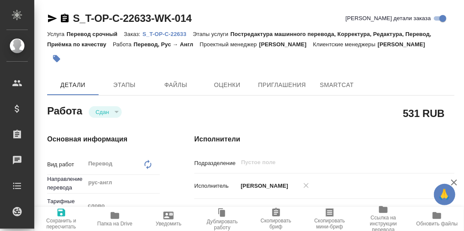
type textarea "x"
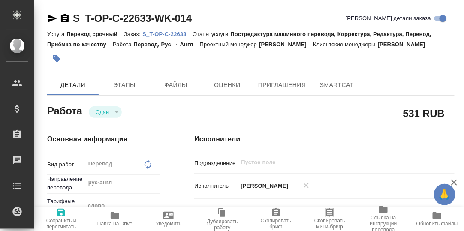
type textarea "x"
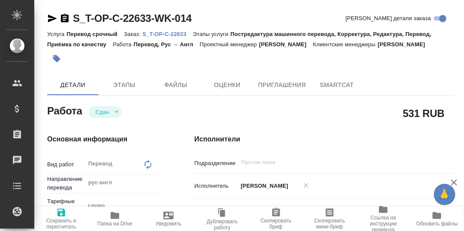
click at [169, 33] on p "S_T-OP-C-22633" at bounding box center [167, 34] width 50 height 6
type textarea "x"
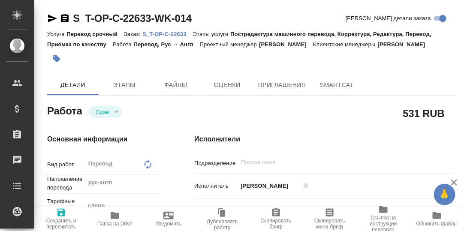
type textarea "x"
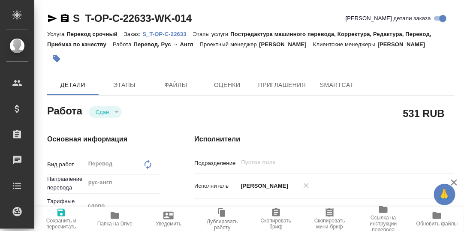
type textarea "x"
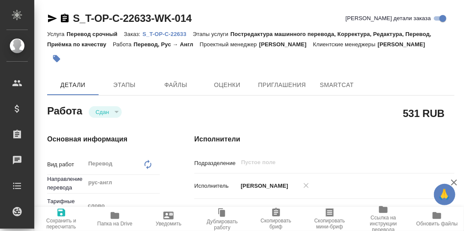
type textarea "x"
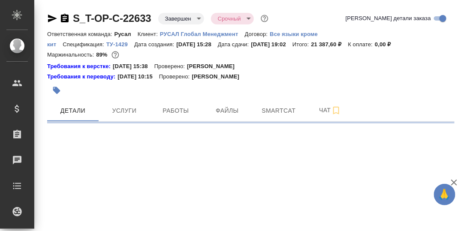
select select "RU"
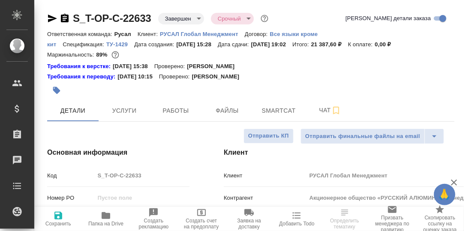
type textarea "x"
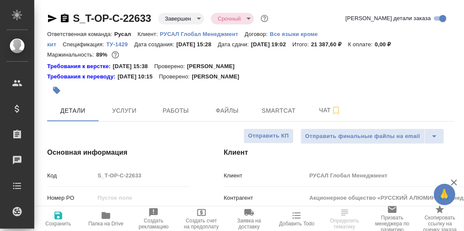
type textarea "x"
drag, startPoint x: 287, startPoint y: 109, endPoint x: 270, endPoint y: 110, distance: 16.7
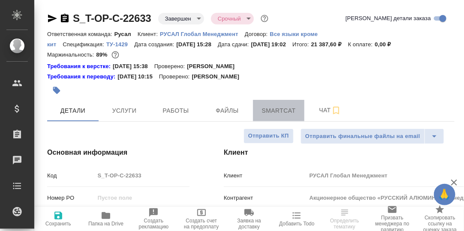
click at [286, 110] on span "Smartcat" at bounding box center [278, 111] width 41 height 11
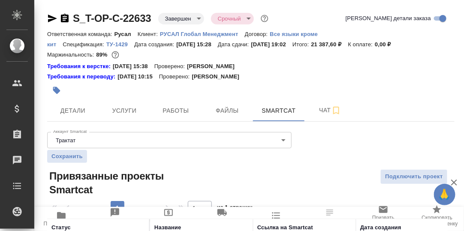
scroll to position [64, 0]
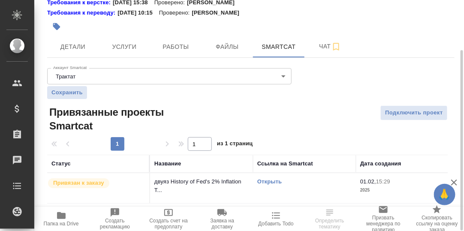
click at [264, 182] on link "Открыть" at bounding box center [269, 181] width 24 height 6
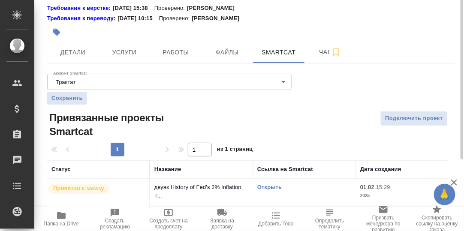
scroll to position [0, 0]
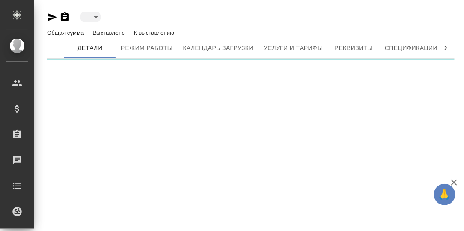
type input "active"
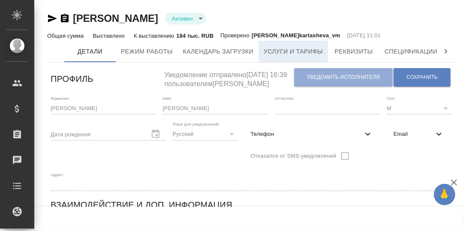
click at [303, 49] on span "Услуги и тарифы" at bounding box center [293, 51] width 59 height 11
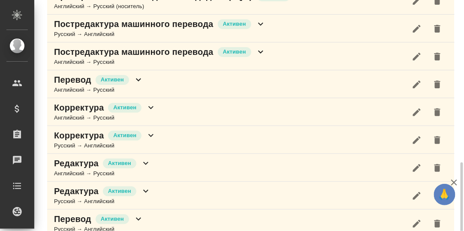
scroll to position [363, 0]
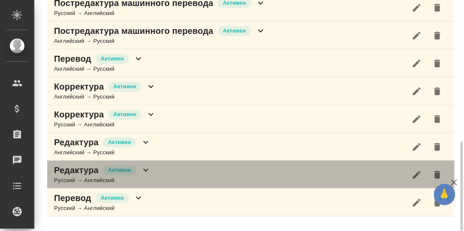
click at [144, 175] on icon at bounding box center [146, 170] width 10 height 10
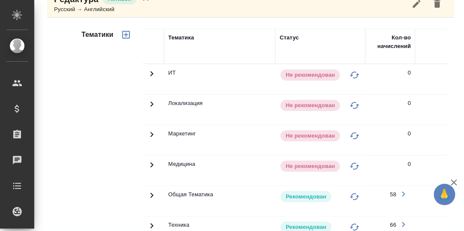
scroll to position [620, 0]
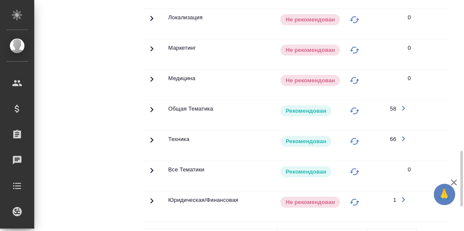
click at [152, 115] on icon at bounding box center [152, 110] width 10 height 10
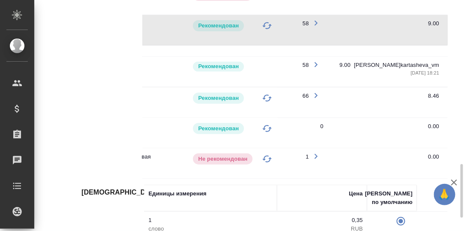
scroll to position [0, 106]
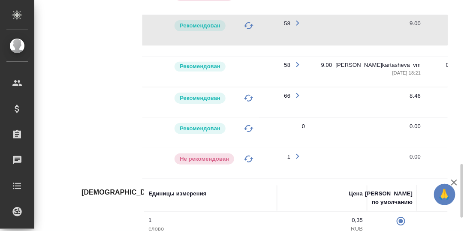
click at [297, 67] on icon "button" at bounding box center [297, 64] width 3 height 5
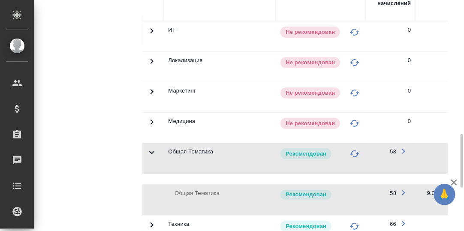
scroll to position [492, 0]
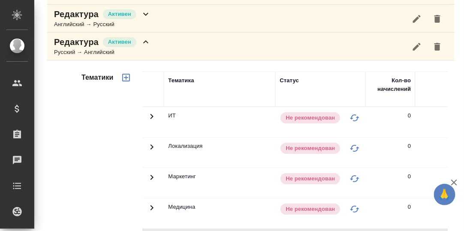
click at [147, 47] on icon at bounding box center [146, 42] width 10 height 10
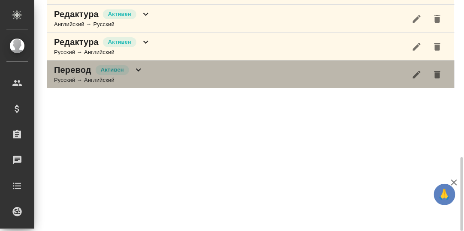
click at [137, 75] on icon at bounding box center [138, 70] width 10 height 10
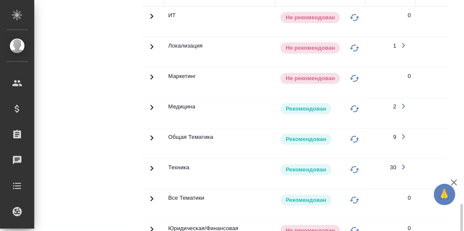
scroll to position [663, 0]
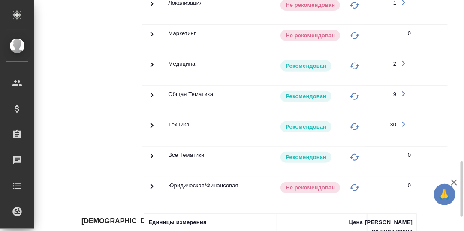
click at [154, 97] on icon at bounding box center [152, 95] width 10 height 10
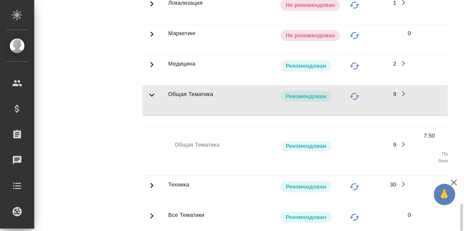
scroll to position [749, 0]
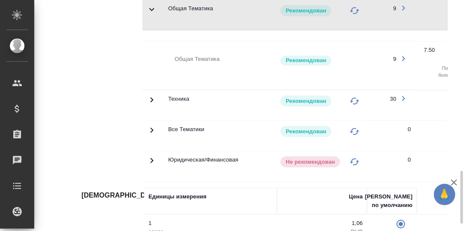
click at [404, 61] on icon "button" at bounding box center [403, 58] width 3 height 5
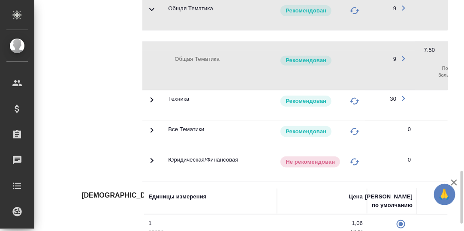
scroll to position [780, 0]
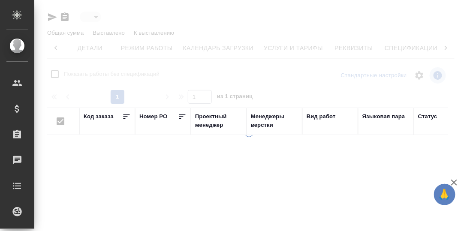
scroll to position [0, 56]
type input "active"
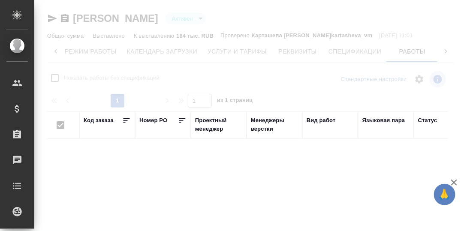
checkbox input "false"
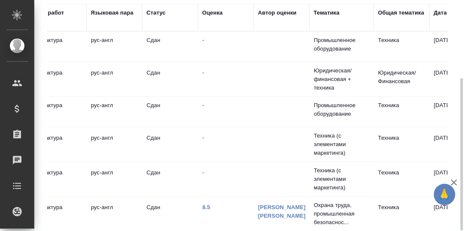
scroll to position [0, 275]
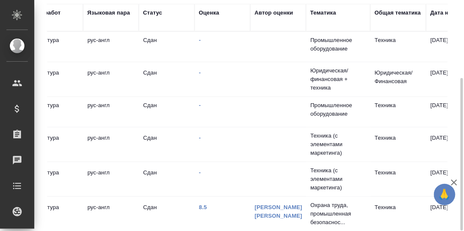
click at [385, 12] on div "Общая тематика" at bounding box center [398, 13] width 46 height 9
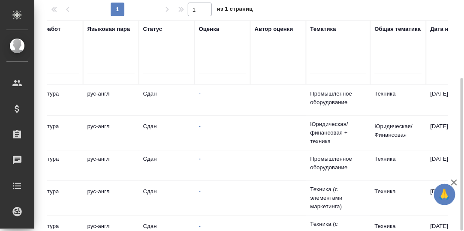
click at [387, 64] on div at bounding box center [398, 66] width 47 height 12
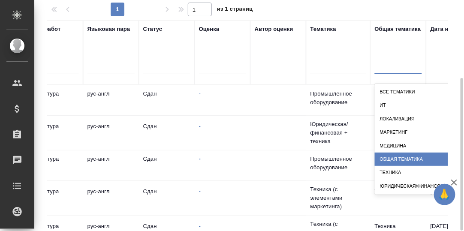
drag, startPoint x: 401, startPoint y: 160, endPoint x: 374, endPoint y: 150, distance: 28.9
click at [401, 160] on div "Общая Тематика" at bounding box center [461, 159] width 172 height 13
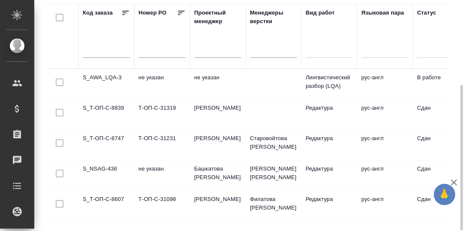
scroll to position [0, 0]
click at [110, 107] on td "S_Т-ОП-С-8839" at bounding box center [107, 115] width 56 height 30
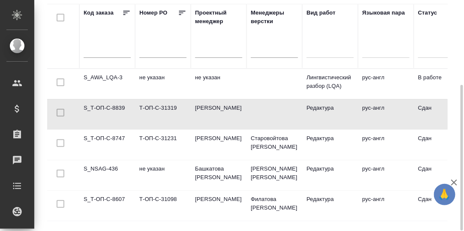
click at [110, 107] on td "S_Т-ОП-С-8839" at bounding box center [107, 115] width 56 height 30
click at [111, 137] on td "S_Т-ОП-С-8747" at bounding box center [107, 145] width 56 height 30
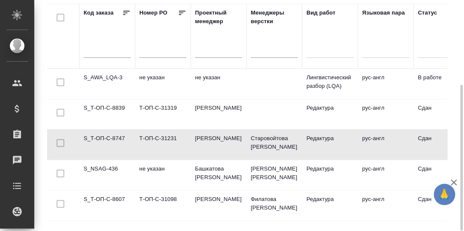
click at [111, 137] on td "S_Т-ОП-С-8747" at bounding box center [107, 145] width 56 height 30
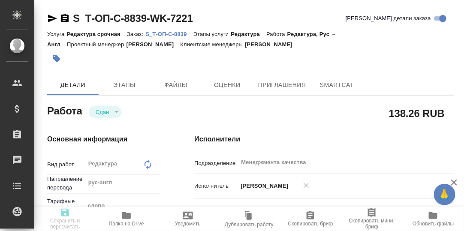
type textarea "x"
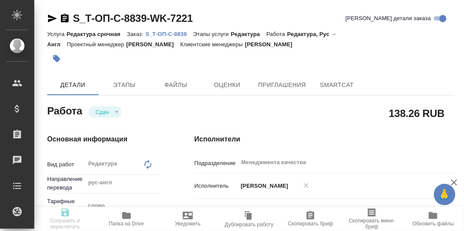
type textarea "x"
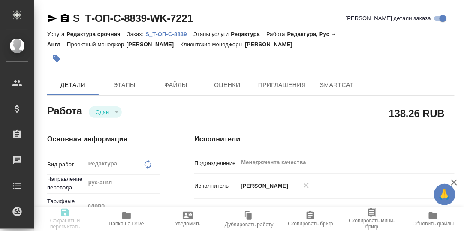
type textarea "x"
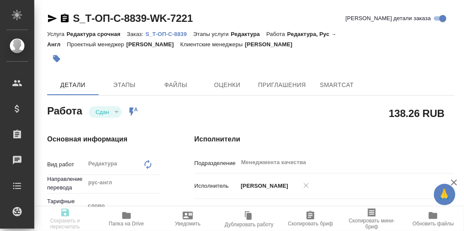
type textarea "x"
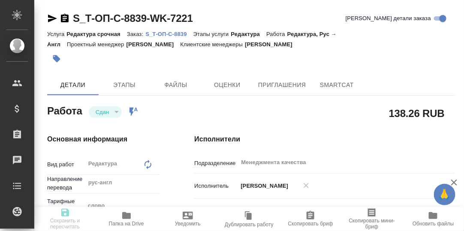
type textarea "x"
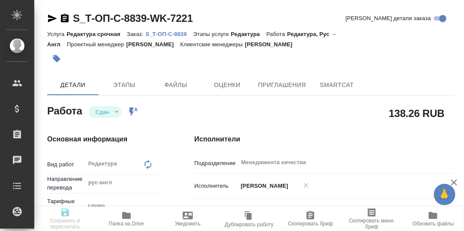
type textarea "x"
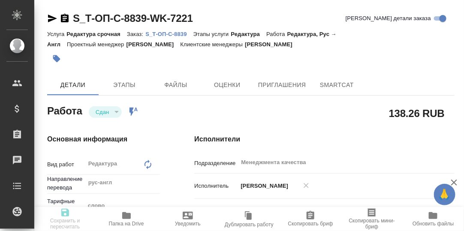
click at [166, 32] on p "S_Т-ОП-С-8839" at bounding box center [169, 34] width 48 height 6
type textarea "x"
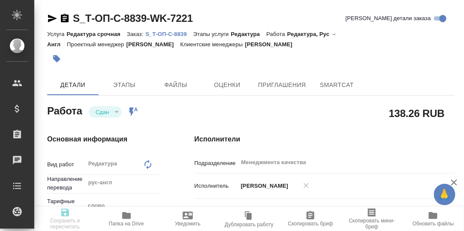
type textarea "x"
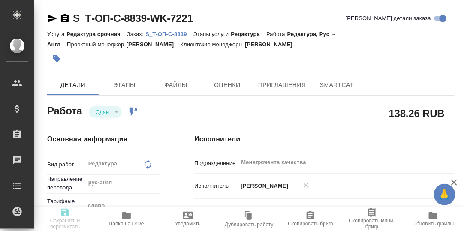
type textarea "x"
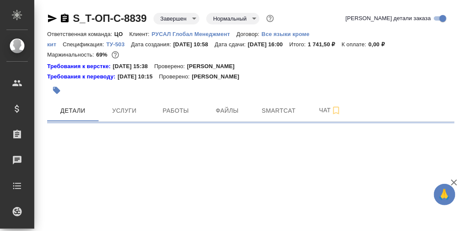
select select "RU"
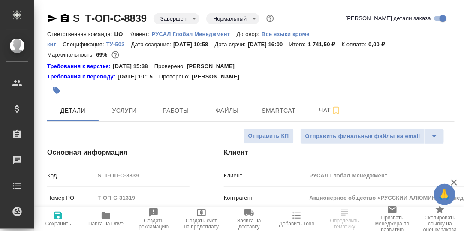
type textarea "x"
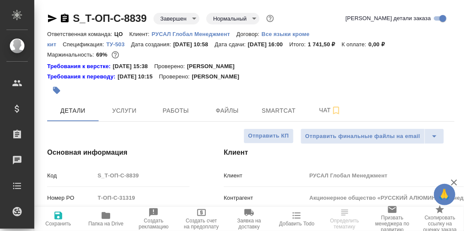
type textarea "x"
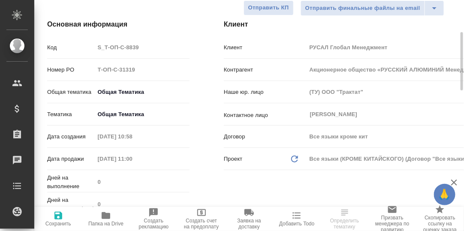
scroll to position [85, 0]
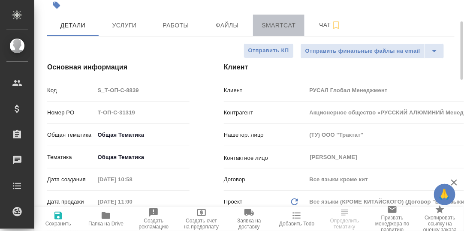
click at [280, 27] on span "Smartcat" at bounding box center [278, 25] width 41 height 11
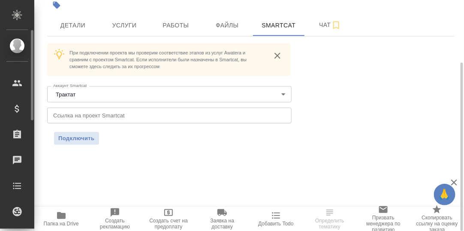
scroll to position [21, 0]
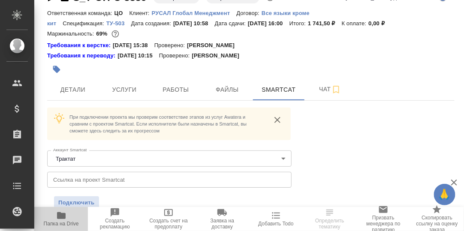
click at [62, 218] on icon "button" at bounding box center [61, 215] width 9 height 7
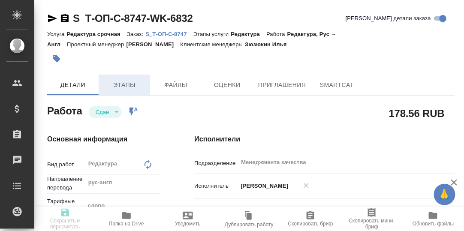
type textarea "x"
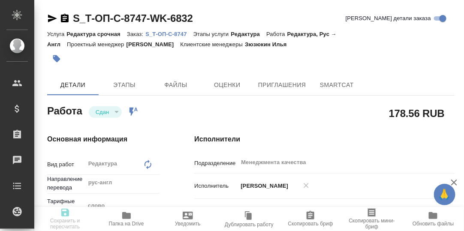
type textarea "x"
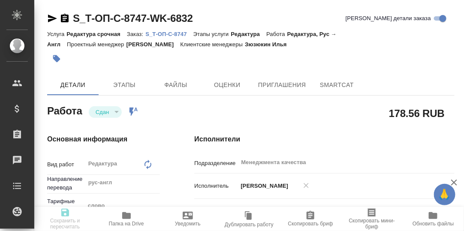
type textarea "x"
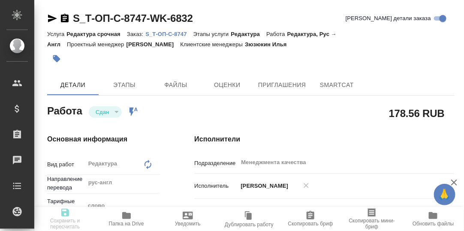
type textarea "x"
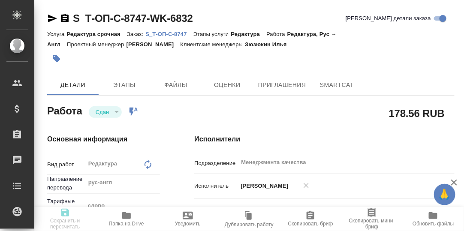
type textarea "x"
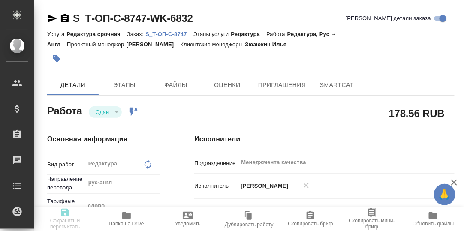
type textarea "x"
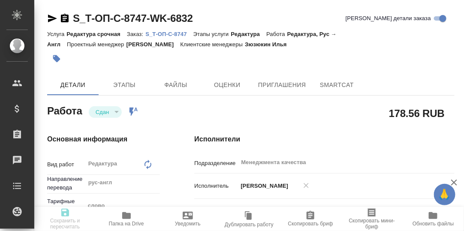
click at [175, 34] on p "S_Т-ОП-С-8747" at bounding box center [169, 34] width 48 height 6
type textarea "x"
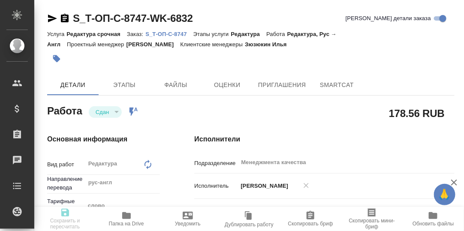
type textarea "x"
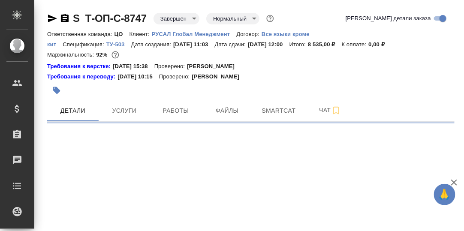
select select "RU"
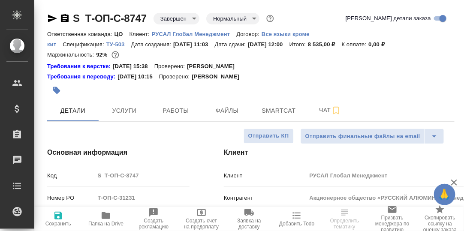
type textarea "x"
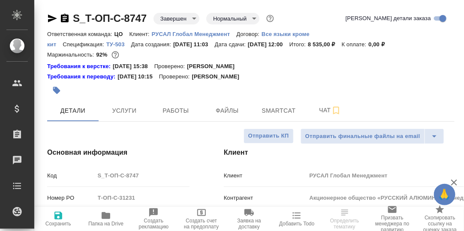
type textarea "x"
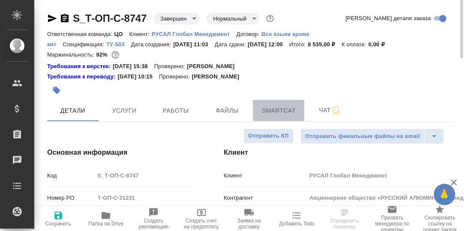
drag, startPoint x: 272, startPoint y: 112, endPoint x: 264, endPoint y: 128, distance: 18.6
click at [272, 112] on span "Smartcat" at bounding box center [278, 111] width 41 height 11
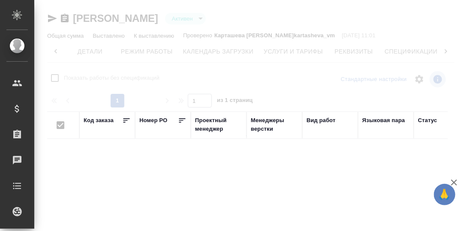
scroll to position [0, 56]
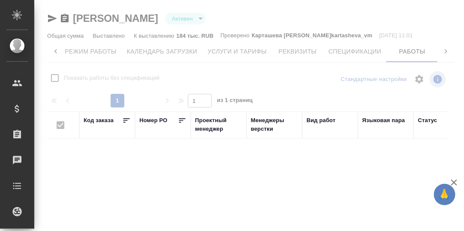
checkbox input "false"
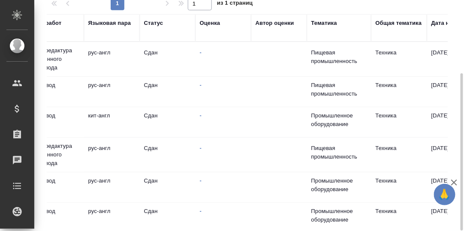
scroll to position [0, 275]
drag, startPoint x: 324, startPoint y: 22, endPoint x: 327, endPoint y: 32, distance: 9.9
click at [324, 22] on div "Тематика" at bounding box center [324, 23] width 26 height 9
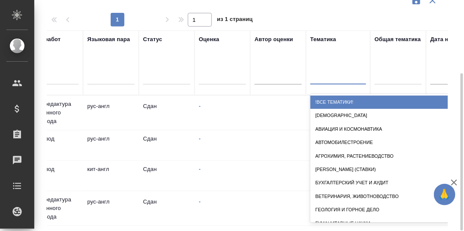
click at [319, 77] on div at bounding box center [339, 76] width 56 height 12
click at [281, 77] on input "text" at bounding box center [278, 78] width 47 height 12
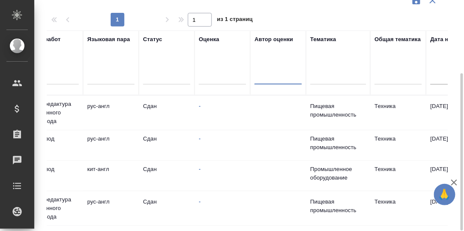
click at [263, 81] on input "text" at bounding box center [278, 78] width 47 height 12
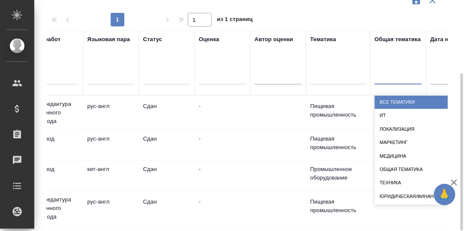
click at [390, 81] on div at bounding box center [398, 76] width 47 height 12
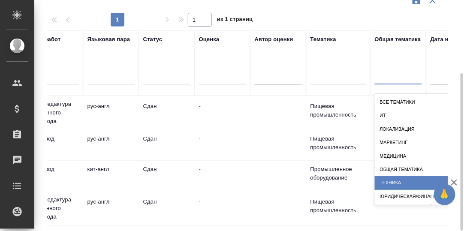
drag, startPoint x: 398, startPoint y: 179, endPoint x: 393, endPoint y: 175, distance: 6.4
click at [396, 179] on div "Техника" at bounding box center [461, 182] width 172 height 13
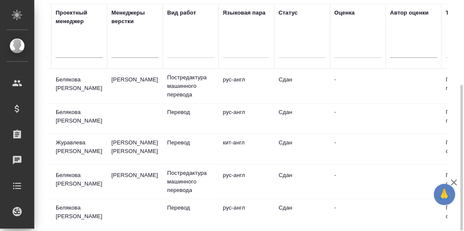
scroll to position [0, 0]
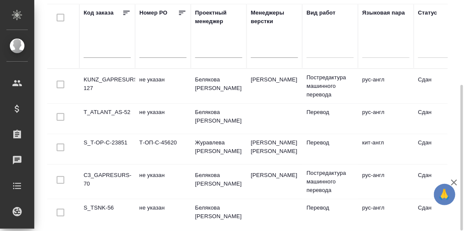
click at [109, 79] on td "KUNZ_GAPRESURS-127" at bounding box center [107, 86] width 56 height 30
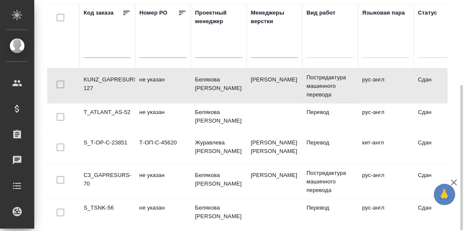
click at [109, 79] on td "KUNZ_GAPRESURS-127" at bounding box center [107, 86] width 56 height 30
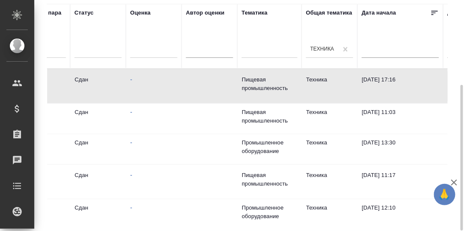
scroll to position [0, 338]
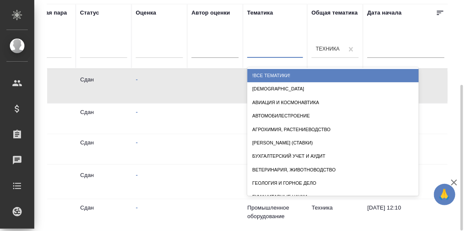
click at [266, 53] on div at bounding box center [276, 49] width 56 height 12
click at [275, 51] on div at bounding box center [276, 49] width 56 height 12
click at [274, 51] on div at bounding box center [276, 49] width 56 height 12
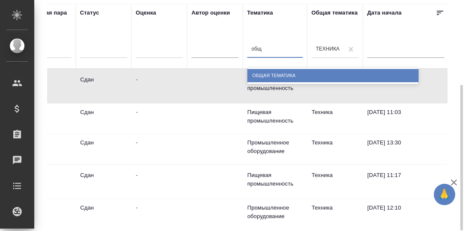
type input "обща"
click at [279, 74] on div "Общая Тематика" at bounding box center [334, 75] width 172 height 13
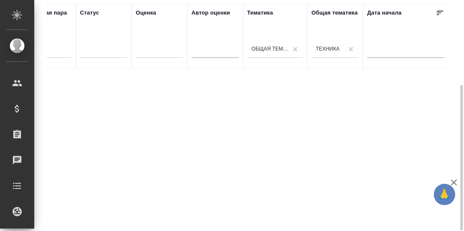
scroll to position [6, 0]
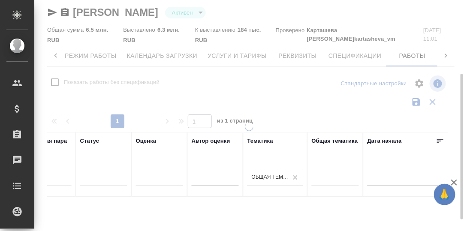
checkbox input "false"
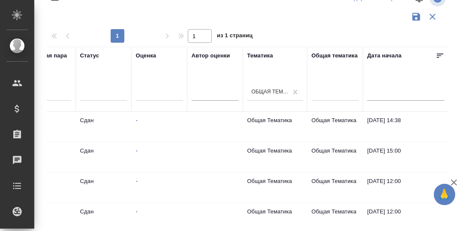
click at [327, 118] on td "Общая Тематика" at bounding box center [336, 127] width 56 height 30
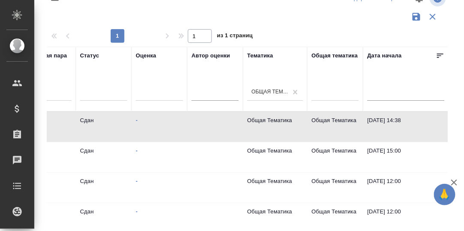
click at [331, 119] on td "Общая Тематика" at bounding box center [336, 127] width 56 height 30
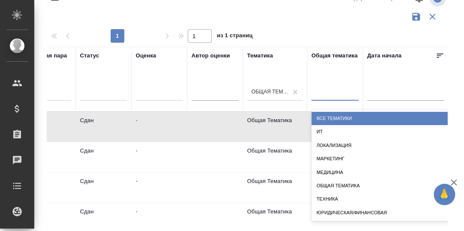
click at [334, 97] on div at bounding box center [335, 92] width 47 height 12
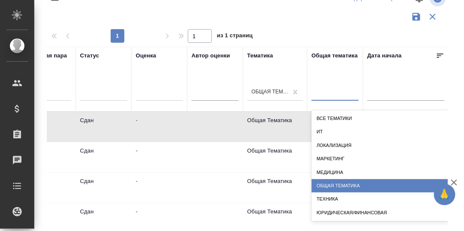
click at [336, 184] on div "Общая Тематика" at bounding box center [398, 185] width 172 height 13
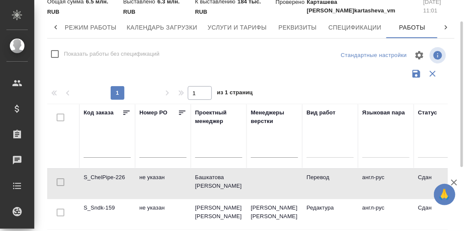
scroll to position [0, 0]
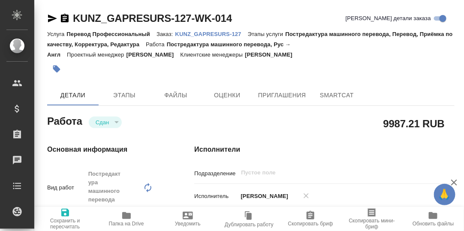
click at [213, 36] on p "KUNZ_GAPRESURS-127" at bounding box center [211, 34] width 73 height 6
type textarea "x"
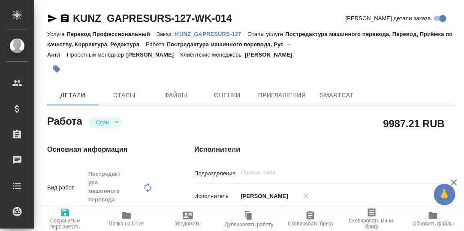
type textarea "x"
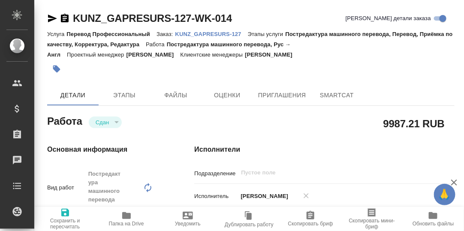
type textarea "x"
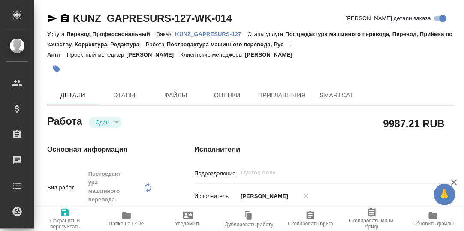
type textarea "x"
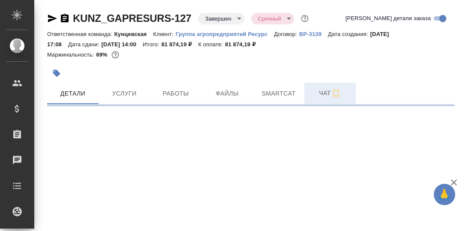
select select "RU"
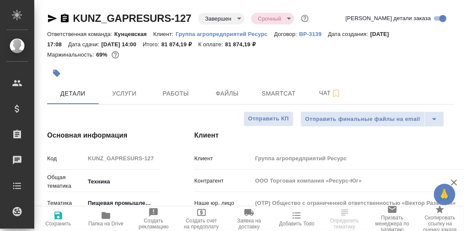
scroll to position [128, 0]
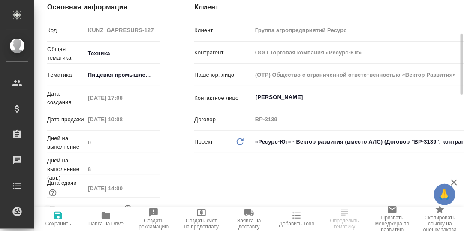
type textarea "x"
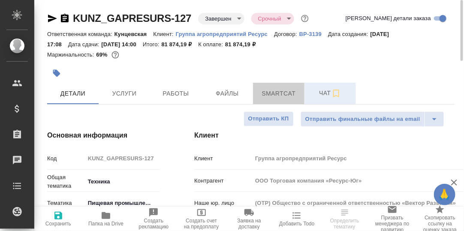
drag, startPoint x: 282, startPoint y: 95, endPoint x: 316, endPoint y: 104, distance: 35.0
click at [282, 96] on span "Smartcat" at bounding box center [278, 93] width 41 height 11
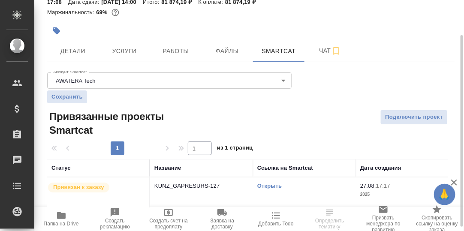
scroll to position [47, 0]
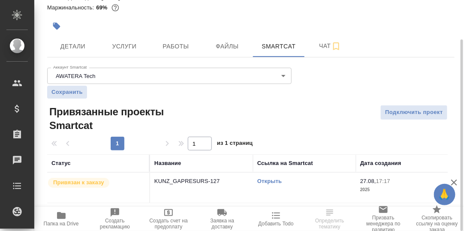
click at [274, 182] on link "Открыть" at bounding box center [269, 181] width 24 height 6
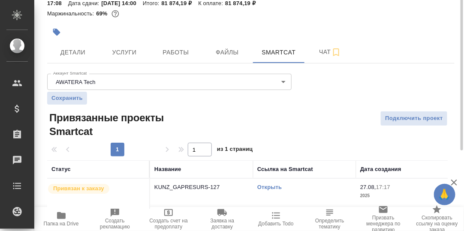
scroll to position [0, 0]
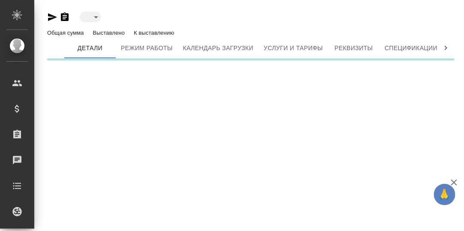
type input "active"
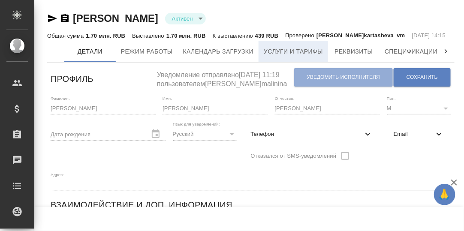
click at [287, 57] on span "Услуги и тарифы" at bounding box center [293, 51] width 59 height 11
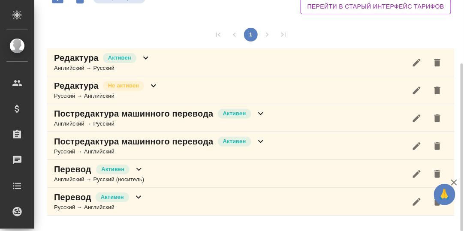
scroll to position [86, 0]
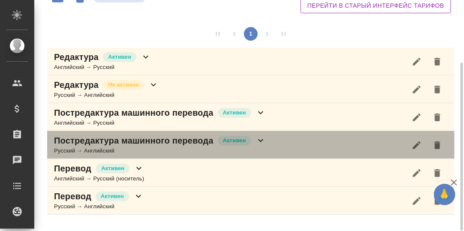
click at [260, 146] on icon at bounding box center [261, 141] width 10 height 10
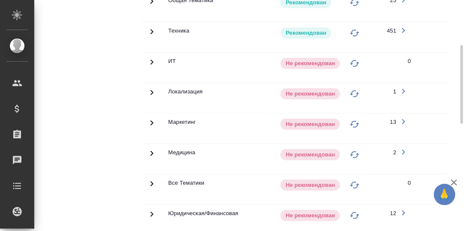
scroll to position [257, 0]
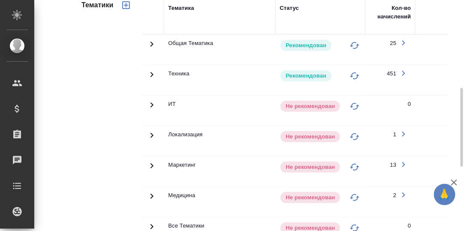
click at [150, 49] on icon at bounding box center [152, 44] width 10 height 10
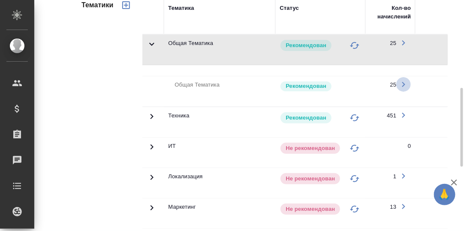
click at [404, 87] on icon "button" at bounding box center [403, 84] width 3 height 5
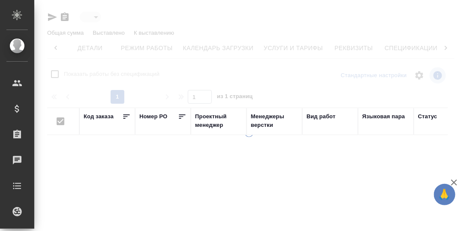
type input "active"
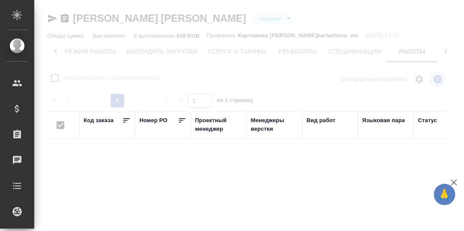
checkbox input "false"
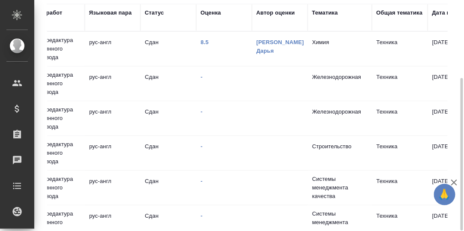
scroll to position [0, 274]
click at [330, 15] on div "Тематика" at bounding box center [324, 13] width 26 height 9
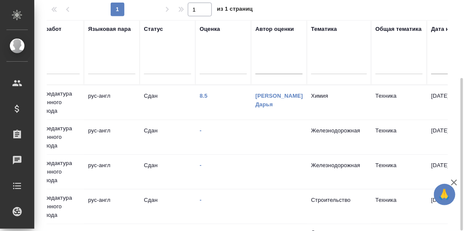
click at [326, 67] on div at bounding box center [339, 66] width 56 height 12
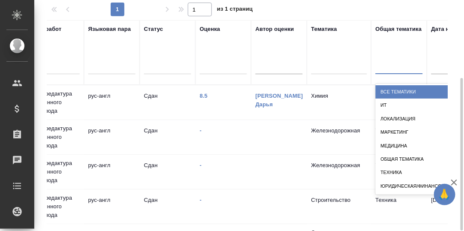
click at [390, 66] on div at bounding box center [399, 65] width 47 height 12
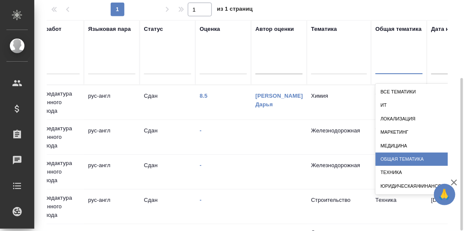
click at [400, 157] on div "Общая Тематика" at bounding box center [462, 159] width 172 height 13
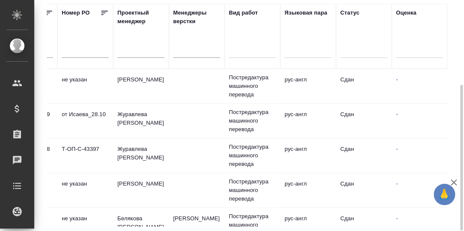
scroll to position [0, 0]
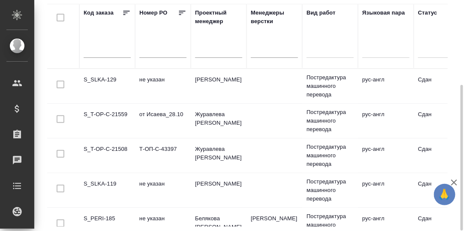
click at [103, 77] on td "S_SLKA-129" at bounding box center [107, 86] width 56 height 30
click at [102, 77] on td "S_SLKA-129" at bounding box center [107, 86] width 56 height 30
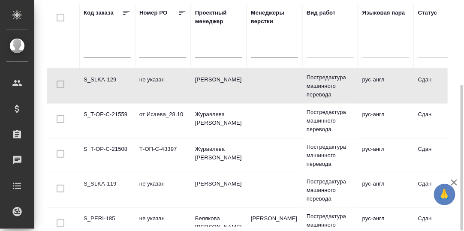
click at [113, 114] on td "S_T-OP-C-21559" at bounding box center [107, 121] width 56 height 30
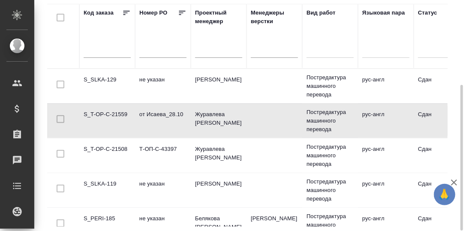
click at [113, 114] on td "S_T-OP-C-21559" at bounding box center [107, 121] width 56 height 30
click at [111, 145] on td "S_T-OP-C-21508" at bounding box center [107, 156] width 56 height 30
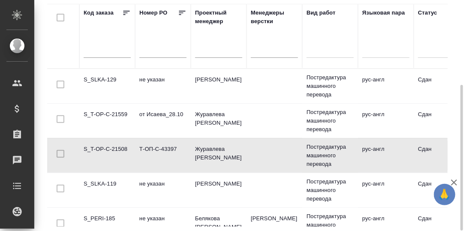
click at [112, 146] on td "S_T-OP-C-21508" at bounding box center [107, 156] width 56 height 30
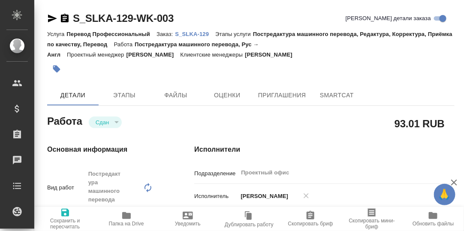
type textarea "x"
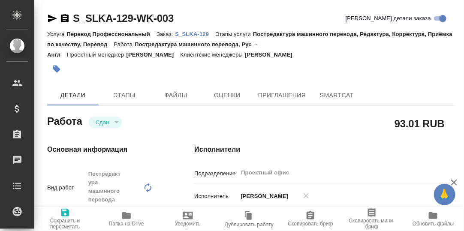
type textarea "x"
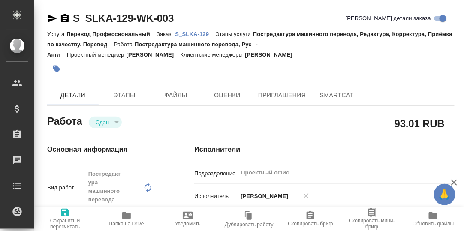
type textarea "x"
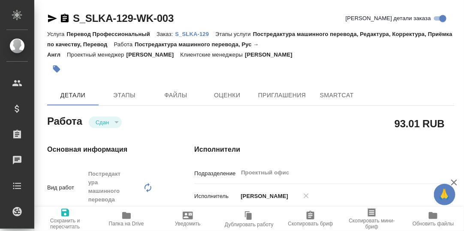
type textarea "x"
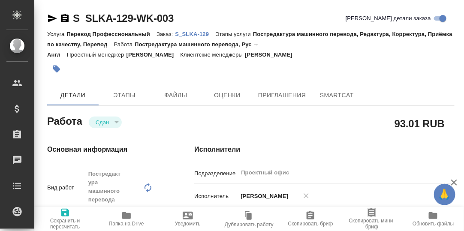
type textarea "x"
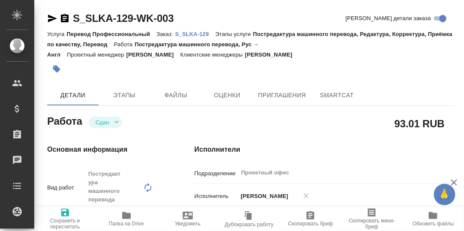
type textarea "x"
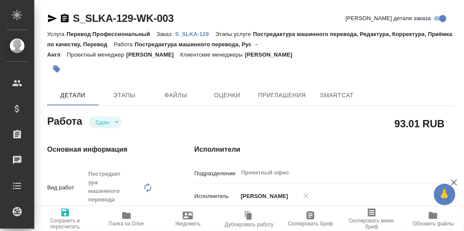
click at [198, 33] on p "S_SLKA-129" at bounding box center [195, 34] width 40 height 6
type textarea "x"
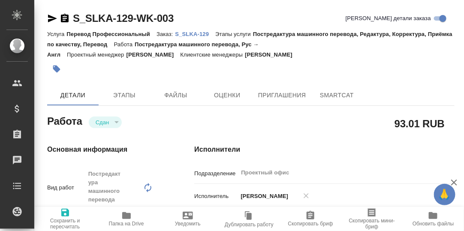
type textarea "x"
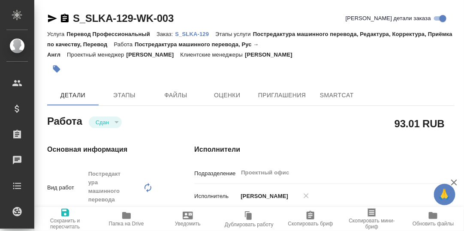
type textarea "x"
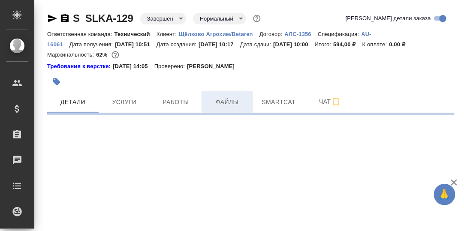
select select "RU"
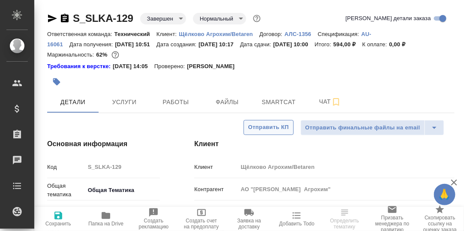
type textarea "x"
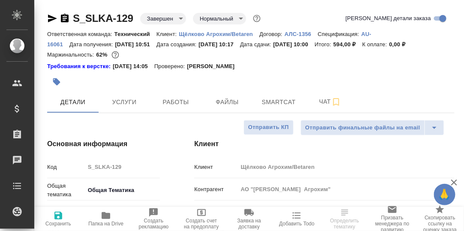
type textarea "x"
click at [272, 102] on span "Smartcat" at bounding box center [278, 102] width 41 height 11
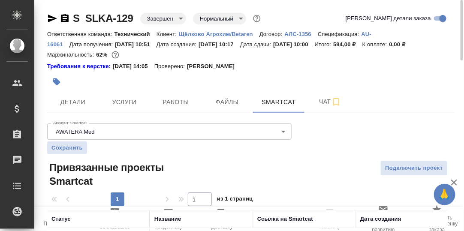
scroll to position [55, 0]
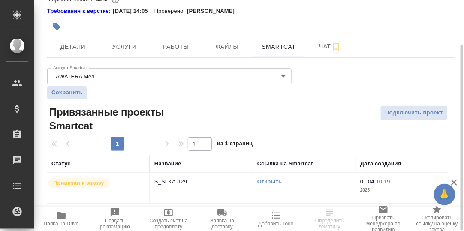
click at [272, 181] on link "Открыть" at bounding box center [269, 181] width 24 height 6
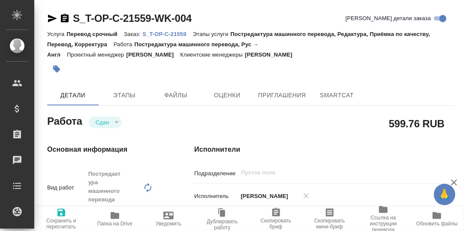
type textarea "x"
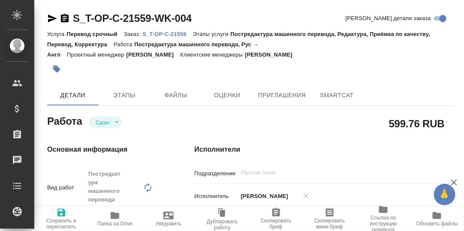
type textarea "x"
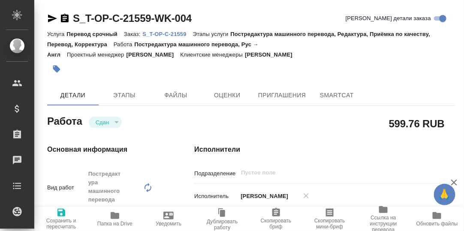
type textarea "x"
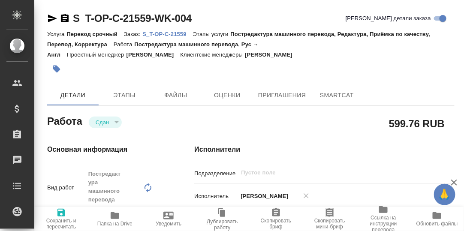
type textarea "x"
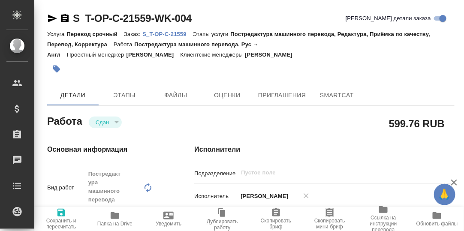
click at [167, 33] on p "S_T-OP-C-21559" at bounding box center [167, 34] width 50 height 6
type textarea "x"
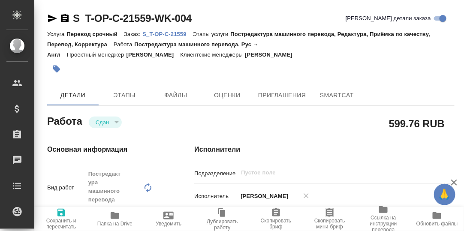
type textarea "x"
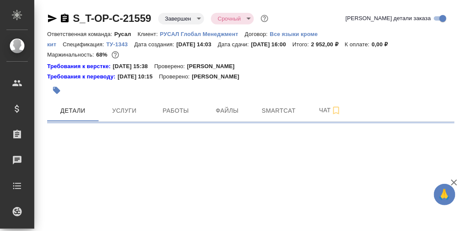
select select "RU"
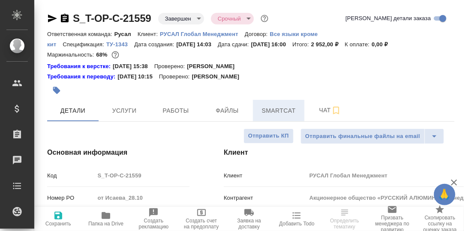
type textarea "x"
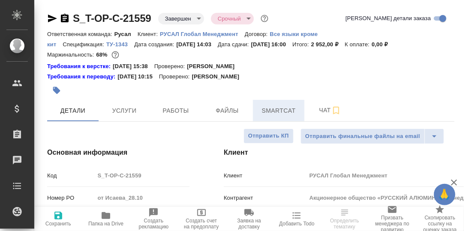
type textarea "x"
click at [272, 112] on span "Smartcat" at bounding box center [278, 111] width 41 height 11
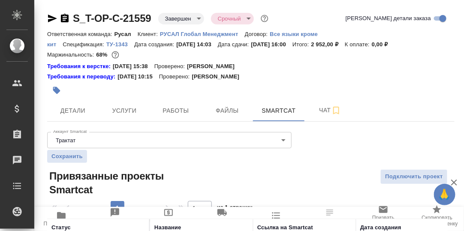
scroll to position [64, 0]
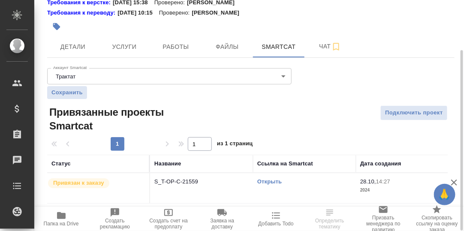
click at [268, 180] on link "Открыть" at bounding box center [269, 181] width 24 height 6
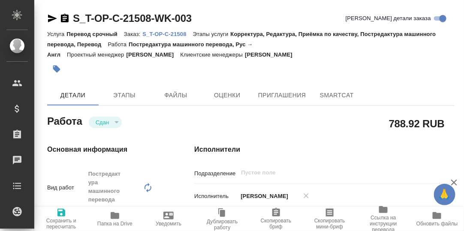
type textarea "x"
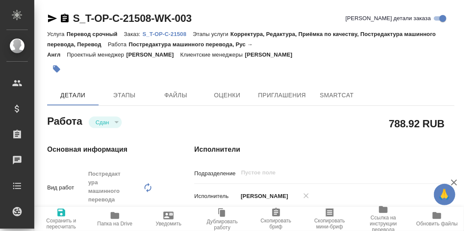
type textarea "x"
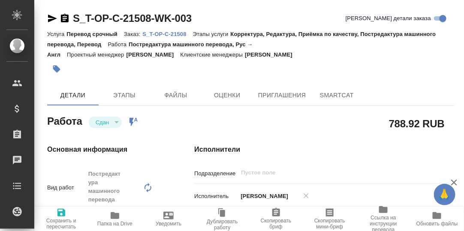
type textarea "x"
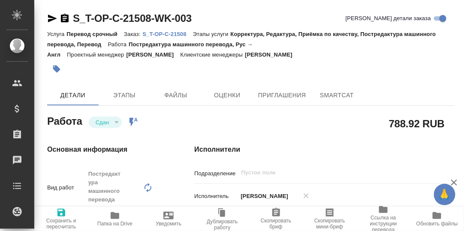
type textarea "x"
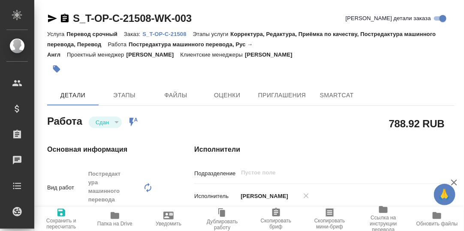
type textarea "x"
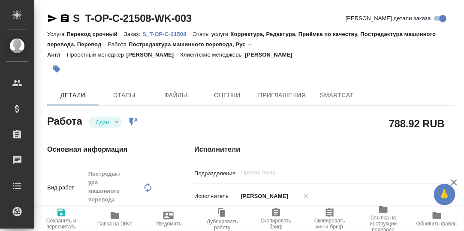
type textarea "x"
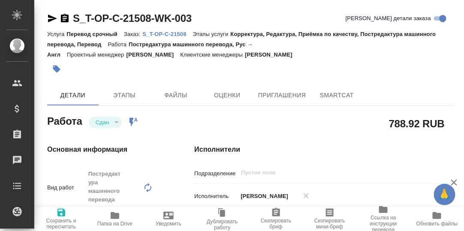
type textarea "x"
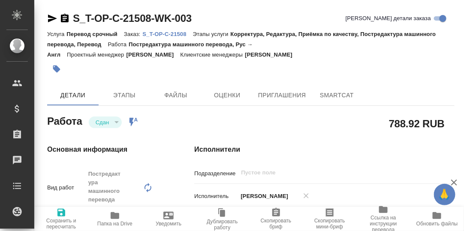
type textarea "x"
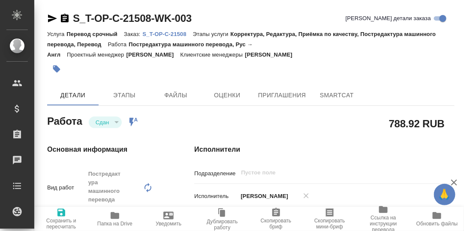
click at [178, 35] on p "S_T-OP-C-21508" at bounding box center [167, 34] width 50 height 6
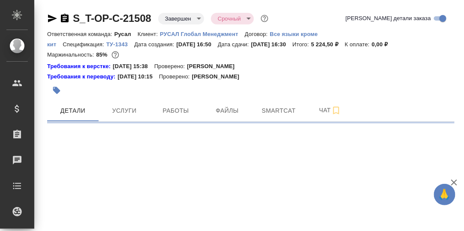
select select "RU"
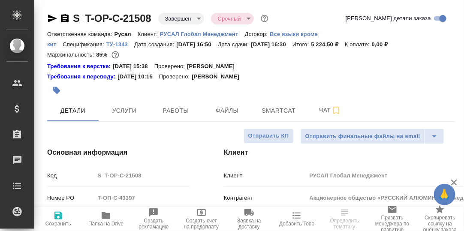
type textarea "x"
click at [269, 110] on span "Smartcat" at bounding box center [278, 111] width 41 height 11
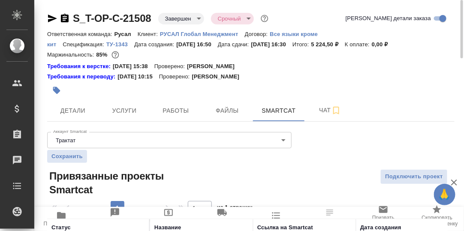
scroll to position [64, 0]
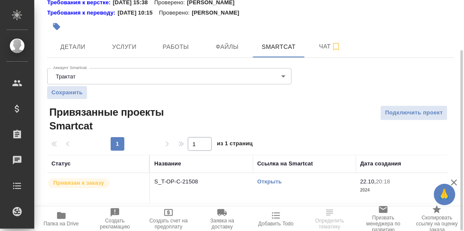
click at [273, 180] on link "Открыть" at bounding box center [269, 181] width 24 height 6
click at [60, 218] on icon "button" at bounding box center [61, 215] width 9 height 7
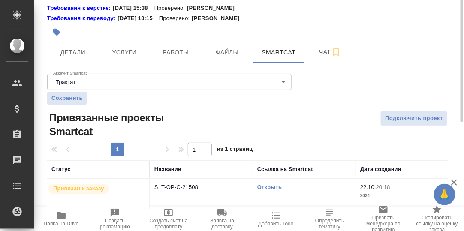
scroll to position [0, 0]
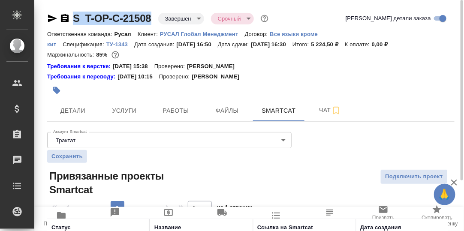
drag, startPoint x: 154, startPoint y: 18, endPoint x: 55, endPoint y: 15, distance: 99.1
click at [55, 15] on div "S_T-OP-C-21508 Завершен closed Срочный urgent" at bounding box center [158, 19] width 223 height 14
copy link "S_T-OP-C-21508"
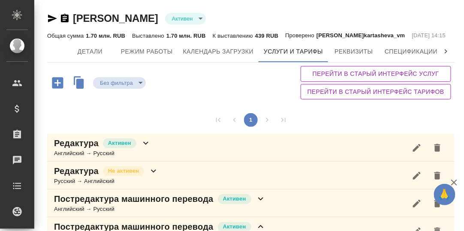
scroll to position [257, 0]
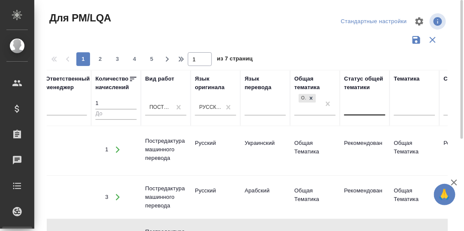
scroll to position [618, 326]
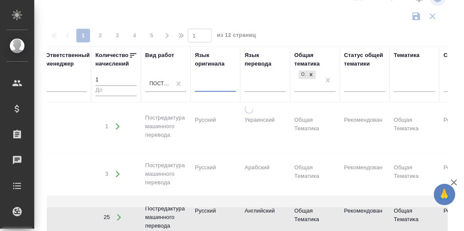
click at [209, 98] on div "option Русский, selected. 0 results available. Select is focused ,type to refin…" at bounding box center [215, 87] width 41 height 22
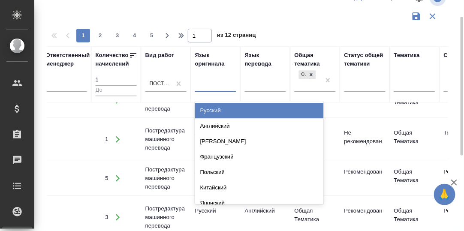
scroll to position [26, 0]
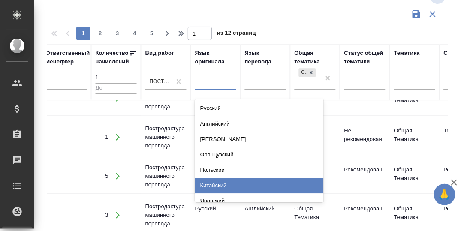
click at [222, 188] on div "Китайский" at bounding box center [259, 185] width 129 height 15
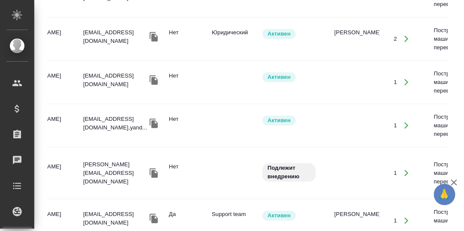
scroll to position [0, 0]
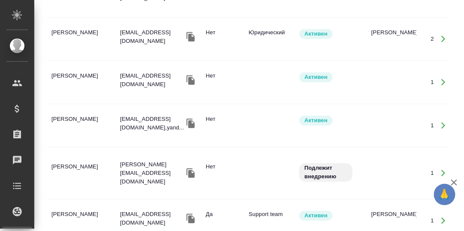
click at [68, 76] on td "Захарова Дарина" at bounding box center [81, 82] width 69 height 30
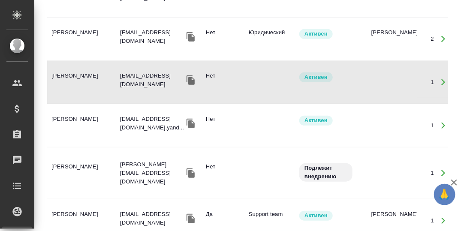
click at [68, 76] on td "Захарова Дарина" at bounding box center [81, 82] width 69 height 30
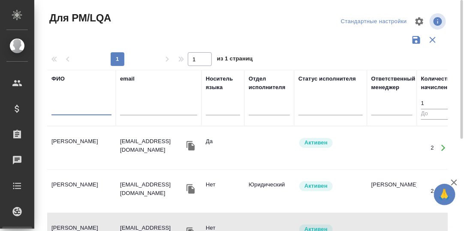
click at [62, 115] on input "text" at bounding box center [81, 110] width 60 height 11
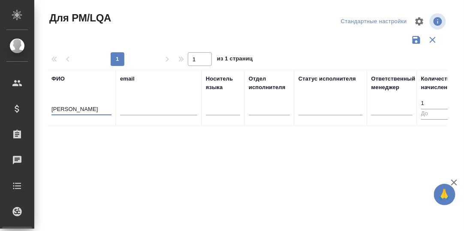
type input "Я"
type input "I"
type input "V"
type input "М"
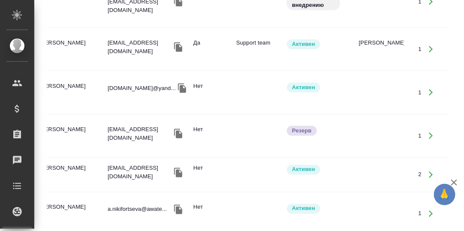
scroll to position [172, 0]
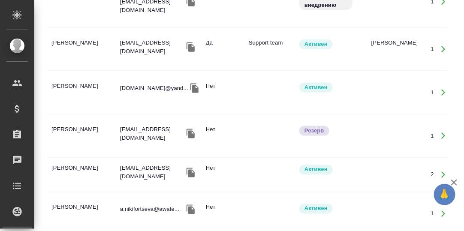
click at [82, 167] on td "Тимошенко Артем Ярославович" at bounding box center [81, 175] width 69 height 30
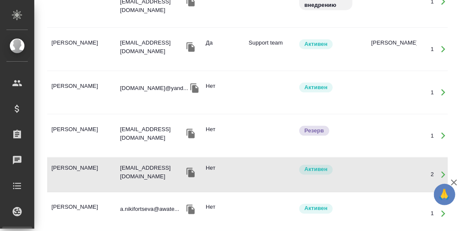
click at [82, 167] on td "Тимошенко Артем Ярославович" at bounding box center [81, 175] width 69 height 30
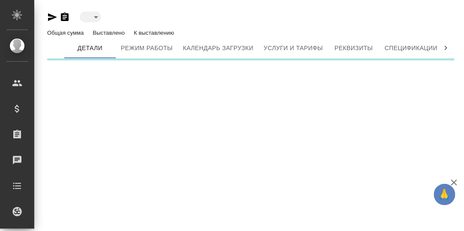
type input "active"
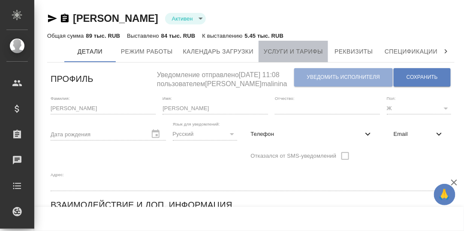
click at [281, 51] on span "Услуги и тарифы" at bounding box center [293, 51] width 59 height 11
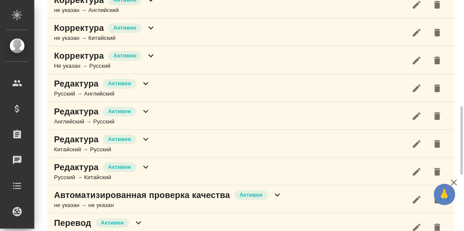
scroll to position [214, 0]
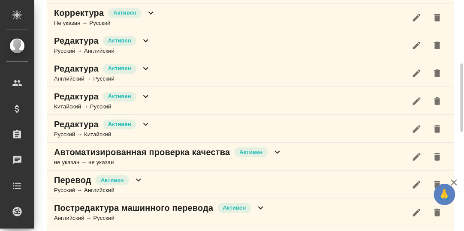
click at [145, 95] on icon at bounding box center [145, 96] width 5 height 3
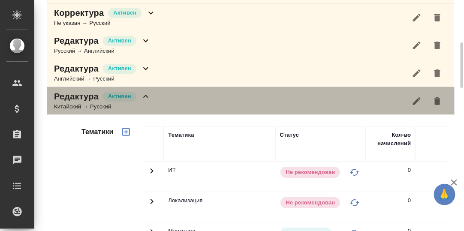
click at [145, 97] on icon at bounding box center [146, 96] width 10 height 10
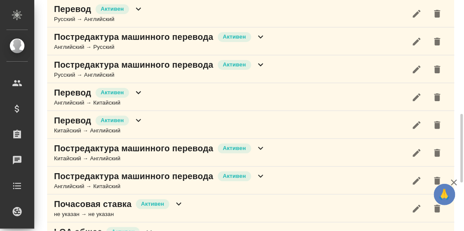
scroll to position [428, 0]
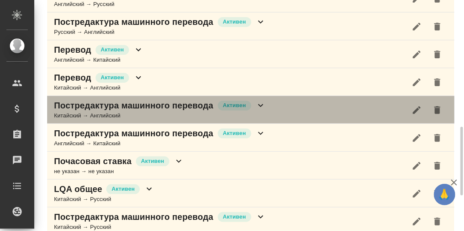
click at [258, 107] on div "Постредактура машинного перевода Активен" at bounding box center [160, 106] width 212 height 12
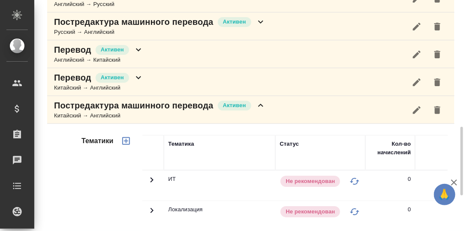
click at [259, 104] on icon at bounding box center [260, 105] width 5 height 3
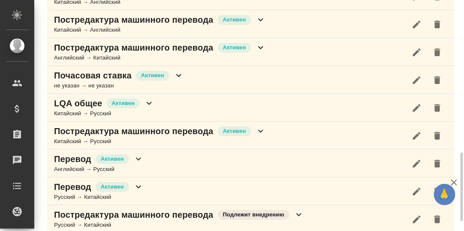
scroll to position [547, 0]
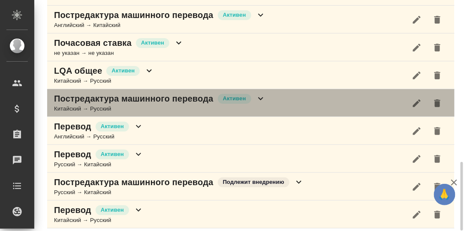
click at [260, 97] on icon at bounding box center [260, 98] width 5 height 3
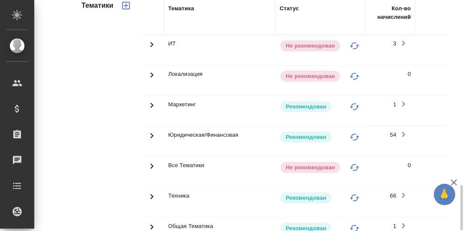
scroll to position [718, 0]
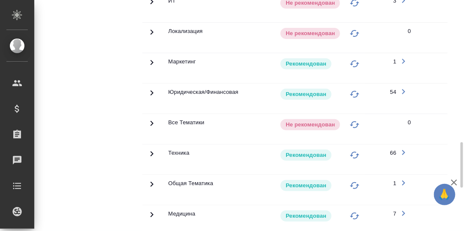
click at [151, 179] on icon at bounding box center [152, 184] width 10 height 10
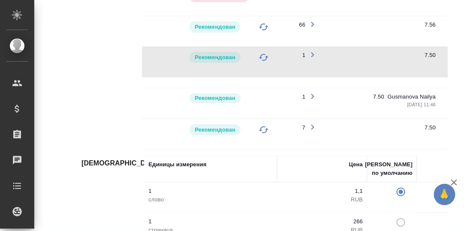
scroll to position [0, 96]
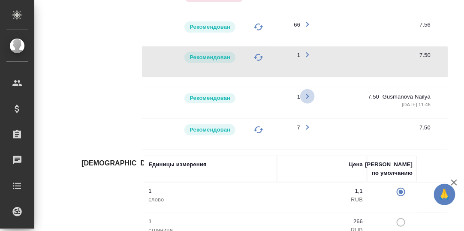
click at [306, 91] on icon "button" at bounding box center [307, 96] width 10 height 10
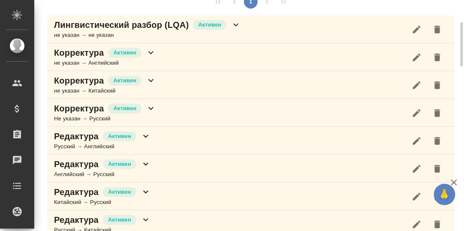
scroll to position [0, 0]
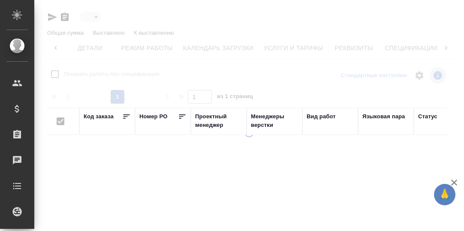
type input "active"
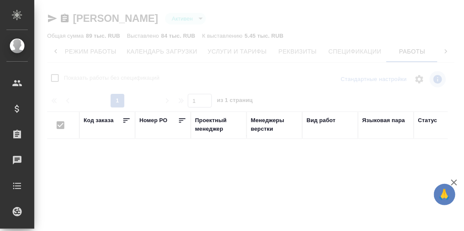
checkbox input "false"
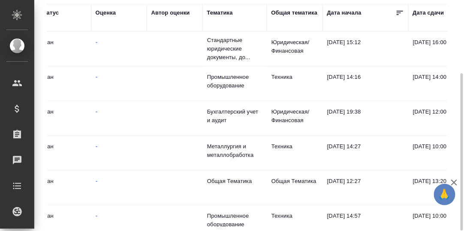
scroll to position [0, 379]
click at [305, 109] on td "Юридическая/Финансовая" at bounding box center [294, 118] width 56 height 30
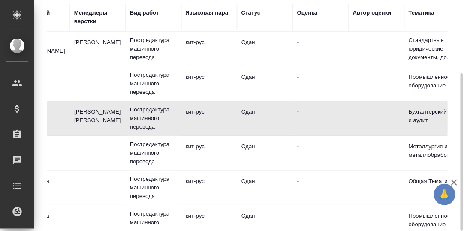
scroll to position [0, 0]
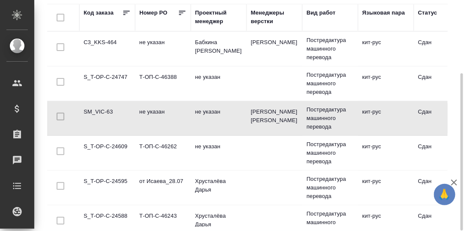
click at [114, 178] on td "S_T-OP-C-24595" at bounding box center [107, 188] width 56 height 30
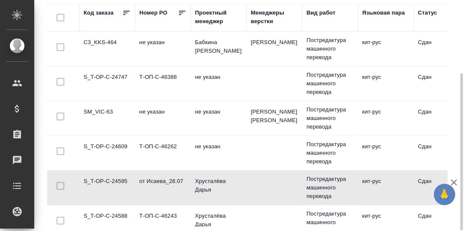
click at [114, 178] on td "S_T-OP-C-24595" at bounding box center [107, 188] width 56 height 30
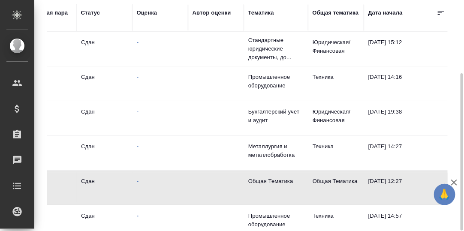
scroll to position [0, 339]
drag, startPoint x: 330, startPoint y: 10, endPoint x: 330, endPoint y: 17, distance: 7.3
click at [330, 10] on div "Общая тематика" at bounding box center [334, 13] width 46 height 9
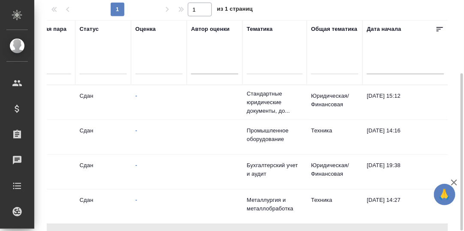
click at [327, 68] on div at bounding box center [334, 66] width 47 height 12
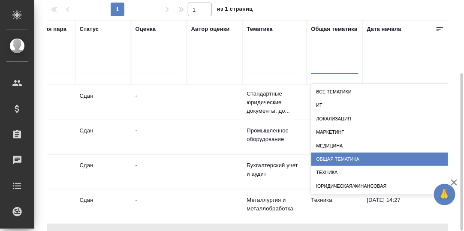
click at [341, 157] on div "Общая Тематика" at bounding box center [397, 159] width 172 height 13
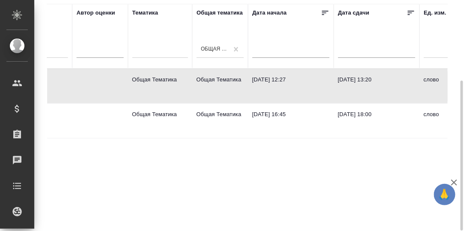
scroll to position [0, 0]
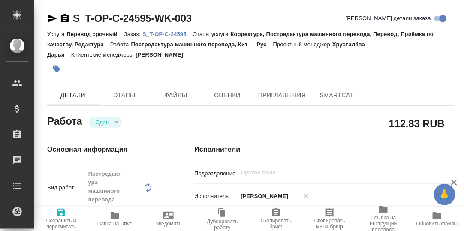
type textarea "x"
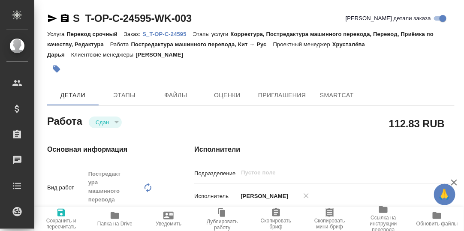
type textarea "x"
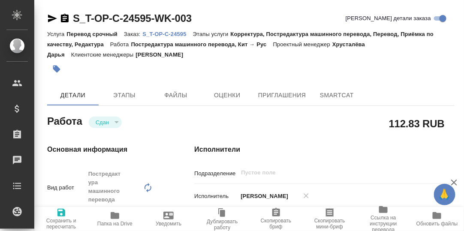
type textarea "x"
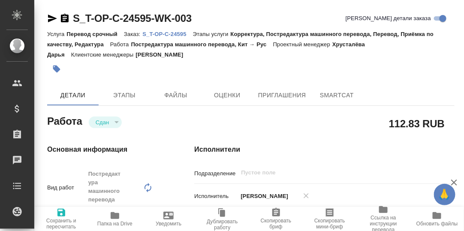
type textarea "x"
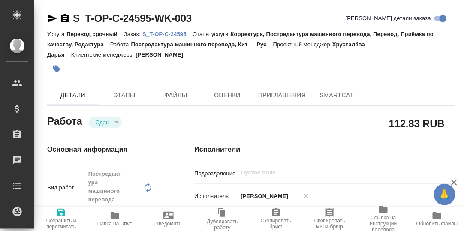
click at [174, 33] on p "S_T-OP-C-24595" at bounding box center [167, 34] width 50 height 6
type textarea "x"
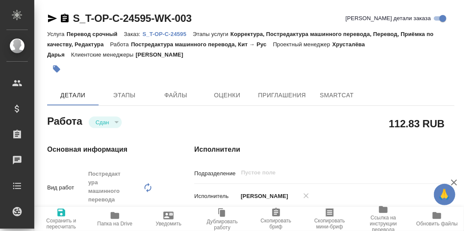
type textarea "x"
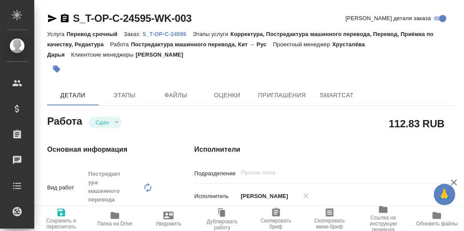
type textarea "x"
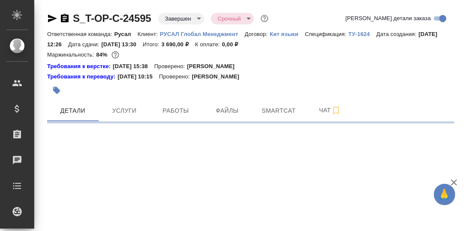
select select "RU"
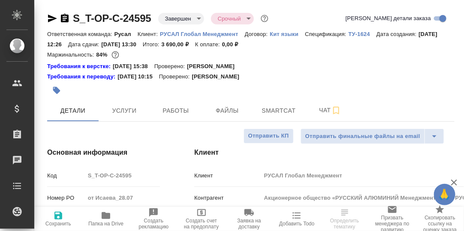
type textarea "x"
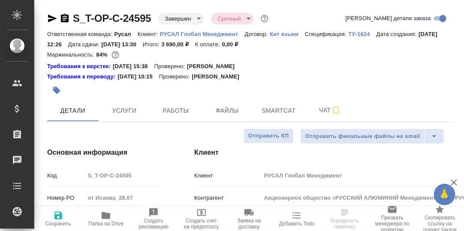
type textarea "x"
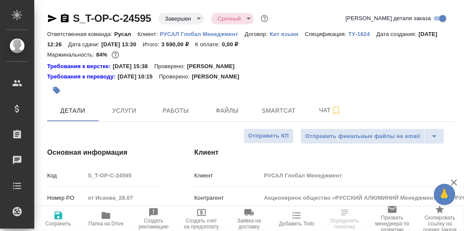
type textarea "x"
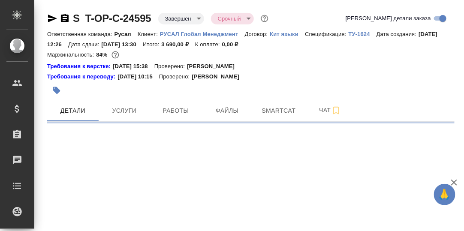
select select "RU"
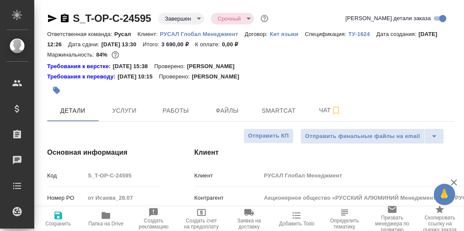
type textarea "x"
click at [290, 112] on span "Smartcat" at bounding box center [278, 111] width 41 height 11
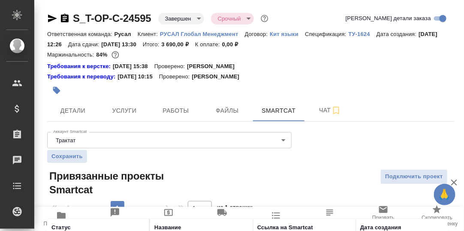
scroll to position [64, 0]
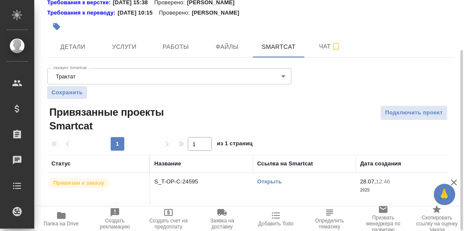
click at [274, 181] on link "Открыть" at bounding box center [269, 181] width 24 height 6
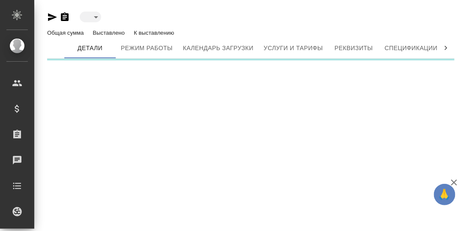
type input "active"
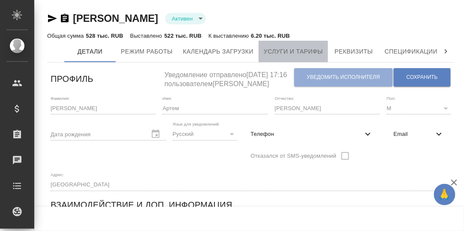
drag, startPoint x: 278, startPoint y: 48, endPoint x: 268, endPoint y: 90, distance: 42.9
click at [278, 48] on span "Услуги и тарифы" at bounding box center [293, 51] width 59 height 11
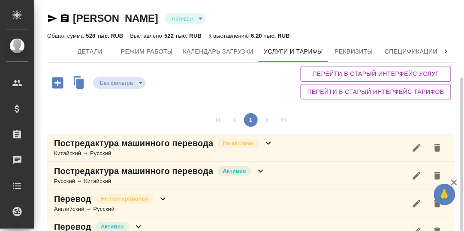
scroll to position [42, 0]
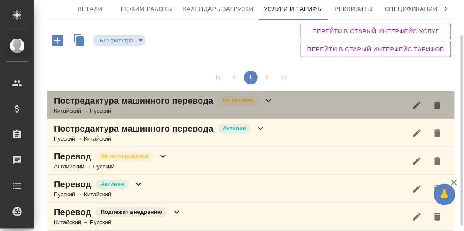
click at [270, 100] on icon at bounding box center [268, 101] width 10 height 10
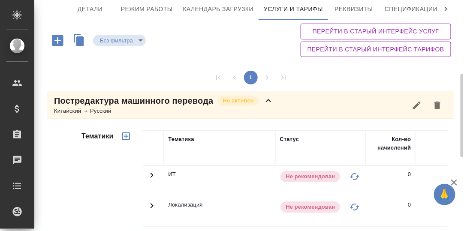
scroll to position [171, 0]
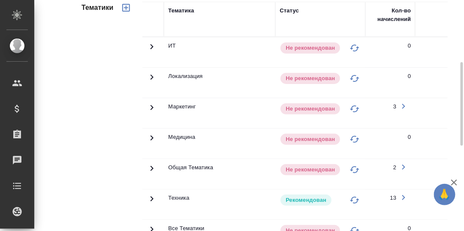
click at [151, 167] on icon at bounding box center [152, 168] width 3 height 5
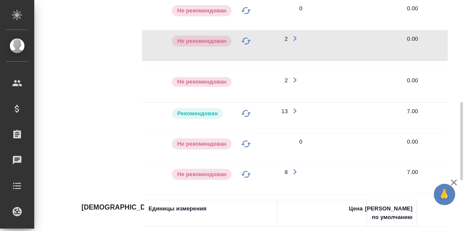
scroll to position [0, 109]
click at [295, 78] on icon "button" at bounding box center [295, 80] width 10 height 10
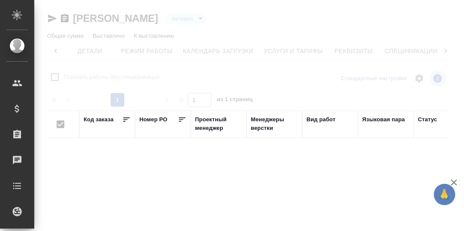
scroll to position [0, 56]
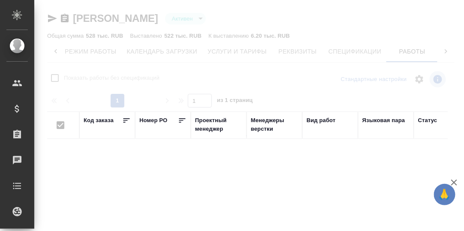
checkbox input "false"
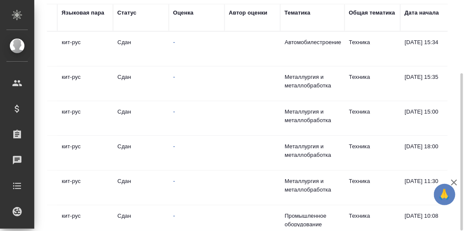
scroll to position [0, 300]
click at [305, 14] on div "Тематика" at bounding box center [299, 13] width 26 height 9
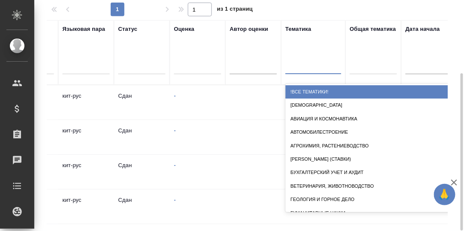
click at [302, 67] on div at bounding box center [314, 65] width 56 height 12
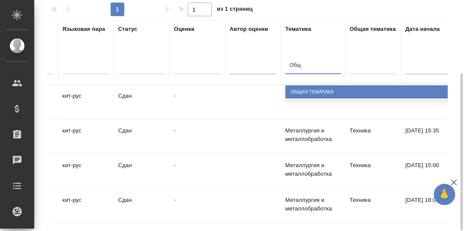
type input "Обща"
click at [305, 89] on div "Общая Тематика" at bounding box center [372, 91] width 172 height 13
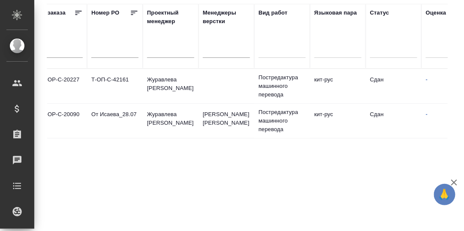
scroll to position [0, 44]
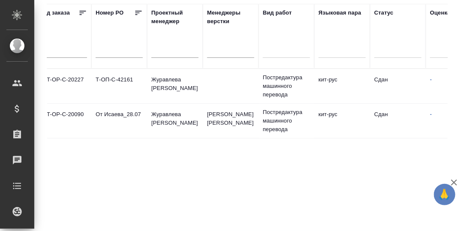
click at [67, 79] on td "S_T-OP-C-20227" at bounding box center [64, 86] width 56 height 30
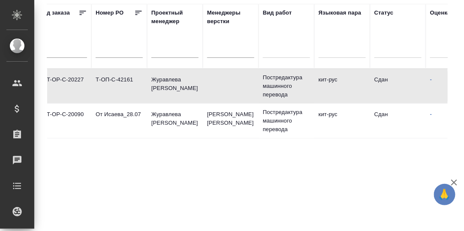
click at [68, 79] on td "S_T-OP-C-20227" at bounding box center [64, 86] width 56 height 30
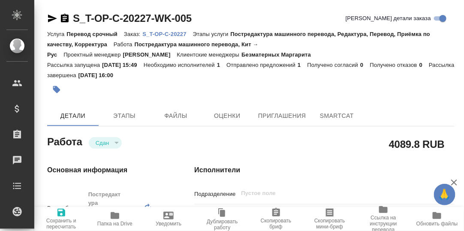
type textarea "x"
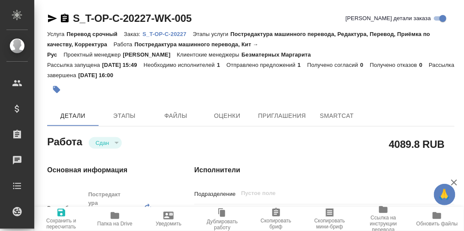
type textarea "x"
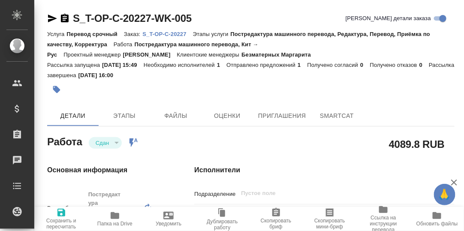
type textarea "x"
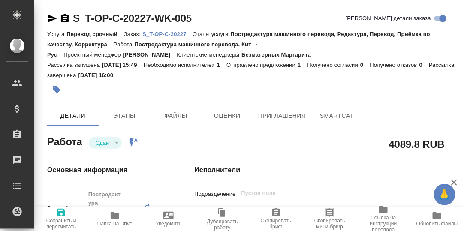
type textarea "x"
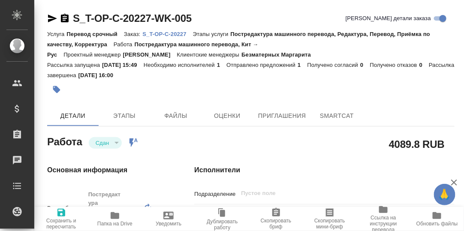
type textarea "x"
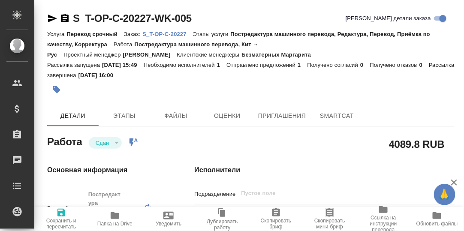
click at [164, 35] on p "S_T-OP-C-20227" at bounding box center [167, 34] width 50 height 6
type textarea "x"
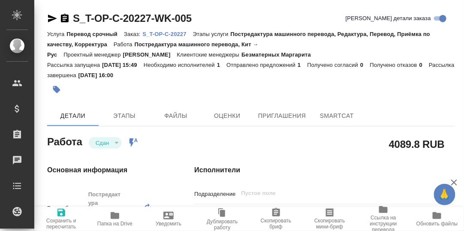
type textarea "x"
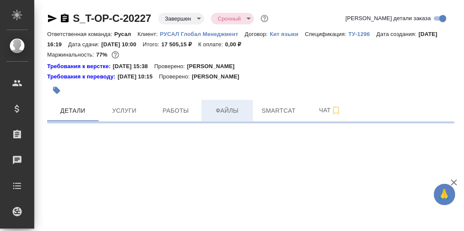
select select "RU"
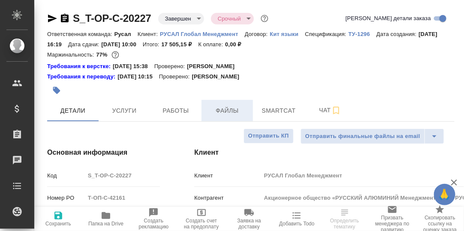
type textarea "x"
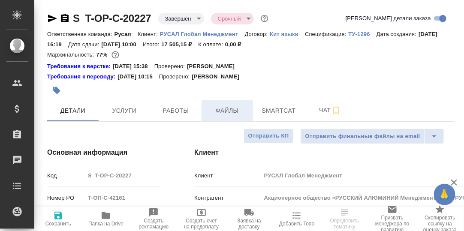
type textarea "x"
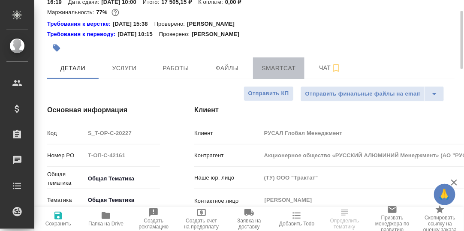
click at [281, 70] on span "Smartcat" at bounding box center [278, 68] width 41 height 11
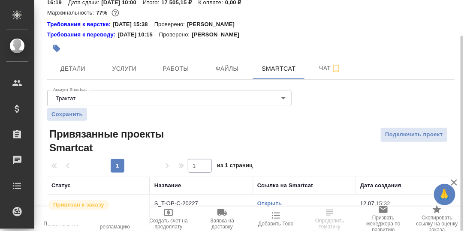
scroll to position [64, 0]
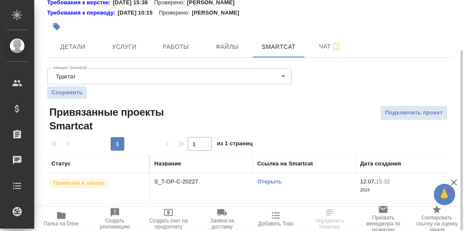
click at [272, 182] on link "Открыть" at bounding box center [269, 181] width 24 height 6
click at [63, 217] on icon "button" at bounding box center [61, 215] width 9 height 7
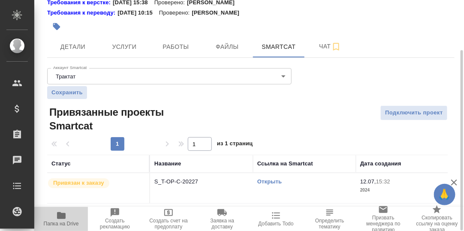
click at [63, 217] on icon "button" at bounding box center [61, 215] width 9 height 7
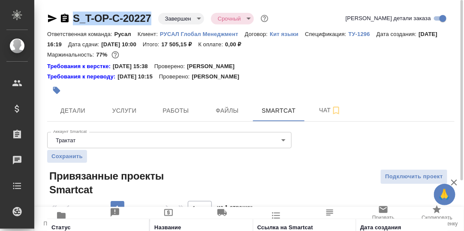
drag, startPoint x: 151, startPoint y: 16, endPoint x: 73, endPoint y: 15, distance: 78.1
click at [73, 15] on div "S_T-OP-C-20227 Завершен closed Срочный urgent" at bounding box center [158, 19] width 223 height 14
copy link "S_T-OP-C-20227"
click at [122, 16] on link "S_T-OP-C-20227" at bounding box center [112, 18] width 79 height 12
drag, startPoint x: 142, startPoint y: 16, endPoint x: 75, endPoint y: 20, distance: 67.5
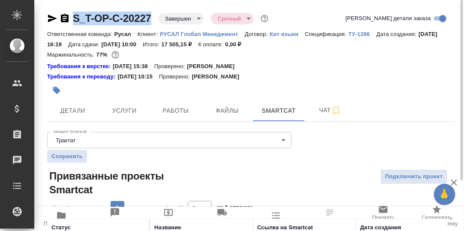
click at [75, 20] on div "S_T-OP-C-20227 Завершен closed Срочный urgent" at bounding box center [158, 19] width 223 height 14
copy link "S_T-OP-C-20227"
